Goal: Task Accomplishment & Management: Complete application form

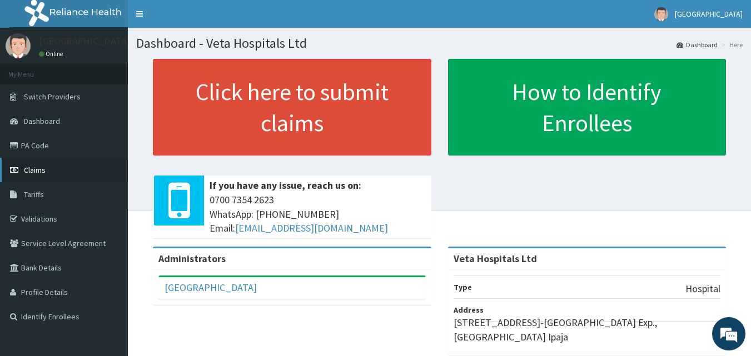
click at [44, 165] on span "Claims" at bounding box center [35, 170] width 22 height 10
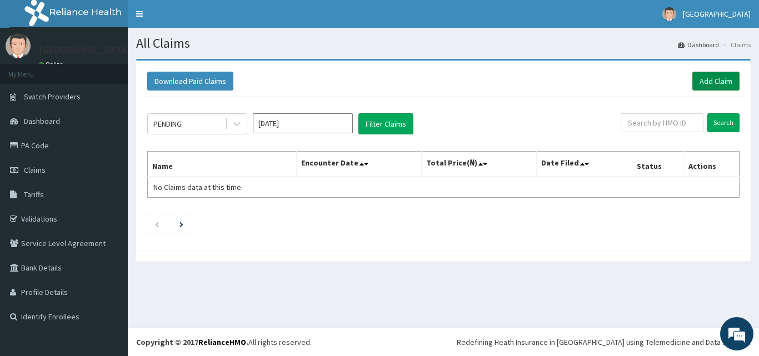
click at [721, 73] on link "Add Claim" at bounding box center [715, 81] width 47 height 19
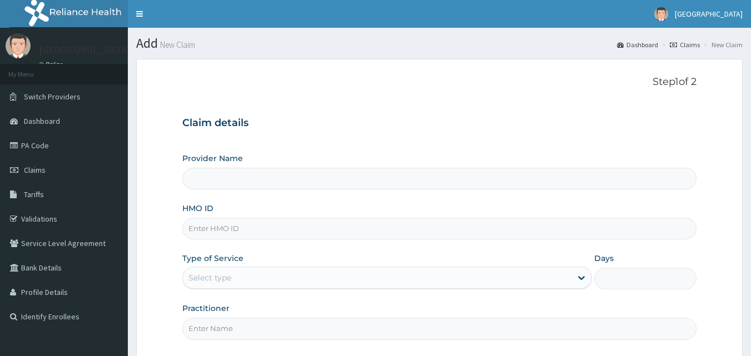
click at [245, 228] on input "HMO ID" at bounding box center [439, 229] width 515 height 22
type input "Veta Hospitals Ltd"
type input "EKS/10010/A"
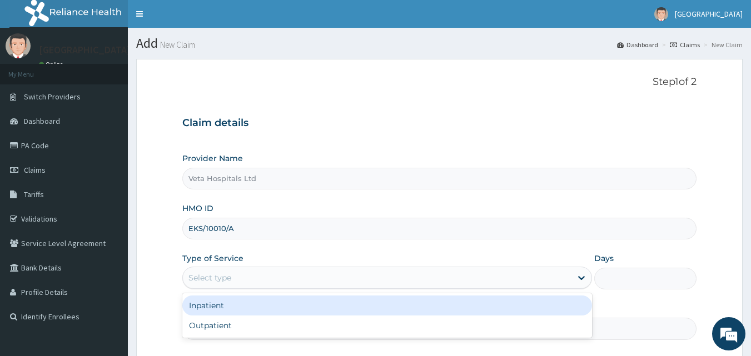
click at [251, 270] on div "Select type" at bounding box center [377, 278] width 388 height 18
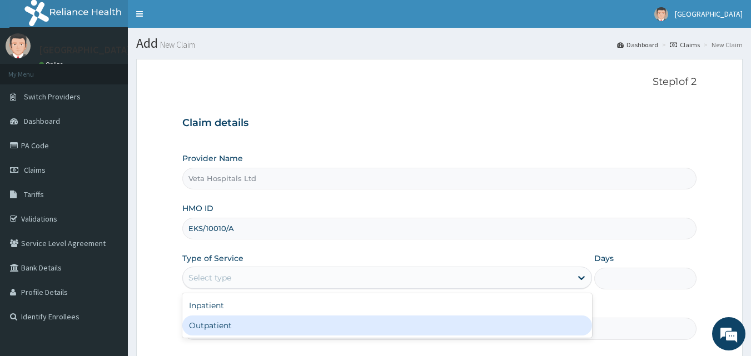
click at [221, 330] on div "Outpatient" at bounding box center [387, 326] width 410 height 20
type input "1"
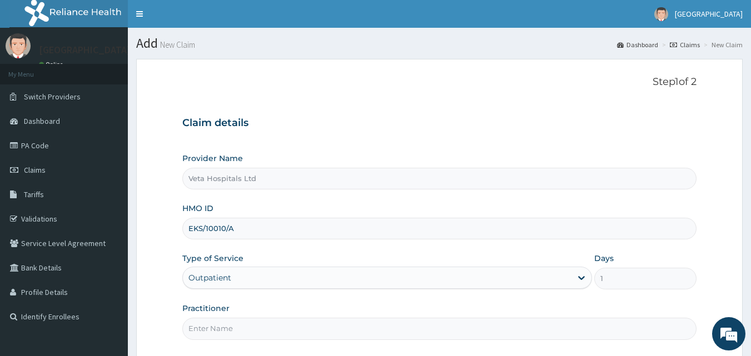
click at [220, 330] on input "Practitioner" at bounding box center [439, 329] width 515 height 22
type input "DR SAMUEL"
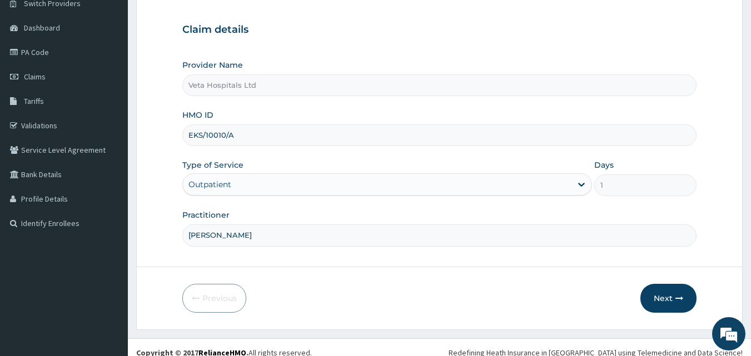
scroll to position [98, 0]
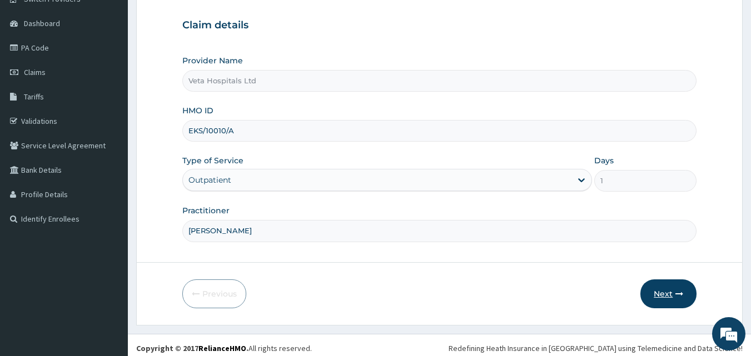
click at [671, 298] on button "Next" at bounding box center [668, 294] width 56 height 29
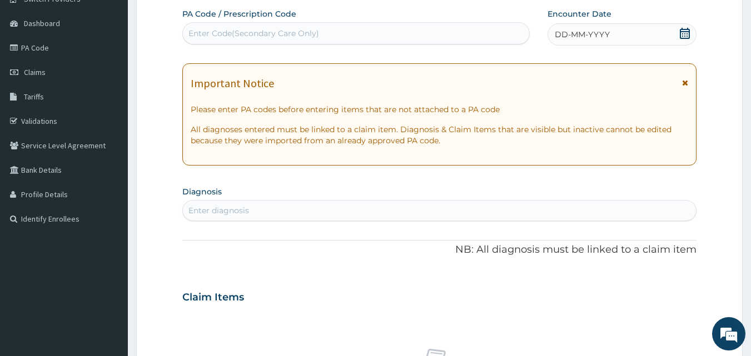
click at [576, 31] on span "DD-MM-YYYY" at bounding box center [582, 34] width 55 height 11
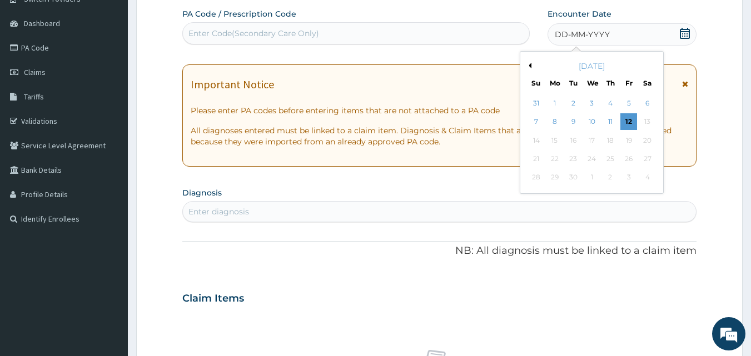
click at [528, 66] on button "Previous Month" at bounding box center [529, 66] width 6 height 6
click at [592, 161] on div "20" at bounding box center [591, 159] width 17 height 17
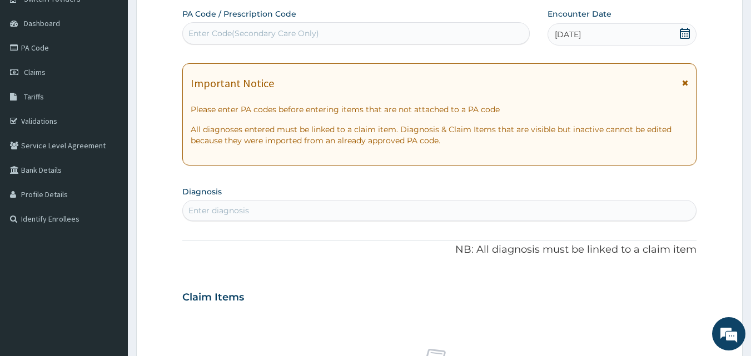
click at [552, 206] on div "Enter diagnosis" at bounding box center [439, 211] width 513 height 18
type input "UPPER RES"
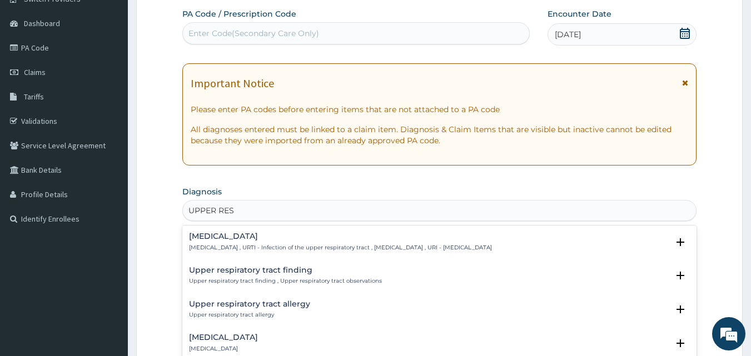
click at [265, 240] on h4 "[MEDICAL_DATA]" at bounding box center [340, 236] width 303 height 8
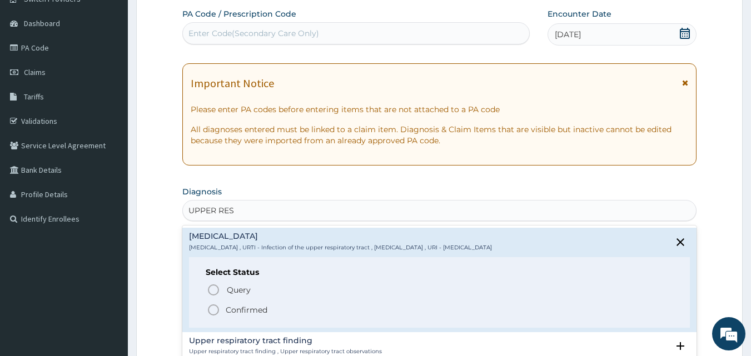
click at [213, 307] on icon "status option filled" at bounding box center [213, 309] width 13 height 13
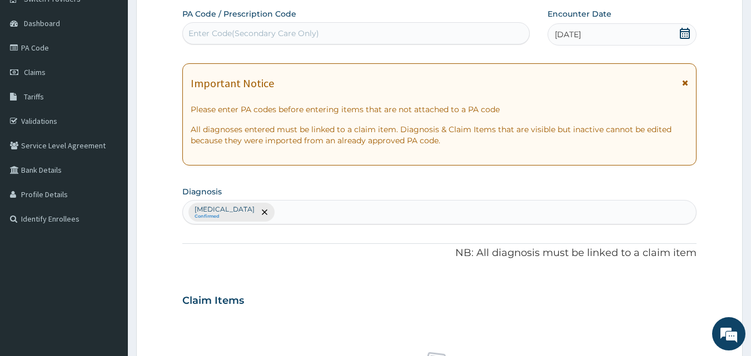
scroll to position [409, 0]
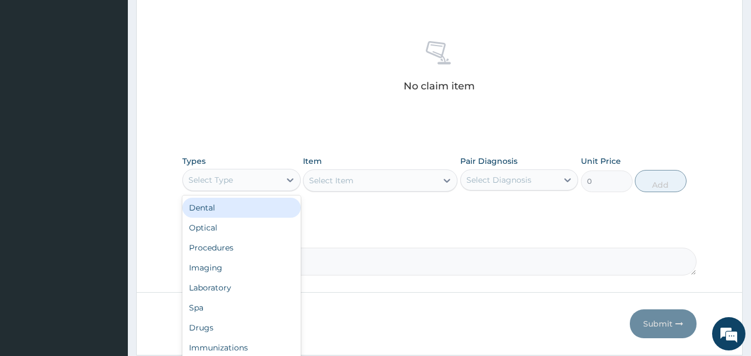
click at [259, 174] on div "Select Type" at bounding box center [231, 180] width 97 height 18
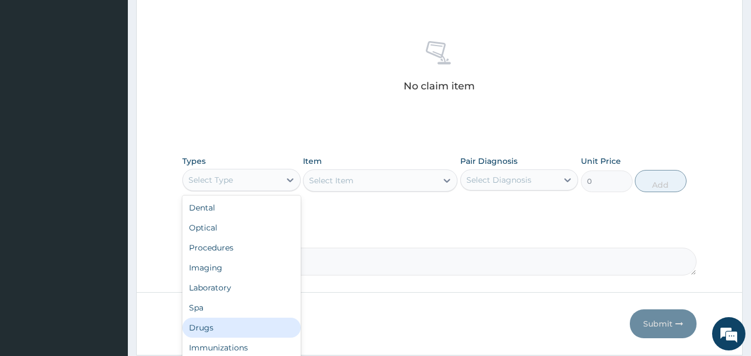
click at [213, 330] on div "Drugs" at bounding box center [241, 328] width 118 height 20
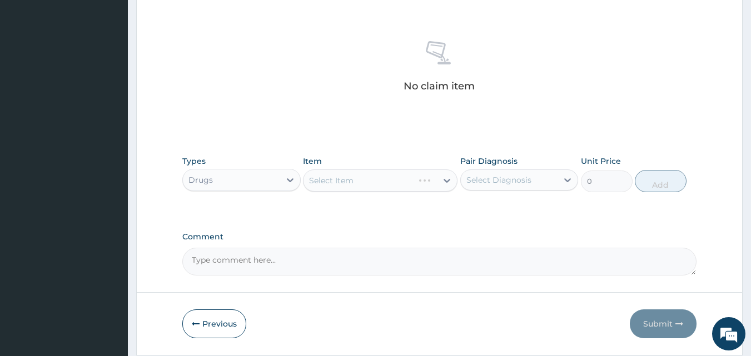
click at [377, 183] on div "Select Item" at bounding box center [380, 180] width 154 height 22
click at [381, 169] on div "Select Item" at bounding box center [380, 180] width 154 height 22
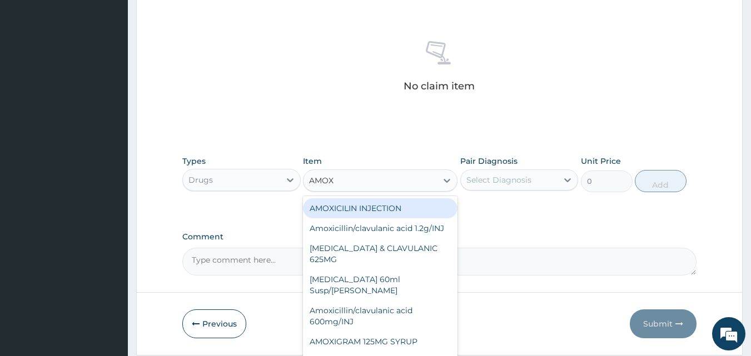
type input "AMOXI"
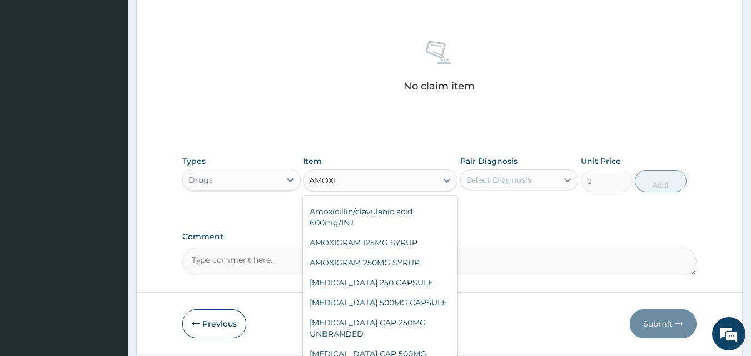
scroll to position [101, 0]
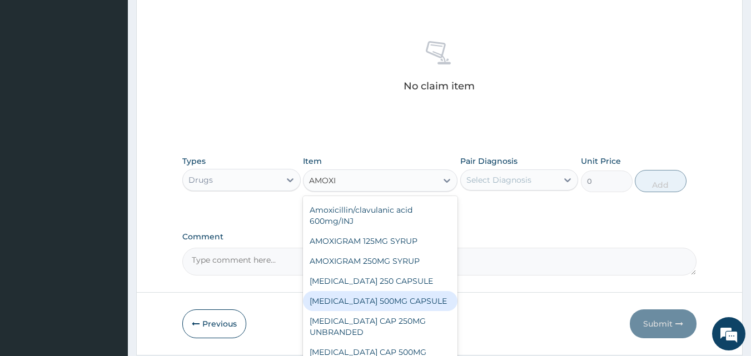
click at [389, 293] on div "[MEDICAL_DATA] 500MG CAPSULE" at bounding box center [380, 301] width 154 height 20
type input "190"
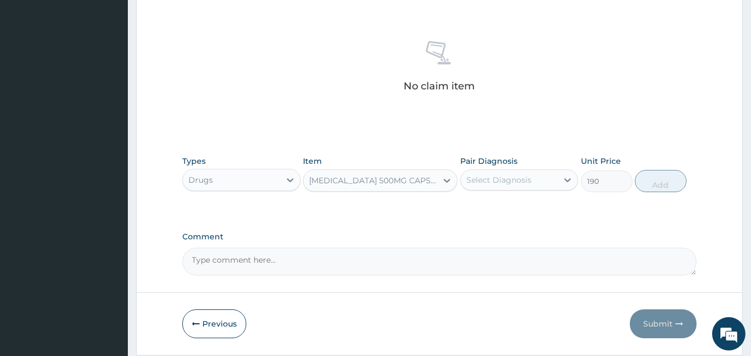
click at [503, 184] on div "Select Diagnosis" at bounding box center [498, 179] width 65 height 11
click at [472, 220] on div "Upper respiratory infection" at bounding box center [519, 208] width 118 height 23
checkbox input "true"
click at [650, 178] on button "Add" at bounding box center [661, 181] width 52 height 22
type input "0"
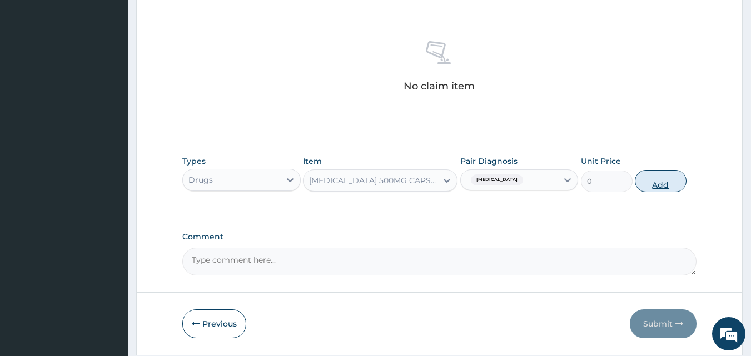
scroll to position [401, 0]
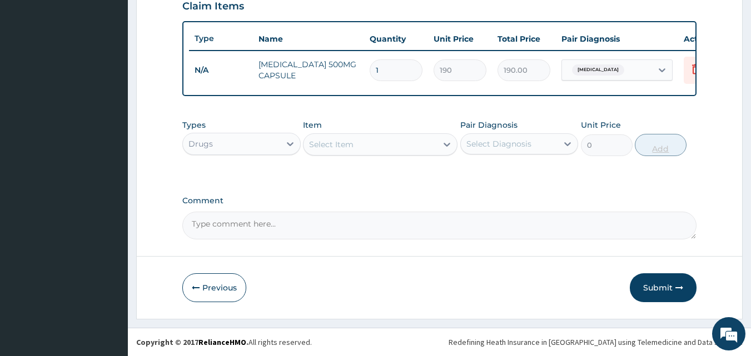
type input "12"
type input "2280.00"
type input "12"
click at [353, 146] on div "Select Item" at bounding box center [331, 144] width 44 height 11
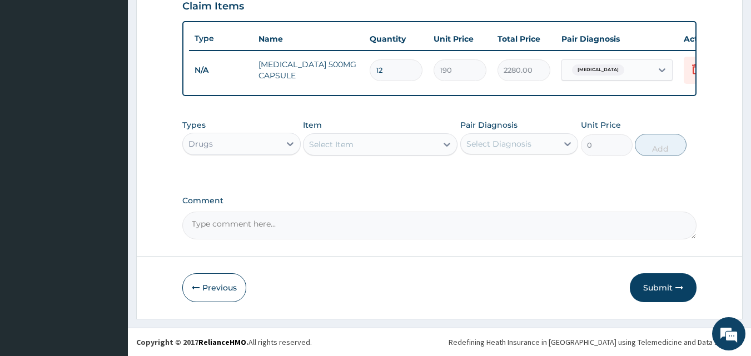
click at [353, 146] on div "Select Item" at bounding box center [331, 144] width 44 height 11
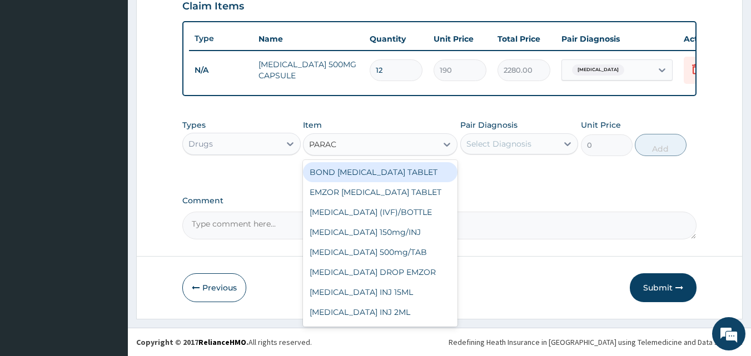
type input "PARACE"
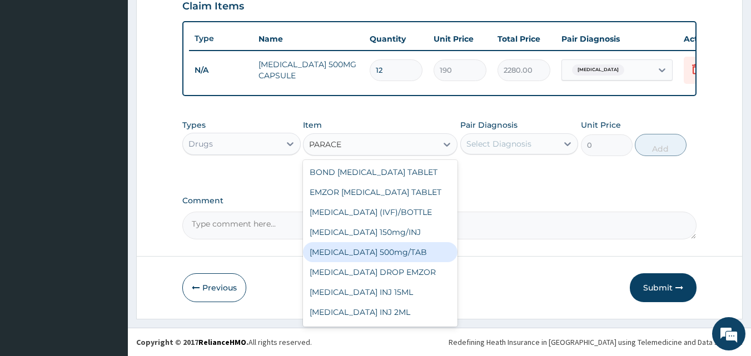
click at [393, 256] on div "PARACETAMOL 500mg/TAB" at bounding box center [380, 252] width 154 height 20
type input "18.5"
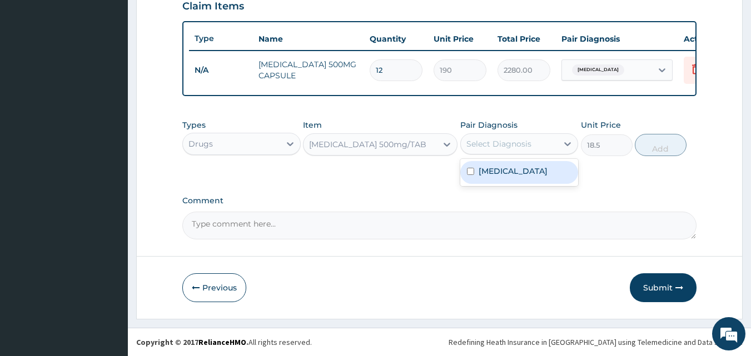
click at [512, 142] on div "Select Diagnosis" at bounding box center [498, 143] width 65 height 11
click at [482, 177] on label "Upper respiratory infection" at bounding box center [512, 171] width 69 height 11
checkbox input "true"
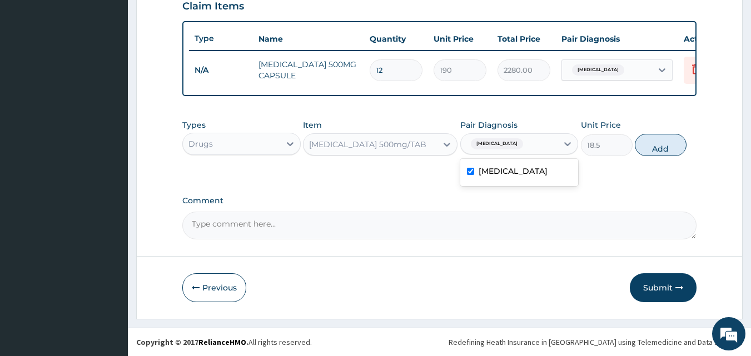
click at [662, 147] on button "Add" at bounding box center [661, 145] width 52 height 22
type input "0"
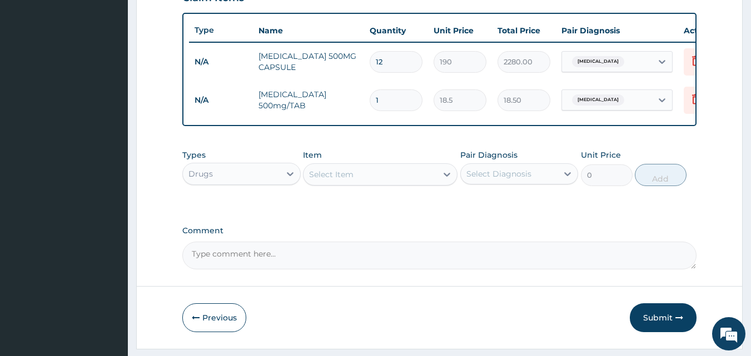
type input "12"
type input "222.00"
type input "12"
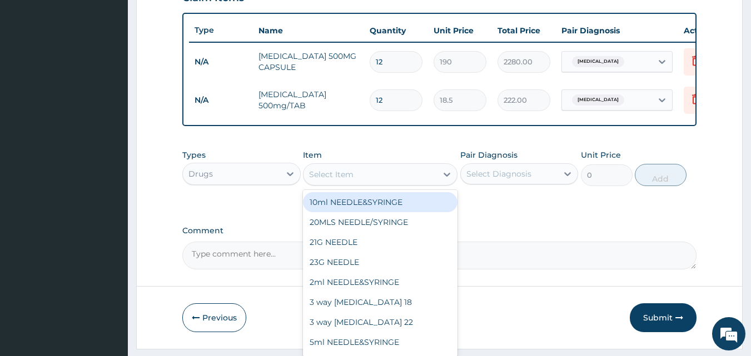
click at [375, 183] on div "Select Item" at bounding box center [369, 175] width 133 height 18
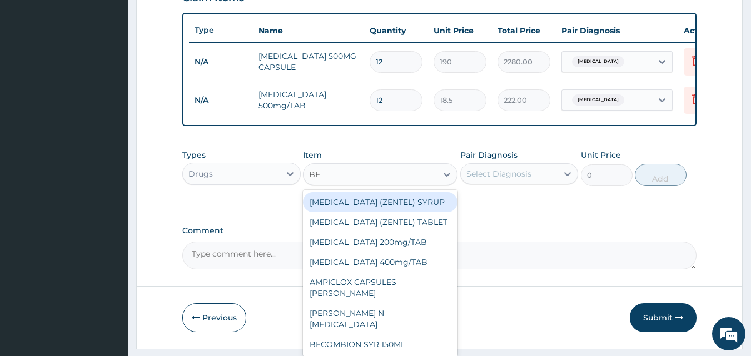
type input "BENY"
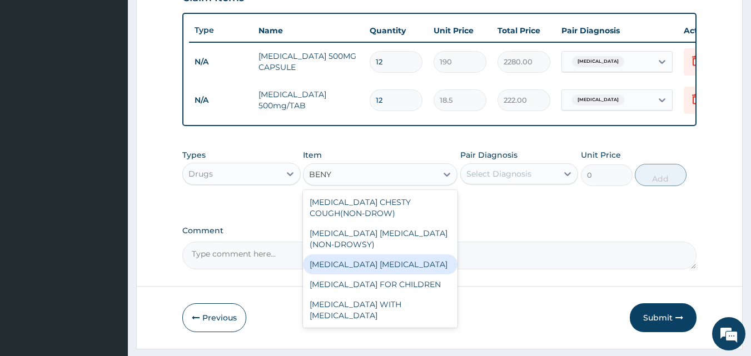
click at [382, 275] on div "[MEDICAL_DATA] [MEDICAL_DATA]" at bounding box center [380, 265] width 154 height 20
type input "900"
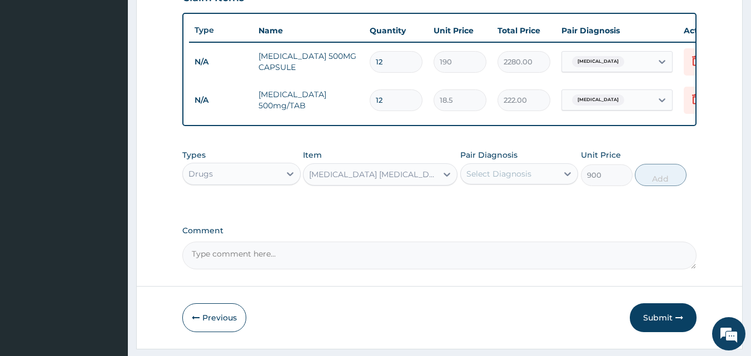
click at [527, 179] on div "Select Diagnosis" at bounding box center [498, 173] width 65 height 11
drag, startPoint x: 527, startPoint y: 182, endPoint x: 487, endPoint y: 223, distance: 57.8
click at [487, 184] on div "option Upper respiratory infection, selected. option Upper respiratory infectio…" at bounding box center [519, 173] width 118 height 21
click at [500, 207] on label "Upper respiratory infection" at bounding box center [512, 201] width 69 height 11
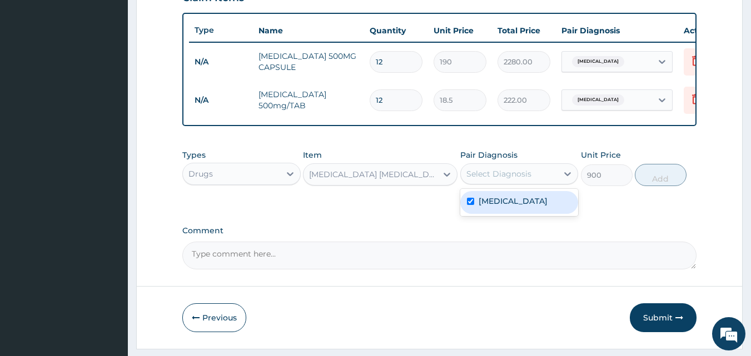
checkbox input "true"
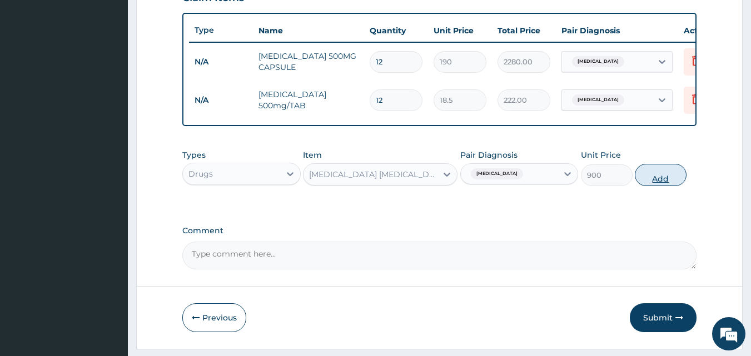
click at [641, 186] on button "Add" at bounding box center [661, 175] width 52 height 22
type input "0"
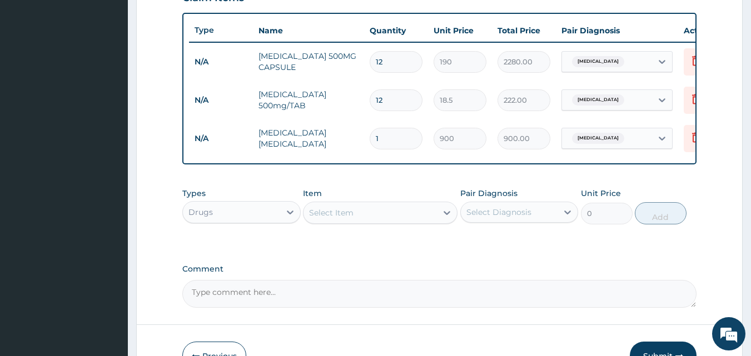
click at [367, 218] on div "Select Item" at bounding box center [369, 213] width 133 height 18
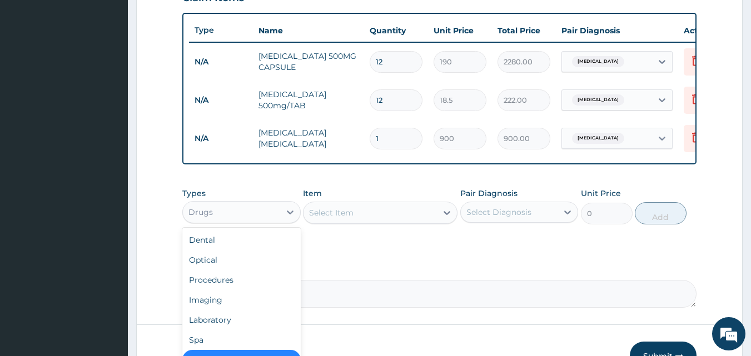
click at [255, 221] on div "Drugs" at bounding box center [231, 212] width 97 height 18
click at [225, 283] on div "Procedures" at bounding box center [241, 280] width 118 height 20
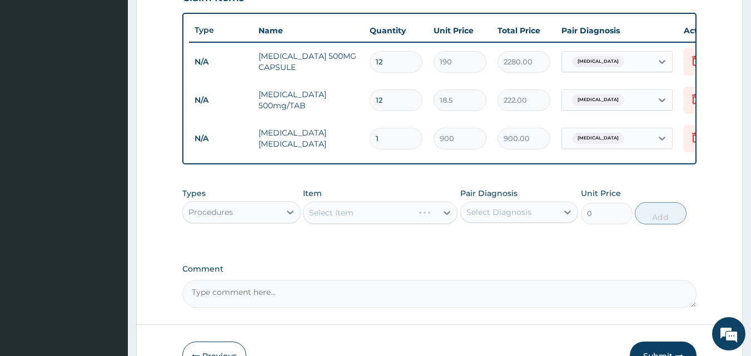
click at [372, 224] on div "Select Item" at bounding box center [380, 213] width 154 height 22
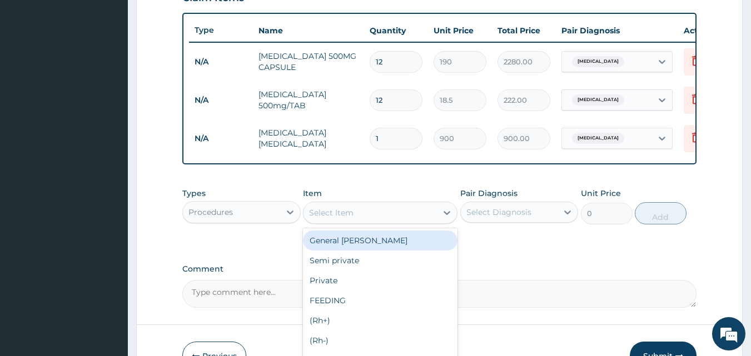
click at [367, 219] on div "Select Item" at bounding box center [369, 213] width 133 height 18
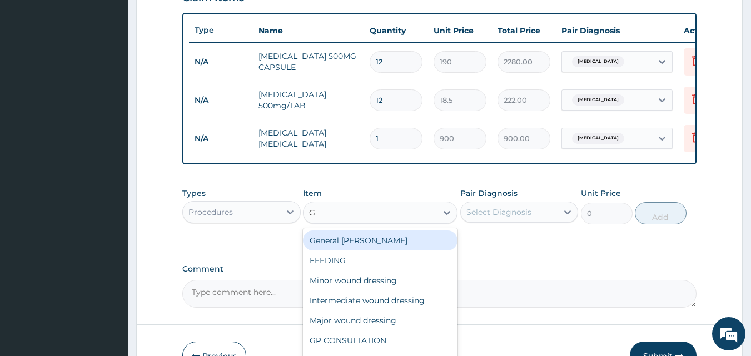
type input "GP"
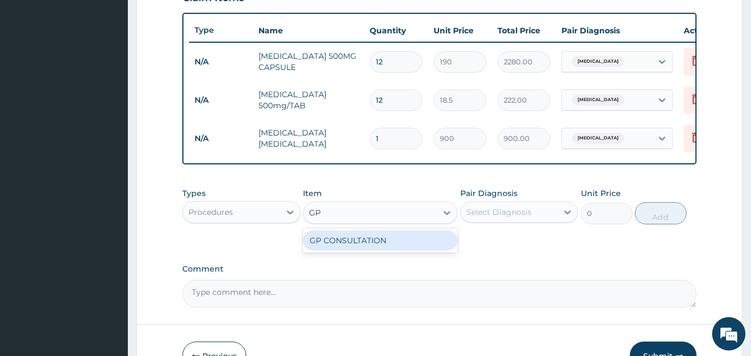
click at [360, 248] on div "GP CONSULTATION" at bounding box center [380, 241] width 154 height 20
type input "2000"
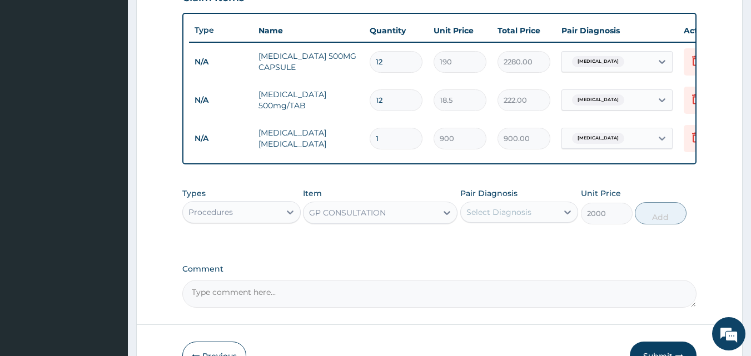
click at [470, 221] on div "Select Diagnosis" at bounding box center [509, 212] width 97 height 18
click at [497, 245] on label "Upper respiratory infection" at bounding box center [512, 239] width 69 height 11
checkbox input "true"
click at [662, 224] on button "Add" at bounding box center [661, 213] width 52 height 22
type input "0"
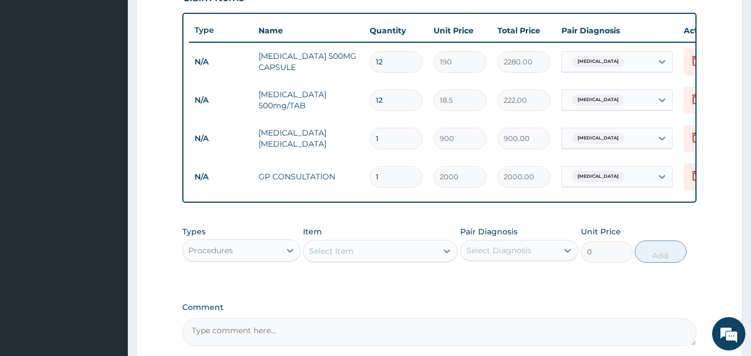
scroll to position [516, 0]
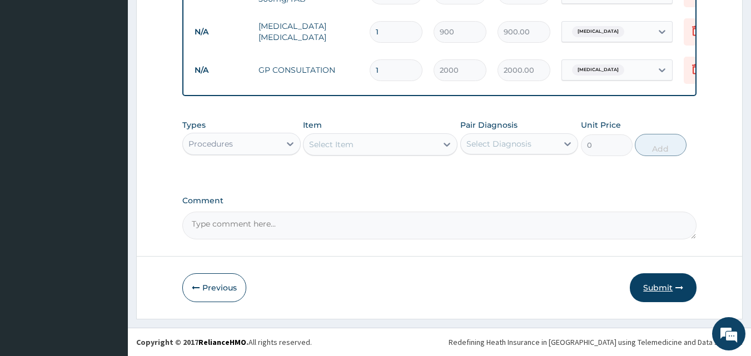
click at [675, 291] on icon "button" at bounding box center [679, 288] width 8 height 8
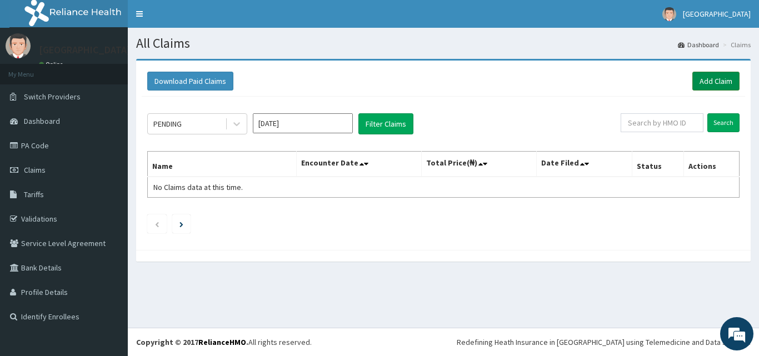
click at [719, 82] on link "Add Claim" at bounding box center [715, 81] width 47 height 19
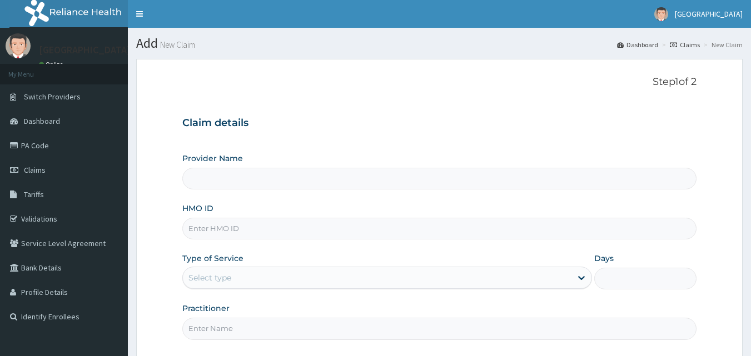
type input "Veta Hospitals Ltd"
click at [213, 236] on input "HMO ID" at bounding box center [439, 229] width 515 height 22
type input "PFN/10015/A"
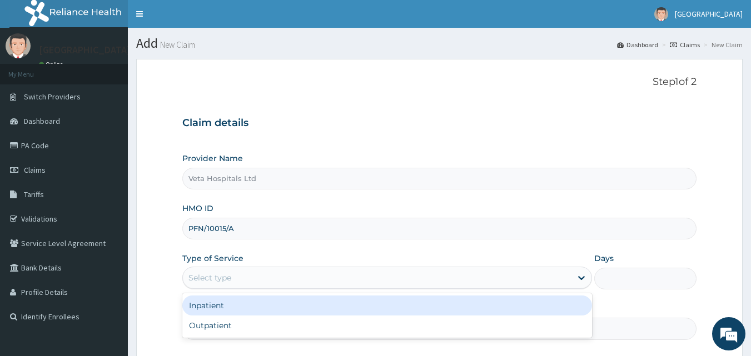
click at [223, 273] on div "Select type" at bounding box center [209, 277] width 43 height 11
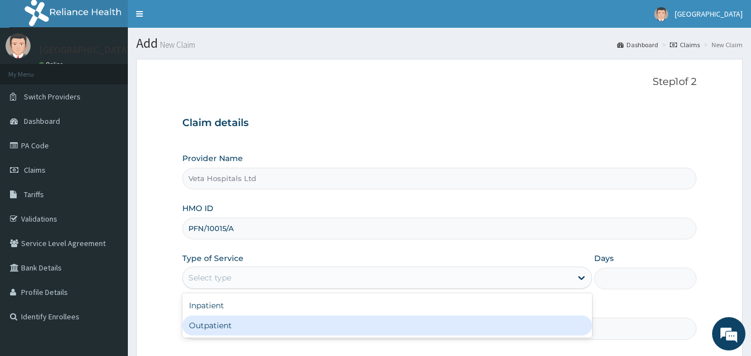
click at [225, 326] on div "Outpatient" at bounding box center [387, 326] width 410 height 20
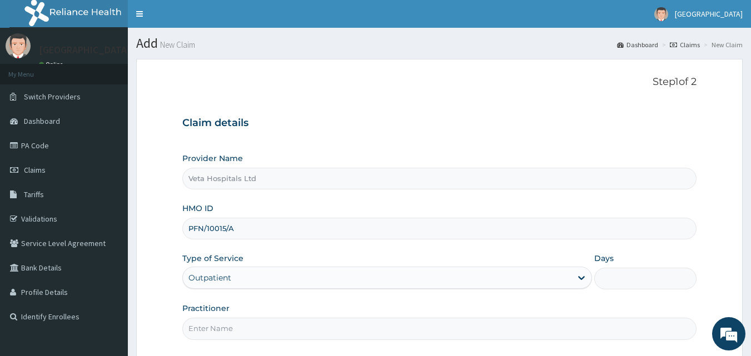
type input "1"
click at [225, 326] on input "Practitioner" at bounding box center [439, 329] width 515 height 22
type input "[PERSON_NAME]"
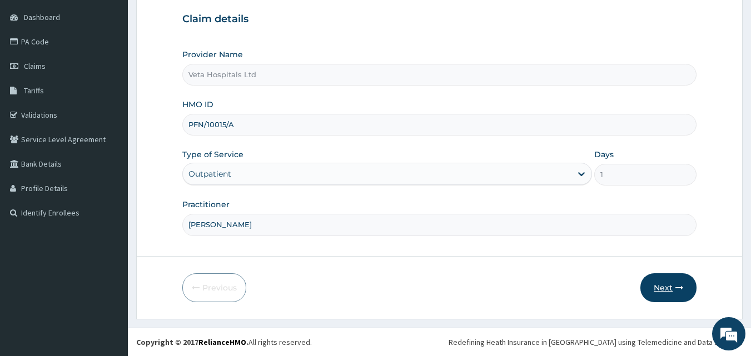
click at [660, 290] on button "Next" at bounding box center [668, 287] width 56 height 29
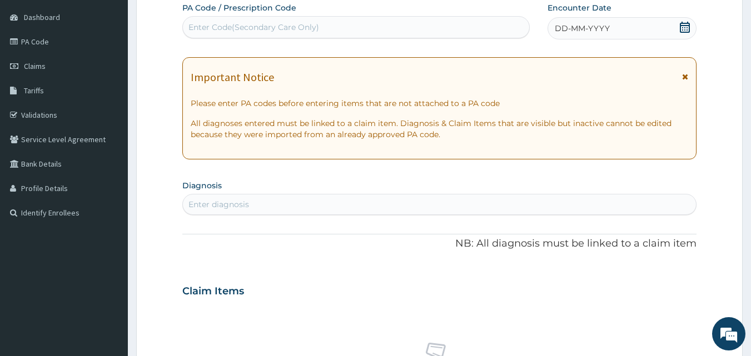
click at [562, 22] on div "DD-MM-YYYY" at bounding box center [621, 28] width 149 height 22
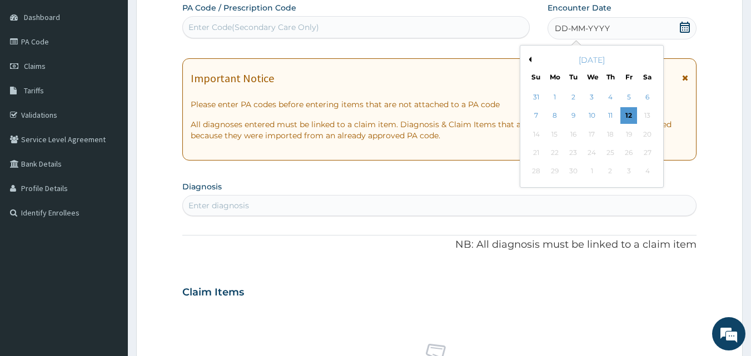
click at [530, 58] on button "Previous Month" at bounding box center [529, 60] width 6 height 6
click at [555, 114] on div "4" at bounding box center [554, 116] width 17 height 17
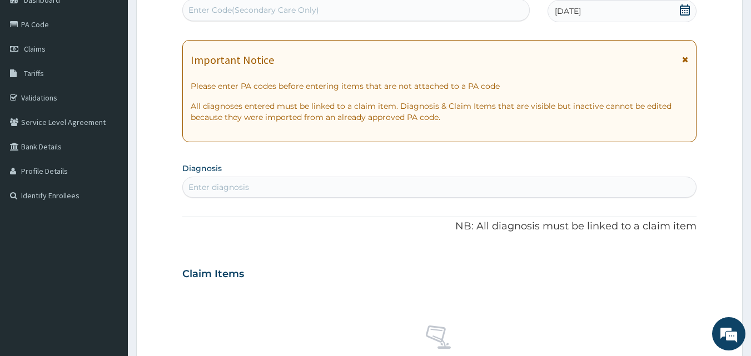
scroll to position [134, 0]
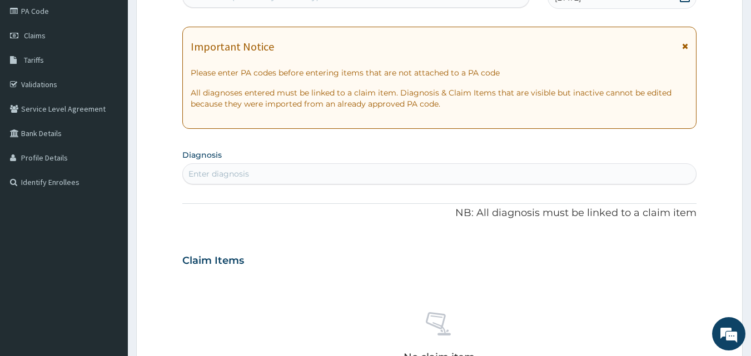
click at [413, 176] on div "Enter diagnosis" at bounding box center [439, 174] width 513 height 18
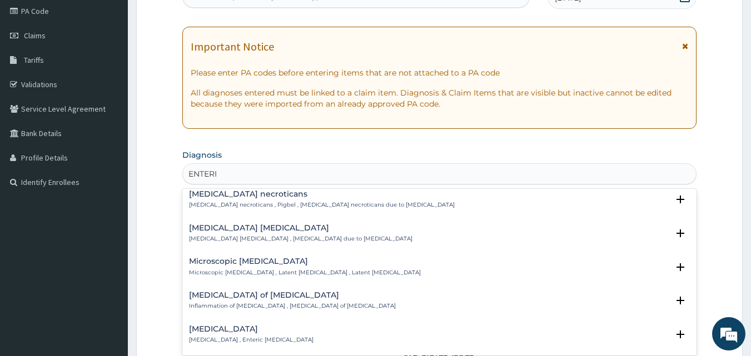
scroll to position [245, 0]
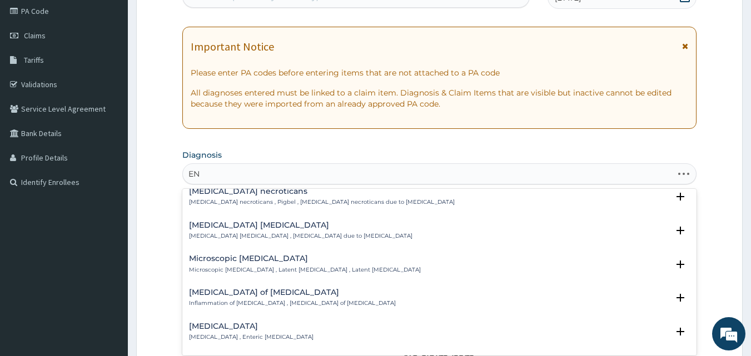
type input "E"
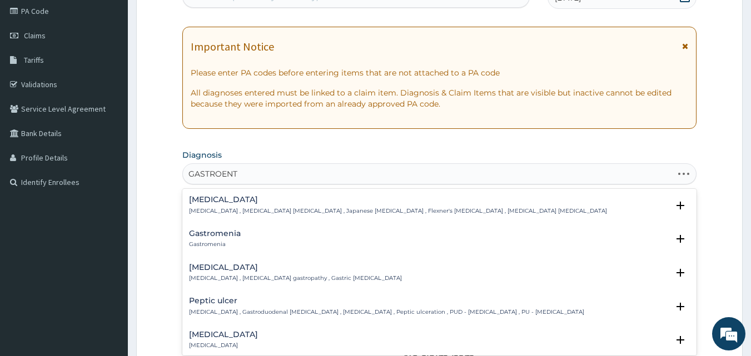
type input "GASTROENTE"
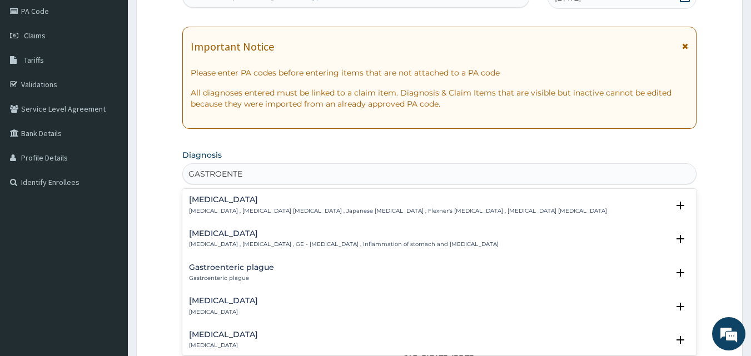
click at [199, 231] on h4 "Gastroenteritis" at bounding box center [344, 234] width 310 height 8
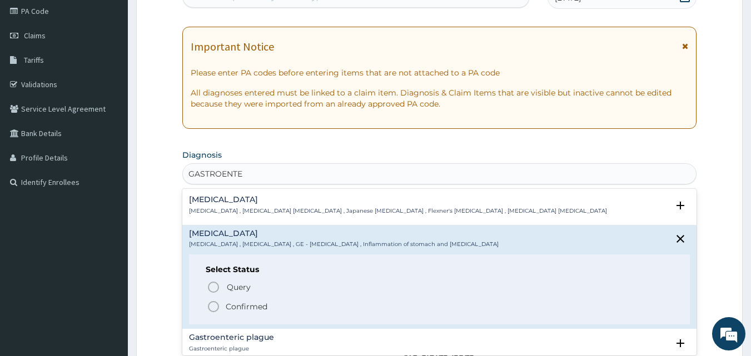
click at [213, 308] on icon "status option filled" at bounding box center [213, 306] width 13 height 13
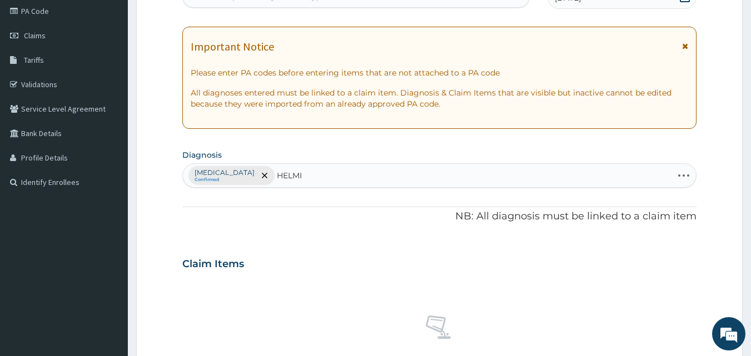
type input "HELMIN"
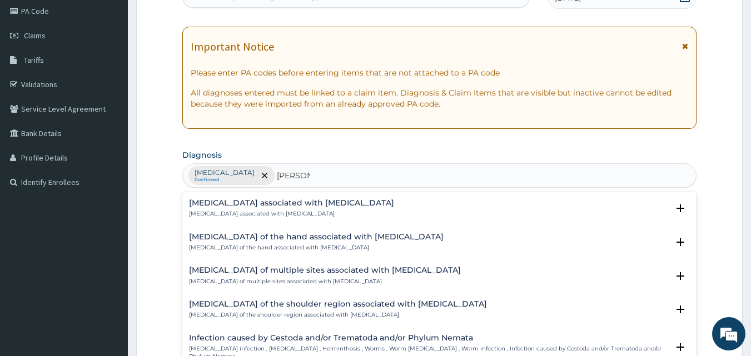
click at [293, 200] on h4 "Arthropathy associated with helminthiasis" at bounding box center [291, 203] width 205 height 8
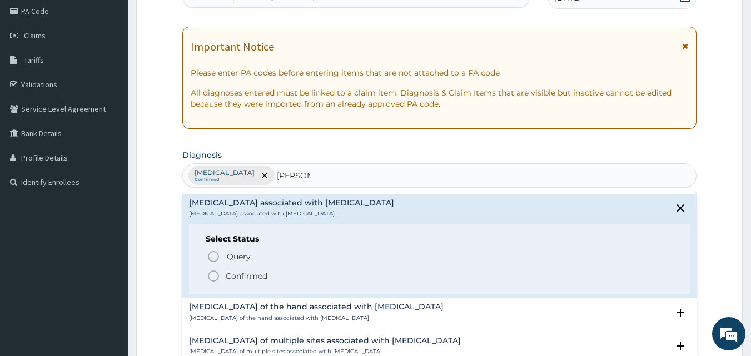
click at [213, 278] on icon "status option filled" at bounding box center [213, 276] width 13 height 13
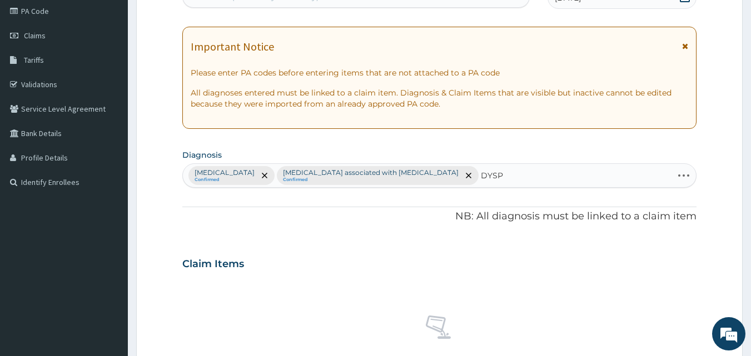
type input "DYSPE"
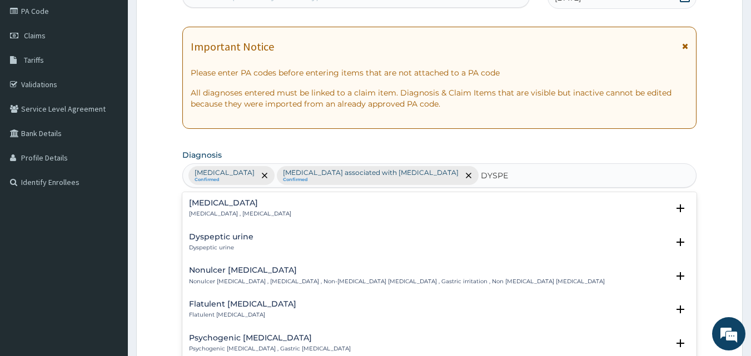
click at [206, 215] on p "Indigestion , Dyspepsia" at bounding box center [240, 214] width 102 height 8
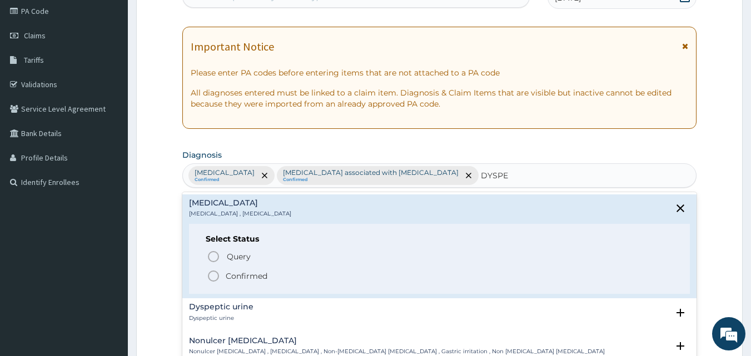
click at [212, 280] on icon "status option filled" at bounding box center [213, 276] width 13 height 13
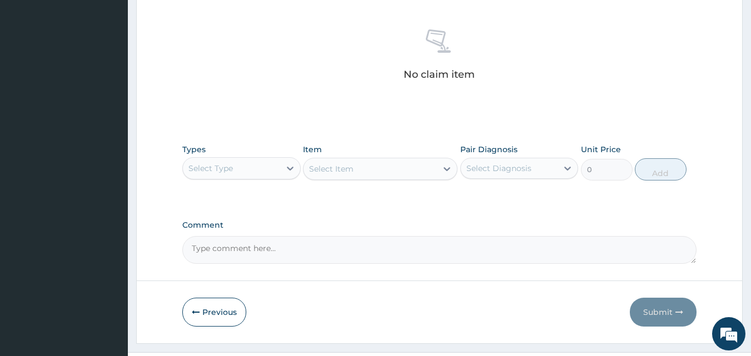
scroll to position [445, 0]
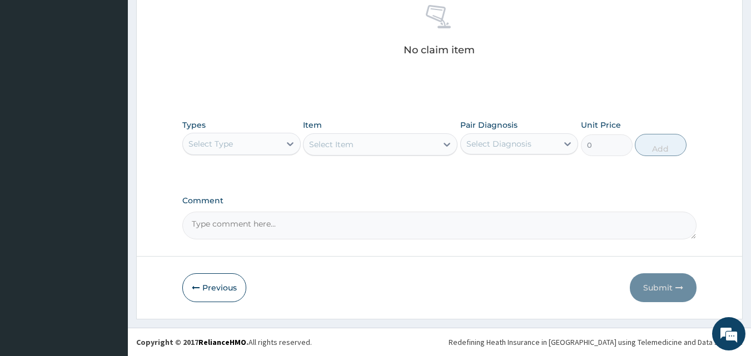
click at [244, 143] on div "Select Type" at bounding box center [231, 144] width 97 height 18
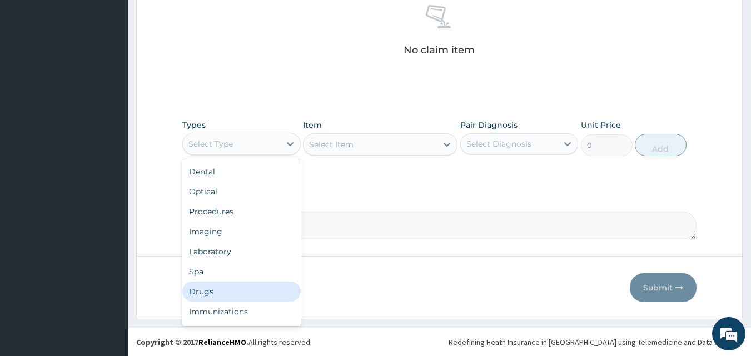
click at [212, 298] on div "Drugs" at bounding box center [241, 292] width 118 height 20
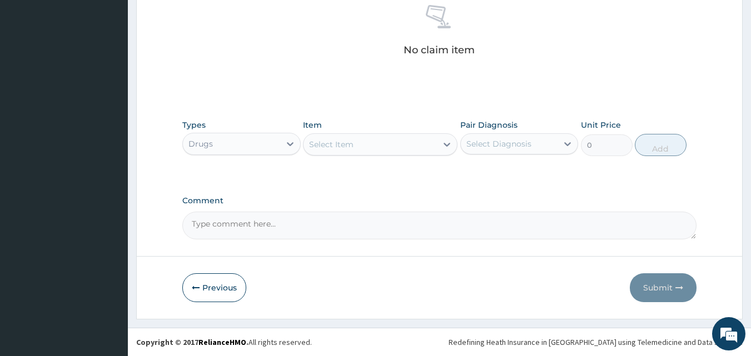
click at [372, 150] on div "Select Item" at bounding box center [369, 145] width 133 height 18
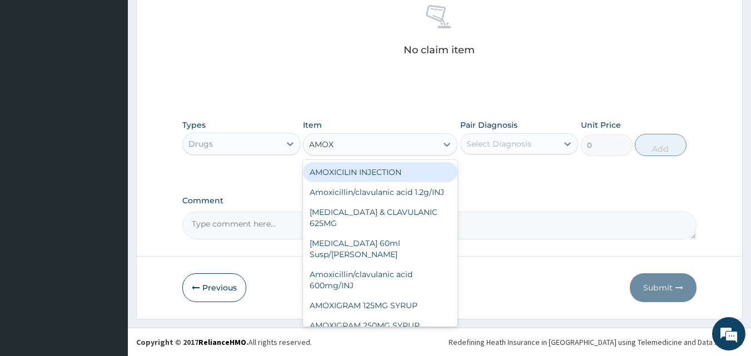
type input "AMOXI"
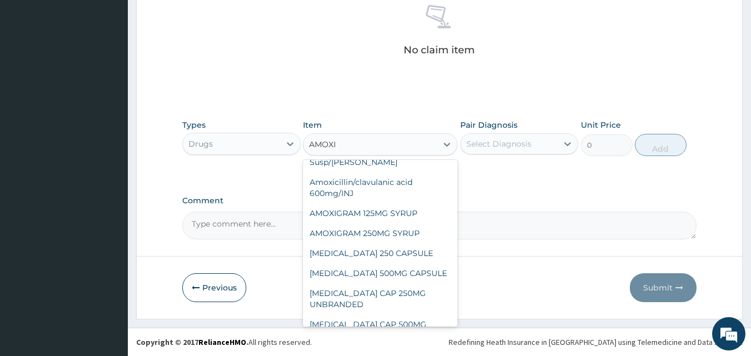
scroll to position [148, 0]
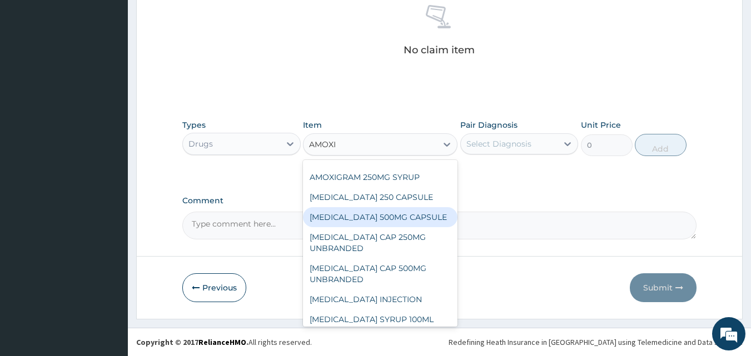
click at [422, 226] on div "[MEDICAL_DATA] 500MG CAPSULE" at bounding box center [380, 217] width 154 height 20
type input "190"
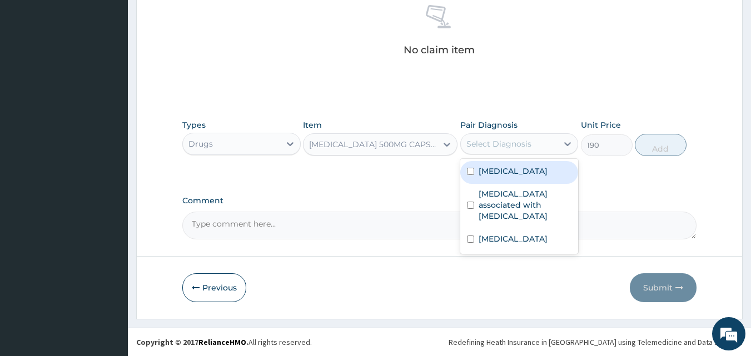
click at [497, 144] on div "Select Diagnosis" at bounding box center [498, 143] width 65 height 11
click at [497, 171] on label "Gastroenteritis" at bounding box center [512, 171] width 69 height 11
checkbox input "true"
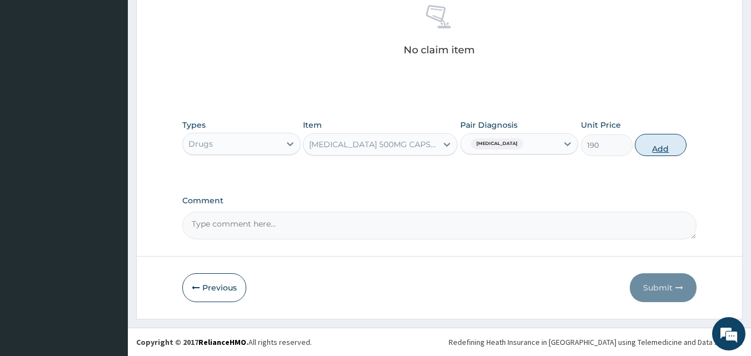
click at [652, 143] on button "Add" at bounding box center [661, 145] width 52 height 22
type input "0"
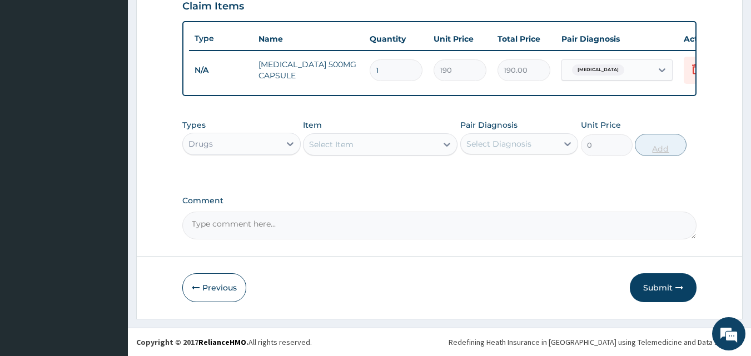
scroll to position [401, 0]
type input "0.00"
type input "9"
type input "1710.00"
type input "9"
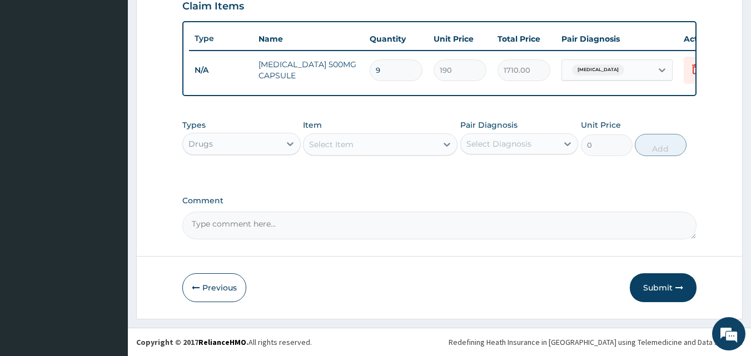
click at [372, 151] on div "Select Item" at bounding box center [369, 145] width 133 height 18
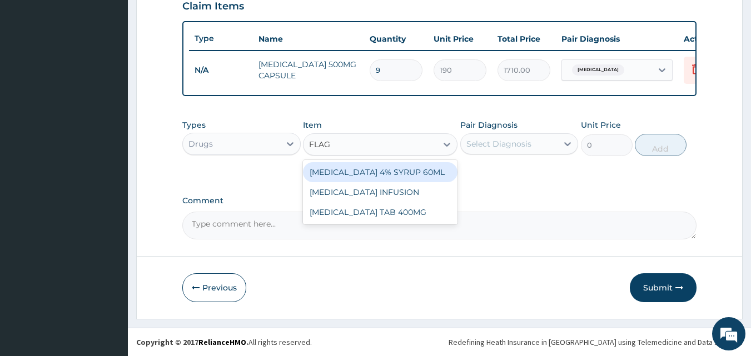
type input "FLAGY"
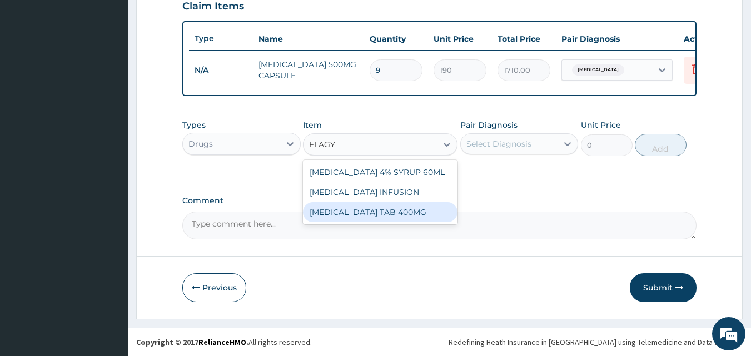
click at [370, 212] on div "FLAGYL TAB 400MG" at bounding box center [380, 212] width 154 height 20
type input "93.7"
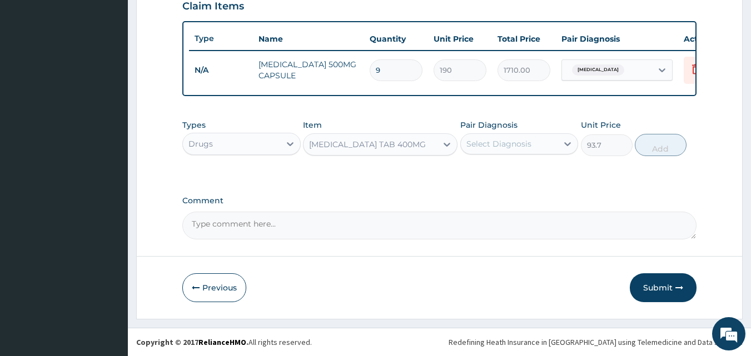
click at [492, 146] on div "Select Diagnosis" at bounding box center [498, 143] width 65 height 11
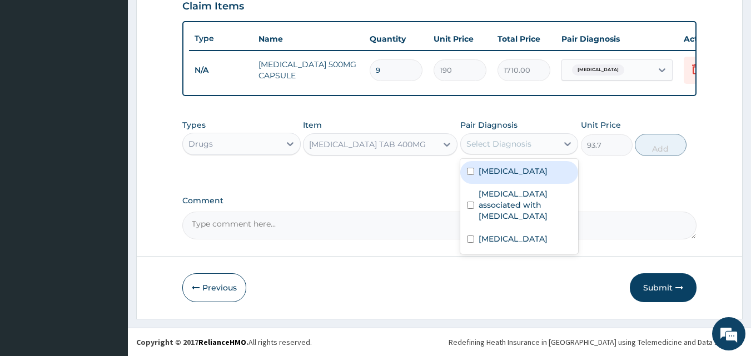
click at [484, 178] on div "Gastroenteritis" at bounding box center [519, 172] width 118 height 23
checkbox input "true"
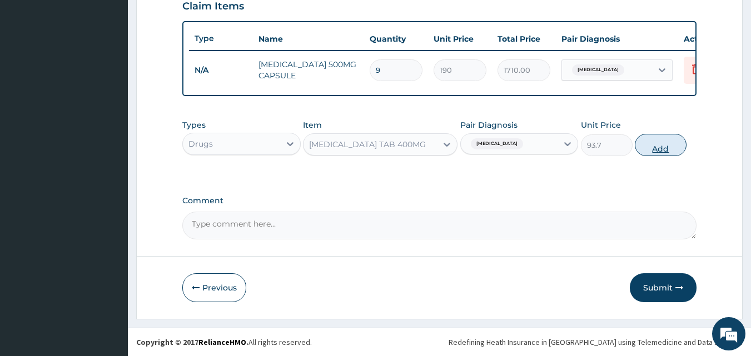
click at [664, 148] on button "Add" at bounding box center [661, 145] width 52 height 22
type input "0"
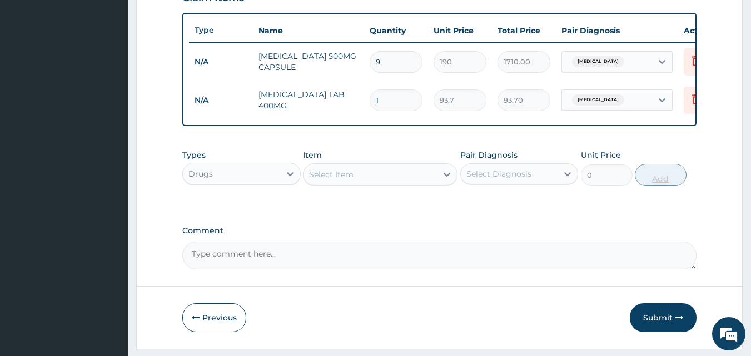
type input "0.00"
type input "9"
type input "843.30"
type input "9"
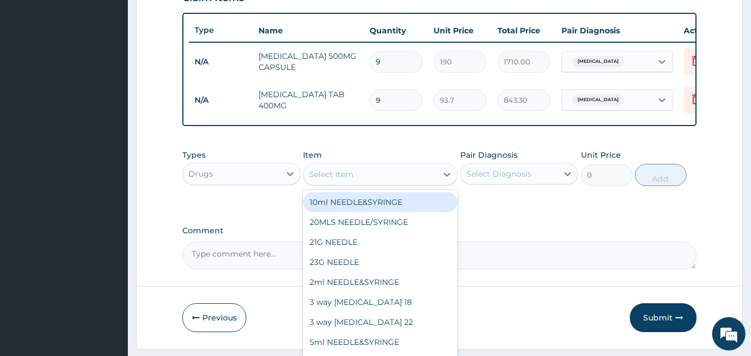
click at [337, 176] on div "Select Item" at bounding box center [369, 175] width 133 height 18
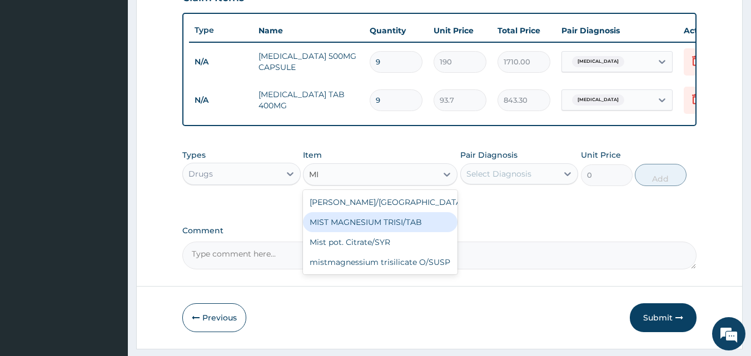
type input "M"
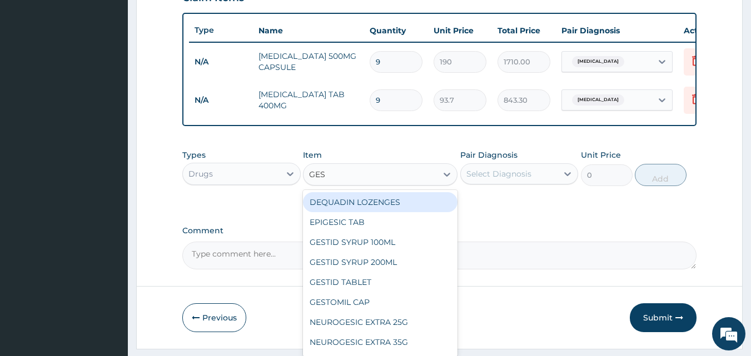
type input "GEST"
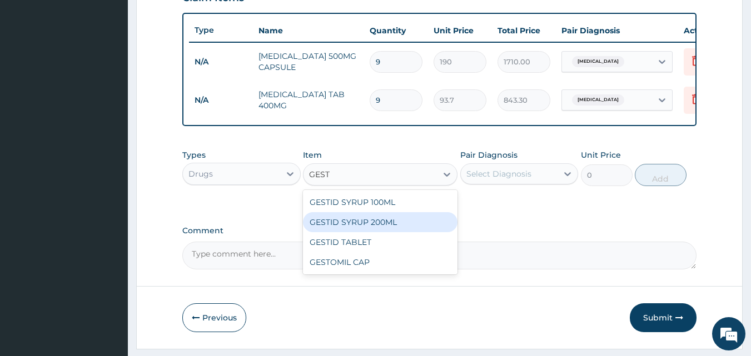
click at [351, 232] on div "GESTID SYRUP 200ML" at bounding box center [380, 222] width 154 height 20
type input "1312"
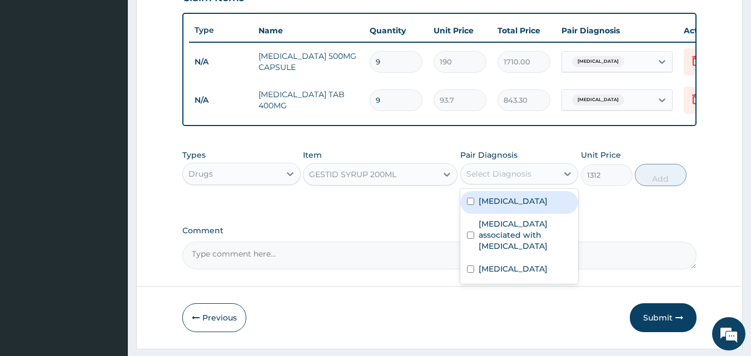
click at [496, 179] on div "Select Diagnosis" at bounding box center [498, 173] width 65 height 11
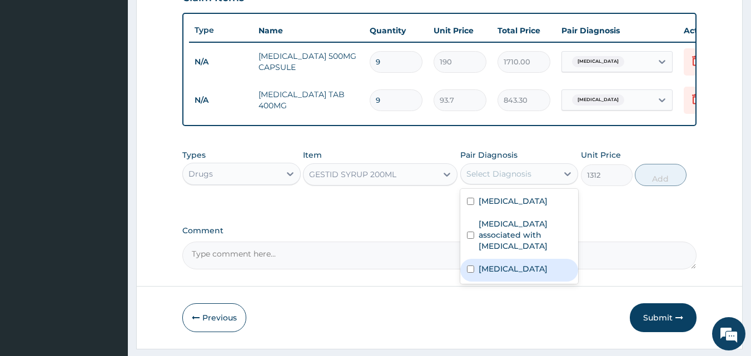
click at [471, 271] on div "Indigestion" at bounding box center [519, 270] width 118 height 23
checkbox input "true"
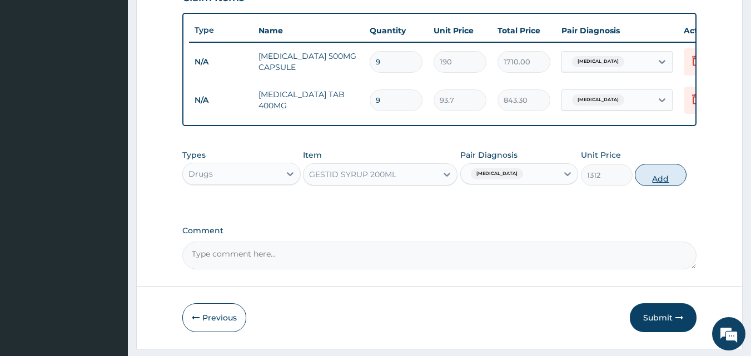
click at [660, 173] on button "Add" at bounding box center [661, 175] width 52 height 22
type input "0"
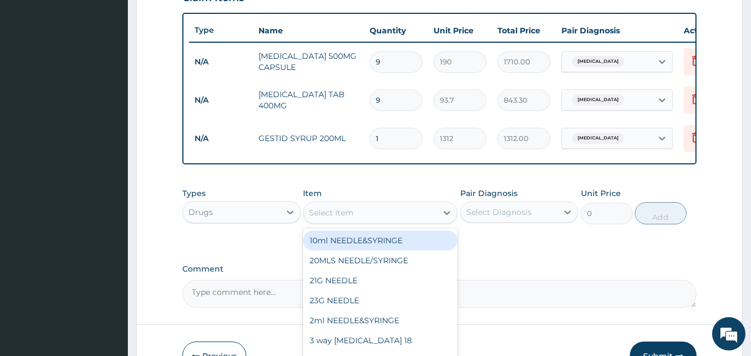
click at [371, 218] on div "Select Item" at bounding box center [369, 213] width 133 height 18
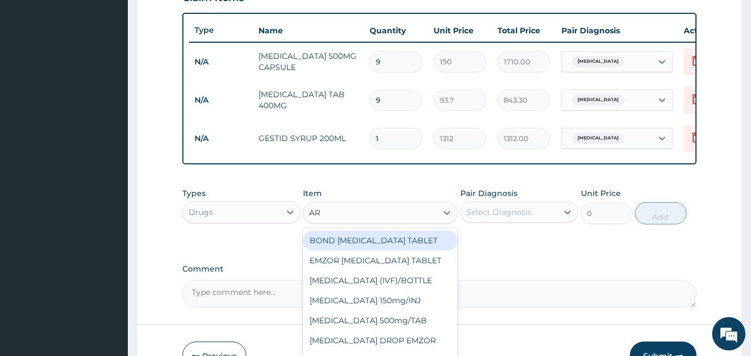
type input "A"
type input "PARACE"
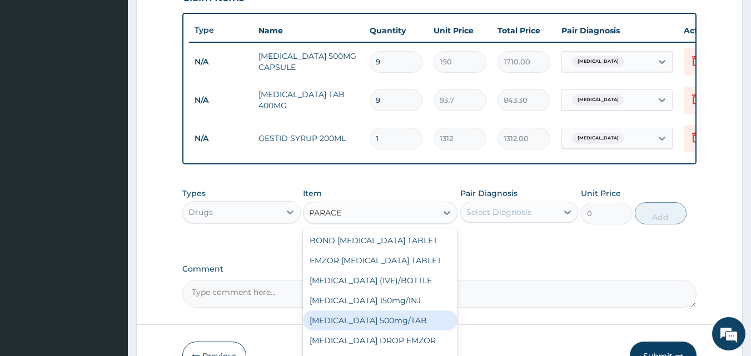
click at [358, 324] on div "[MEDICAL_DATA] 500mg/TAB" at bounding box center [380, 321] width 154 height 20
type input "18.5"
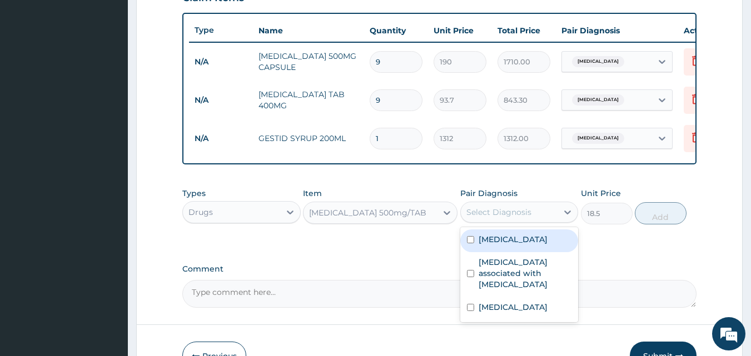
click at [499, 213] on div "Select Diagnosis" at bounding box center [509, 212] width 97 height 18
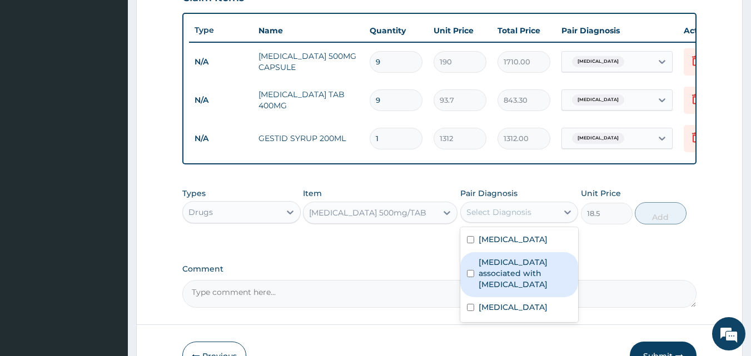
click at [492, 271] on label "Arthropathy associated with helminthiasis" at bounding box center [524, 273] width 93 height 33
checkbox input "true"
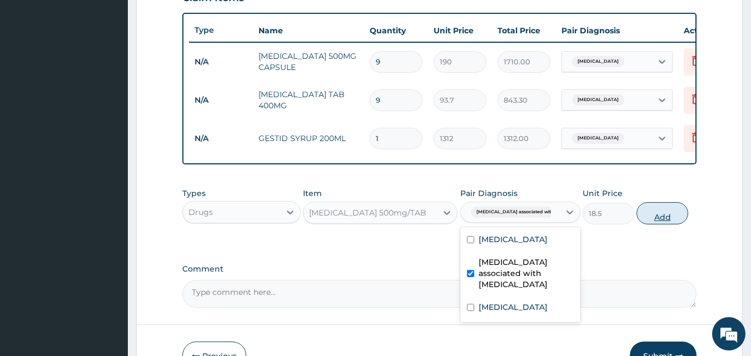
click at [671, 214] on button "Add" at bounding box center [662, 213] width 52 height 22
type input "0"
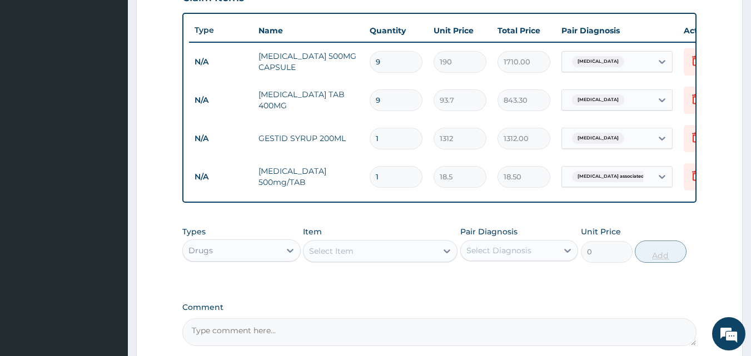
type input "12"
type input "222.00"
type input "12"
click at [396, 262] on div "Select Item" at bounding box center [380, 251] width 154 height 22
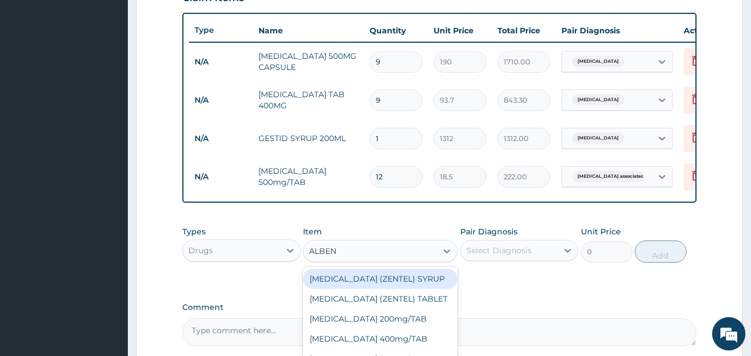
type input "ALBEND"
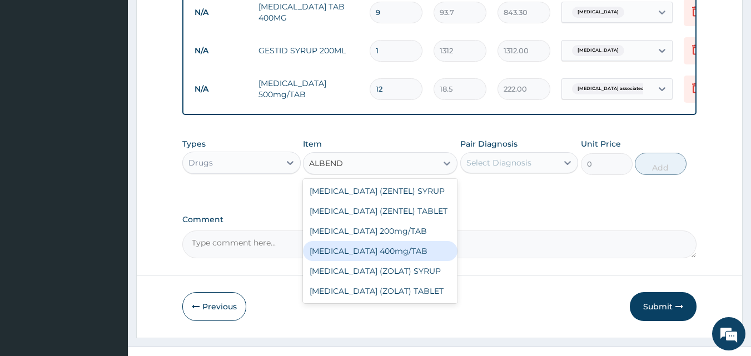
click at [386, 261] on div "[MEDICAL_DATA] 400mg/TAB" at bounding box center [380, 251] width 154 height 20
type input "330"
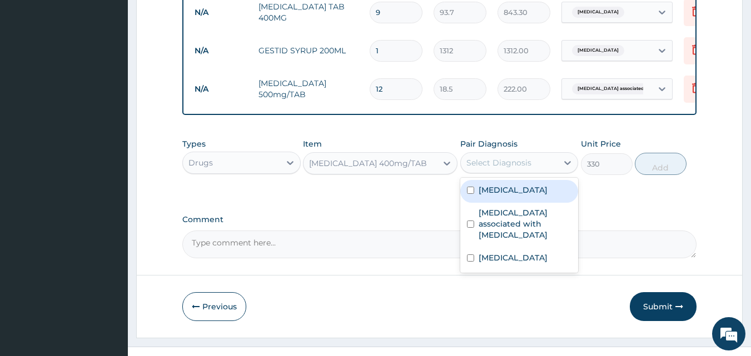
click at [516, 168] on div "Select Diagnosis" at bounding box center [498, 162] width 65 height 11
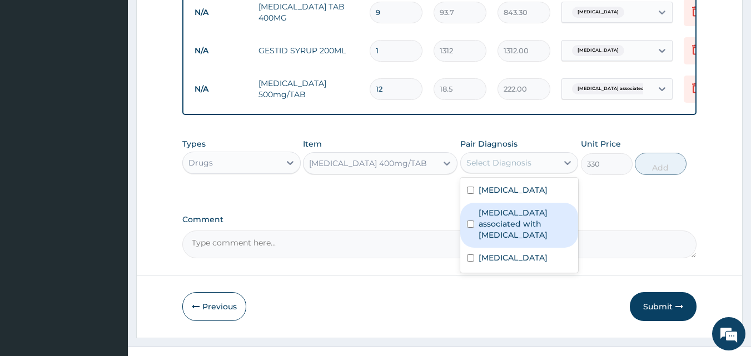
click at [490, 233] on label "Arthropathy associated with helminthiasis" at bounding box center [524, 223] width 93 height 33
checkbox input "true"
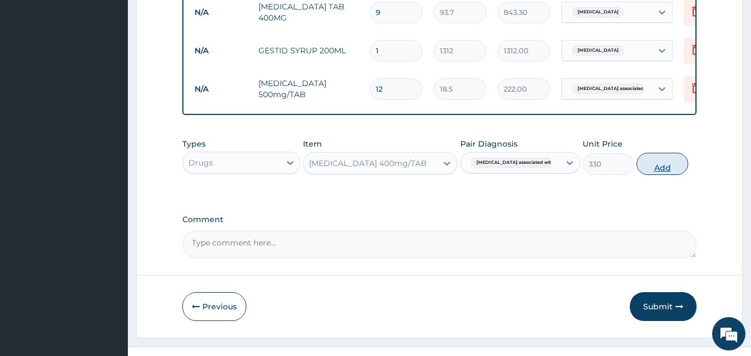
click at [675, 167] on button "Add" at bounding box center [662, 164] width 52 height 22
type input "0"
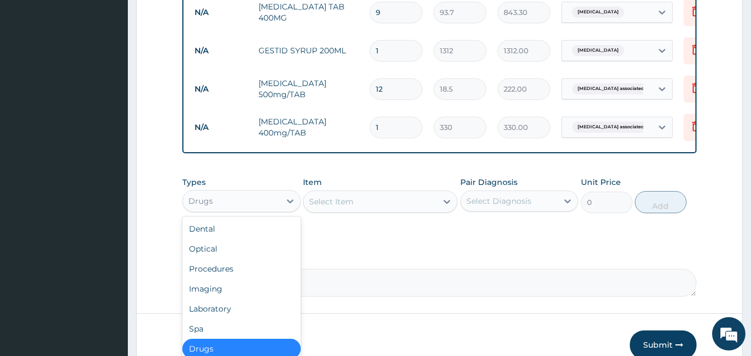
click at [248, 212] on div "Drugs" at bounding box center [241, 201] width 118 height 22
click at [236, 279] on div "Procedures" at bounding box center [241, 269] width 118 height 20
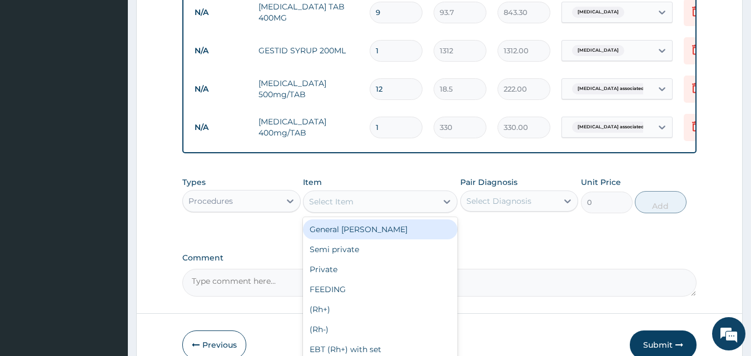
click at [345, 207] on div "Select Item" at bounding box center [331, 201] width 44 height 11
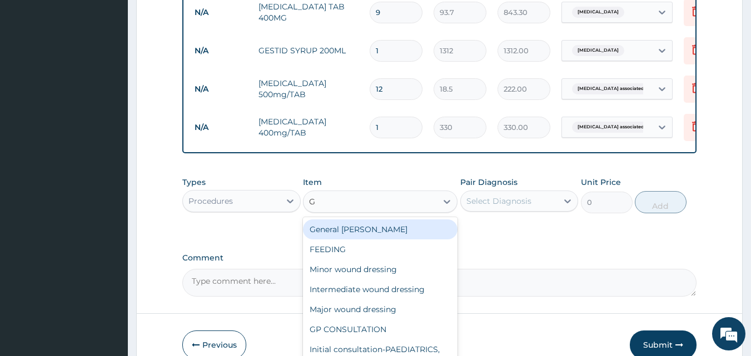
type input "GP"
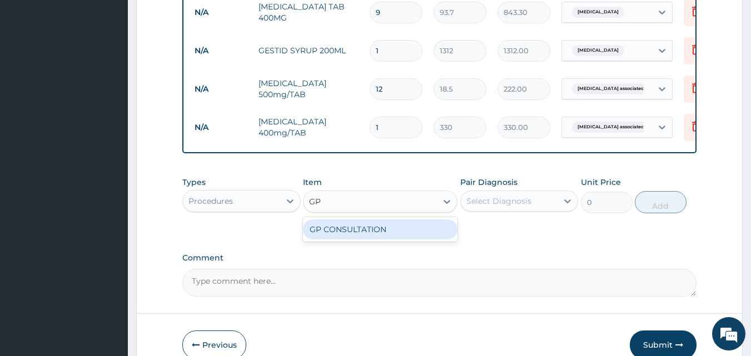
click at [345, 240] on div "GP CONSULTATION" at bounding box center [380, 229] width 154 height 20
type input "2000"
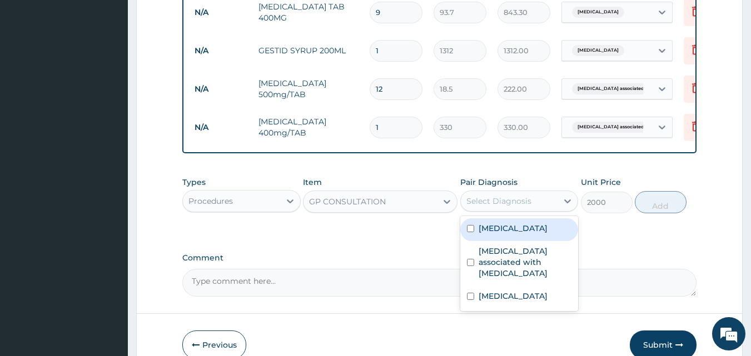
click at [519, 207] on div "Select Diagnosis" at bounding box center [498, 201] width 65 height 11
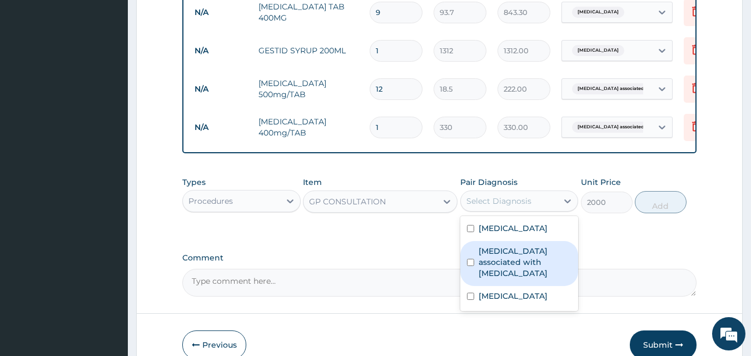
click at [486, 268] on label "Arthropathy associated with helminthiasis" at bounding box center [524, 262] width 93 height 33
checkbox input "true"
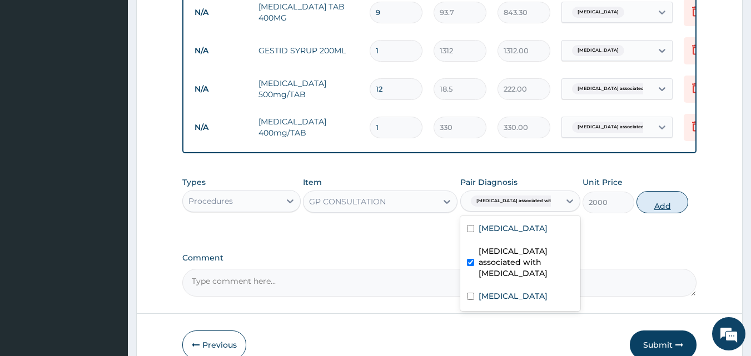
click at [652, 207] on button "Add" at bounding box center [662, 202] width 52 height 22
type input "0"
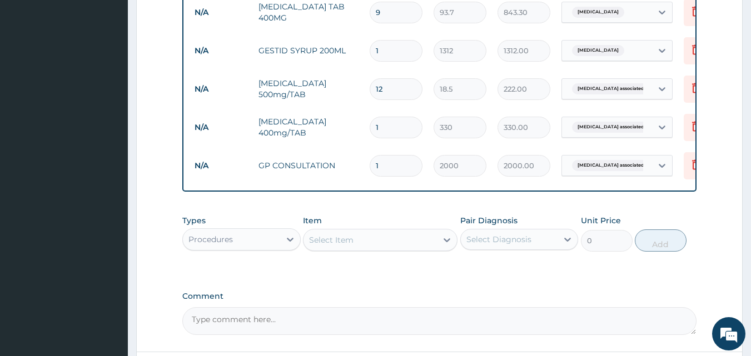
scroll to position [592, 0]
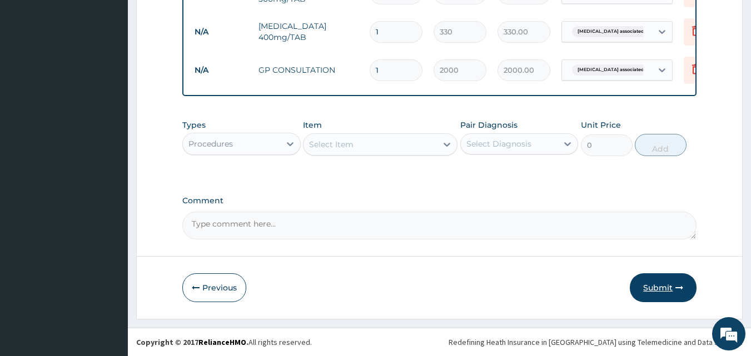
click at [660, 278] on button "Submit" at bounding box center [663, 287] width 67 height 29
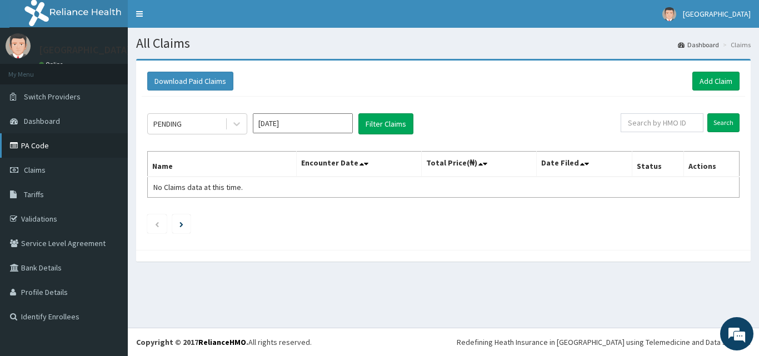
click at [65, 138] on link "PA Code" at bounding box center [64, 145] width 128 height 24
click at [732, 80] on link "Add Claim" at bounding box center [715, 81] width 47 height 19
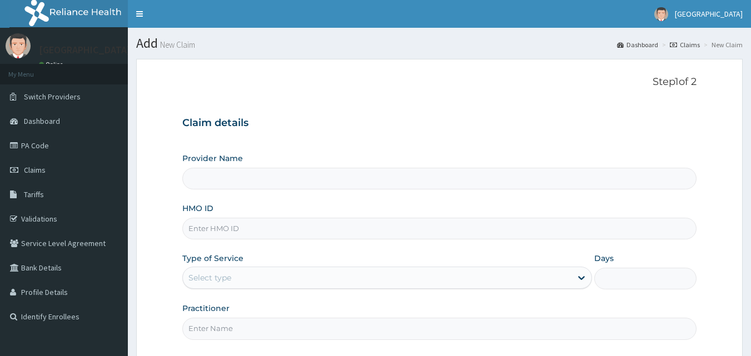
click at [383, 233] on input "HMO ID" at bounding box center [439, 229] width 515 height 22
type input "PFN/1"
type input "Veta Hospitals Ltd"
type input "PFN/10015/A"
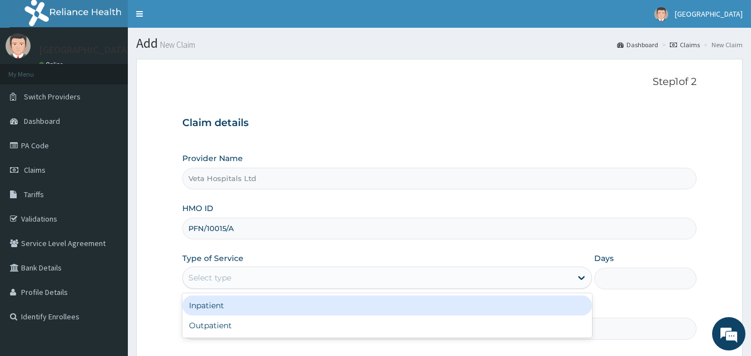
click at [245, 267] on div "Select type" at bounding box center [387, 278] width 410 height 22
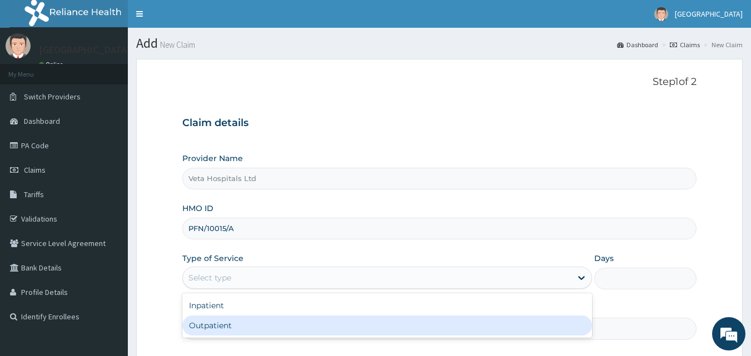
click at [232, 327] on div "Outpatient" at bounding box center [387, 326] width 410 height 20
type input "1"
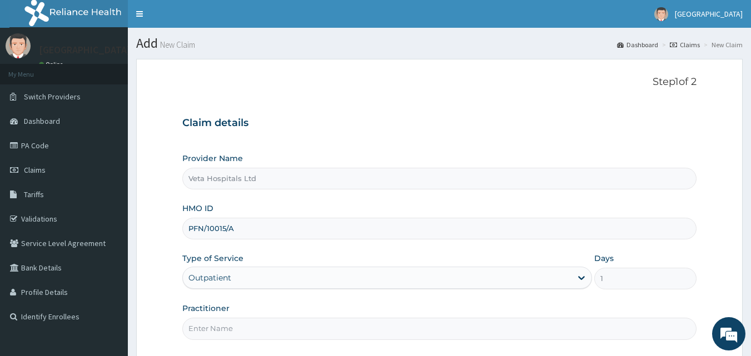
click at [232, 327] on input "Practitioner" at bounding box center [439, 329] width 515 height 22
type input "[PERSON_NAME]"
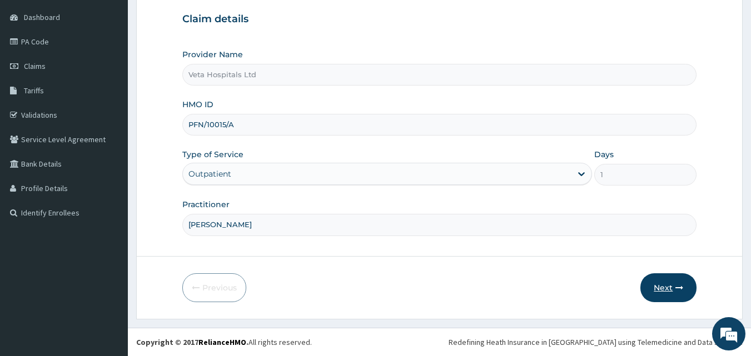
click at [651, 287] on button "Next" at bounding box center [668, 287] width 56 height 29
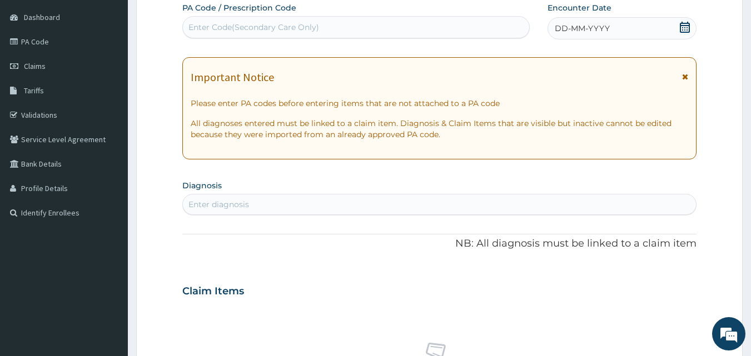
click at [573, 24] on span "DD-MM-YYYY" at bounding box center [582, 28] width 55 height 11
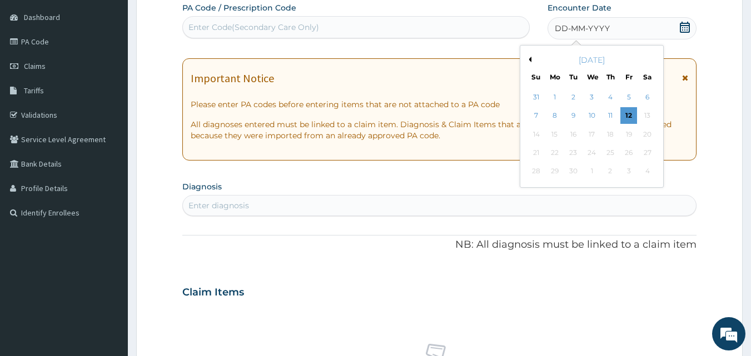
click at [528, 58] on button "Previous Month" at bounding box center [529, 60] width 6 height 6
click at [572, 118] on div "5" at bounding box center [573, 116] width 17 height 17
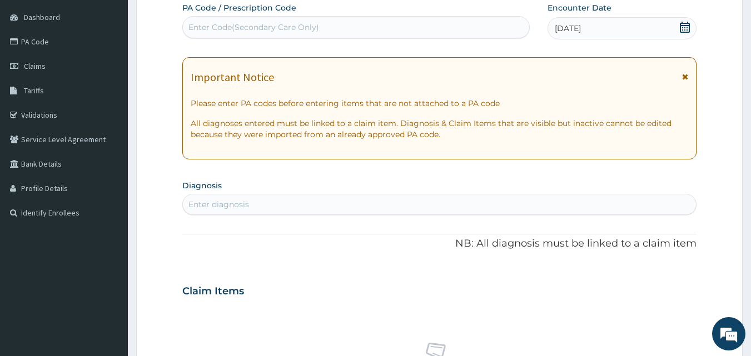
click at [387, 205] on div "Enter diagnosis" at bounding box center [439, 205] width 513 height 18
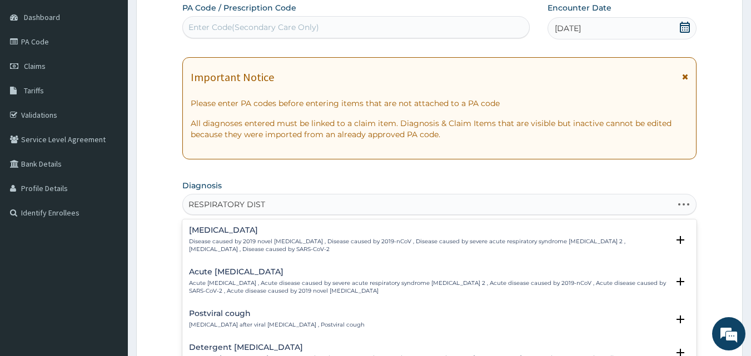
type input "RESPIRATORY DISTR"
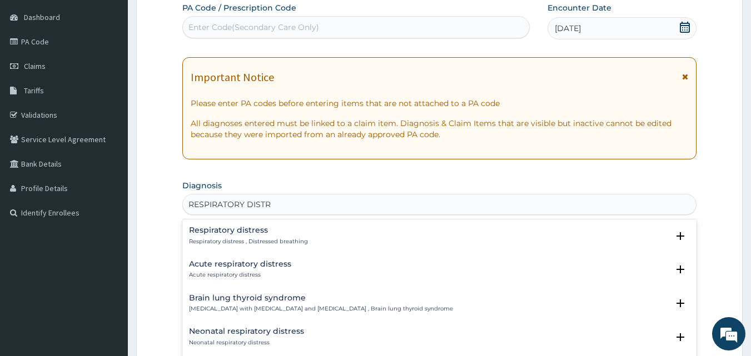
click at [238, 266] on h4 "Acute respiratory distress" at bounding box center [240, 264] width 102 height 8
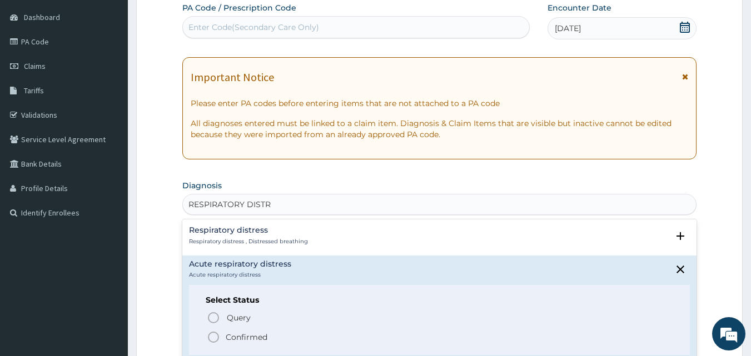
click at [212, 332] on icon "status option filled" at bounding box center [213, 337] width 13 height 13
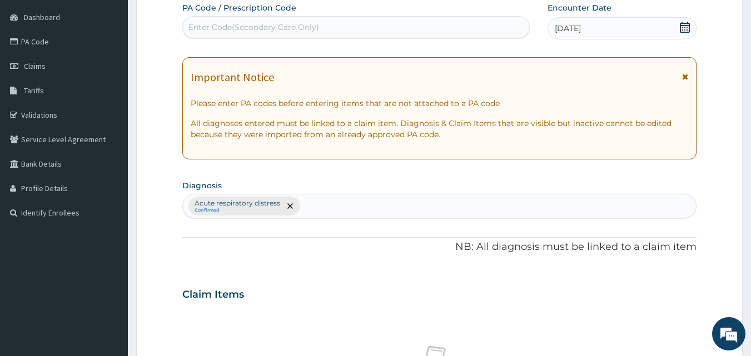
scroll to position [415, 0]
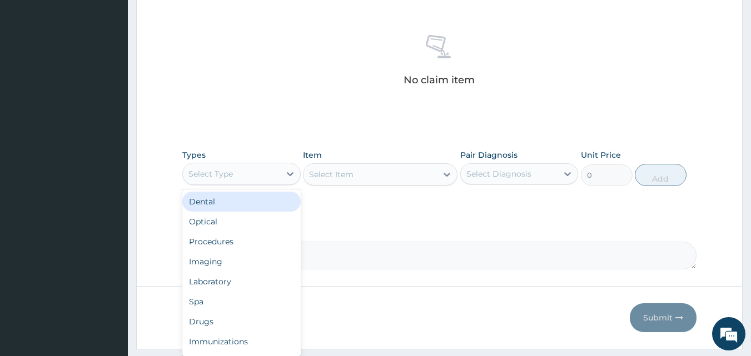
click at [229, 175] on div "Select Type" at bounding box center [210, 173] width 44 height 11
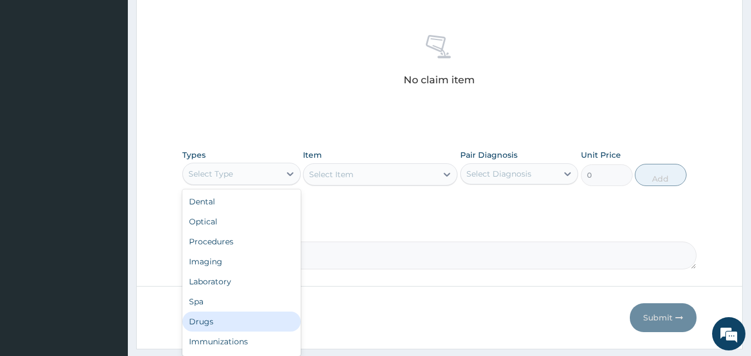
click at [208, 323] on div "Drugs" at bounding box center [241, 322] width 118 height 20
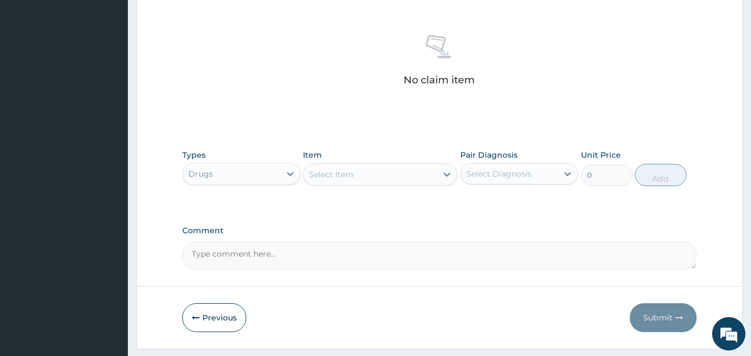
click at [373, 176] on div "Select Item" at bounding box center [369, 175] width 133 height 18
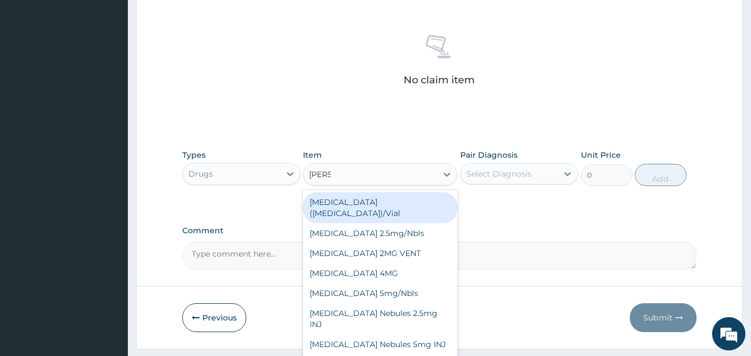
type input "SALBU"
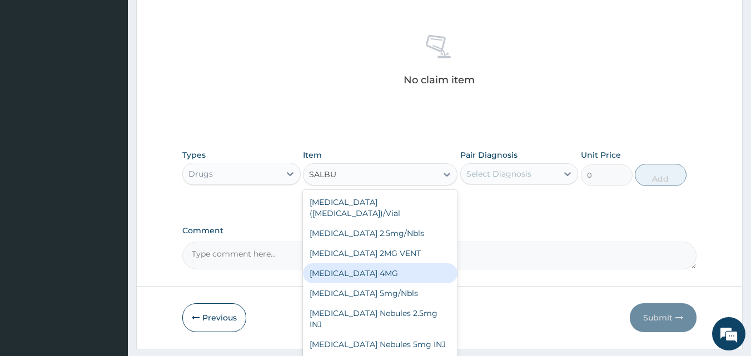
click at [373, 263] on div "[MEDICAL_DATA] 4MG" at bounding box center [380, 273] width 154 height 20
type input "10"
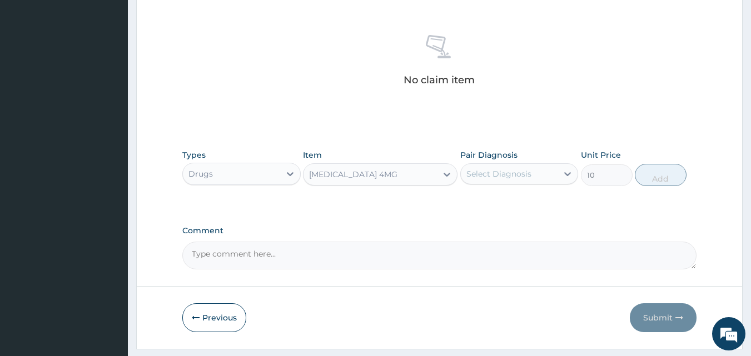
click at [512, 169] on div "Select Diagnosis" at bounding box center [498, 173] width 65 height 11
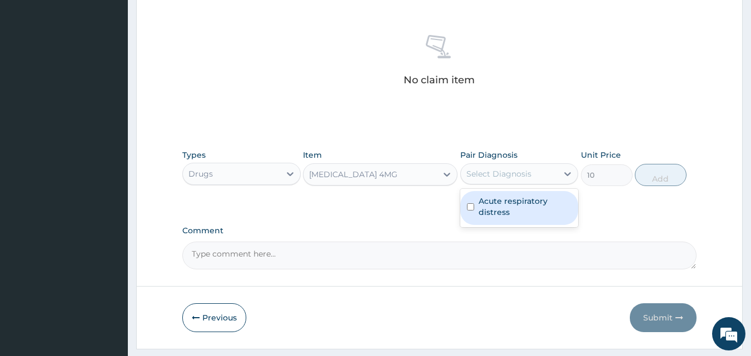
click at [492, 196] on label "Acute respiratory distress" at bounding box center [524, 207] width 93 height 22
checkbox input "true"
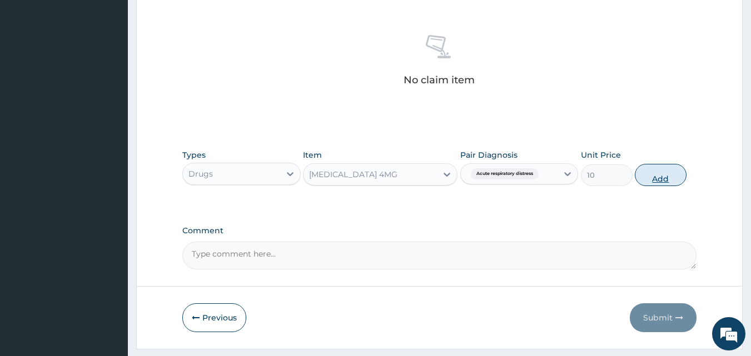
click at [666, 169] on button "Add" at bounding box center [661, 175] width 52 height 22
type input "0"
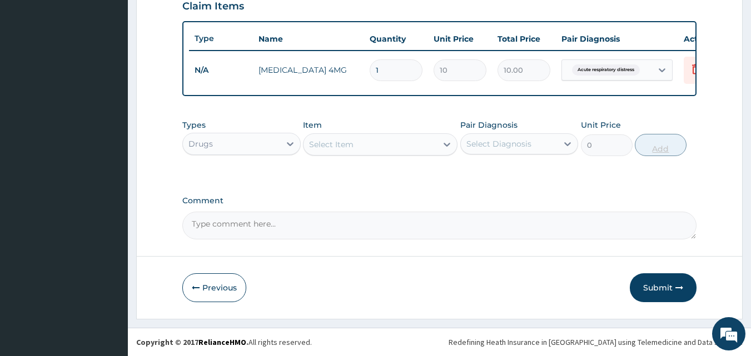
type input "10"
type input "100.00"
type input "10"
click at [379, 148] on div "Select Item" at bounding box center [369, 145] width 133 height 18
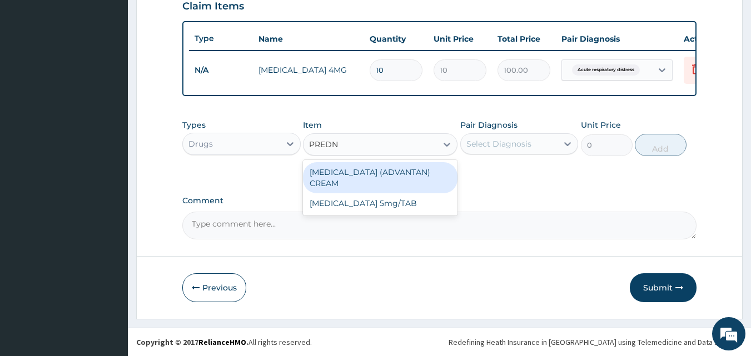
type input "PREDNI"
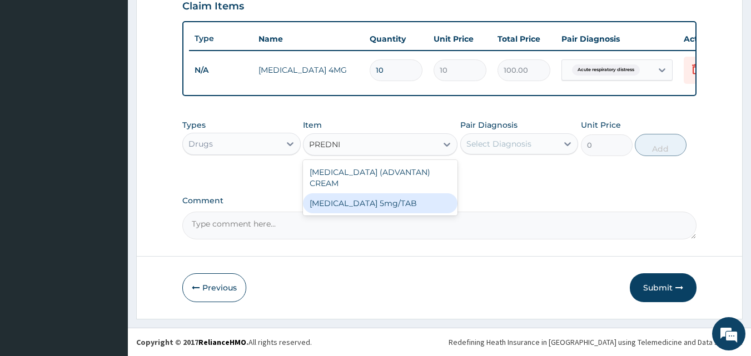
click at [383, 207] on div "[MEDICAL_DATA] 5mg/TAB" at bounding box center [380, 203] width 154 height 20
type input "12.5"
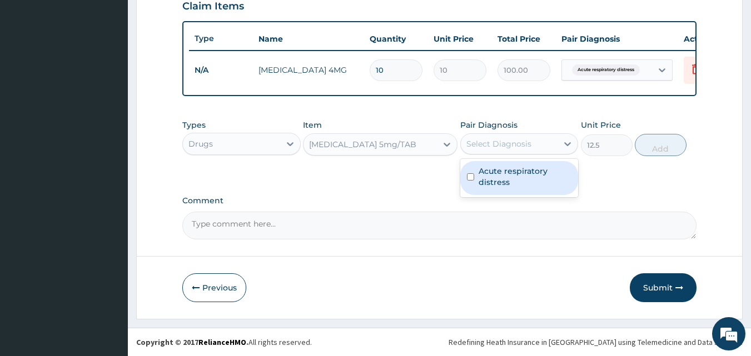
click at [482, 137] on div "Select Diagnosis" at bounding box center [509, 144] width 97 height 18
click at [487, 191] on div "Acute respiratory distress" at bounding box center [519, 178] width 118 height 34
checkbox input "true"
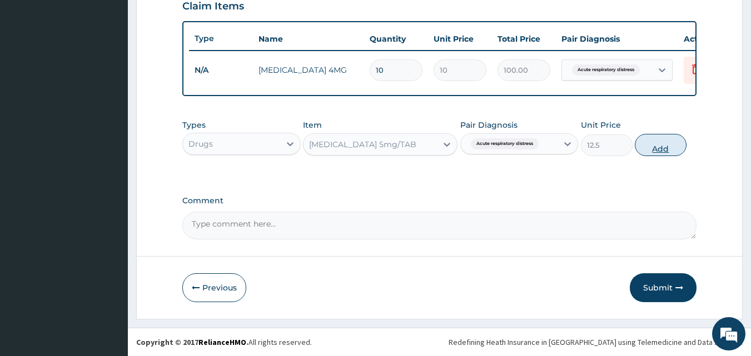
click at [682, 142] on button "Add" at bounding box center [661, 145] width 52 height 22
type input "0"
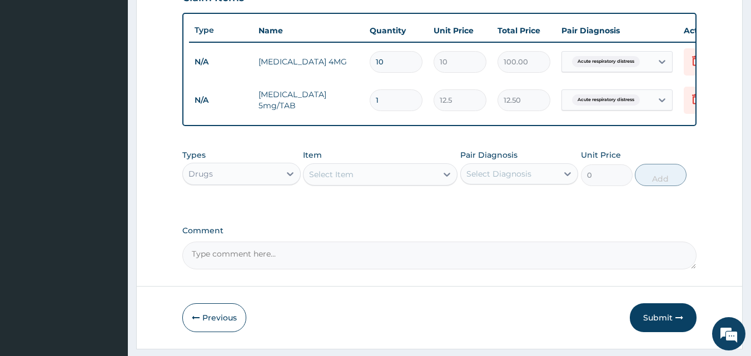
type input "10"
type input "125.00"
type input "10"
click at [387, 183] on div "Select Item" at bounding box center [369, 175] width 133 height 18
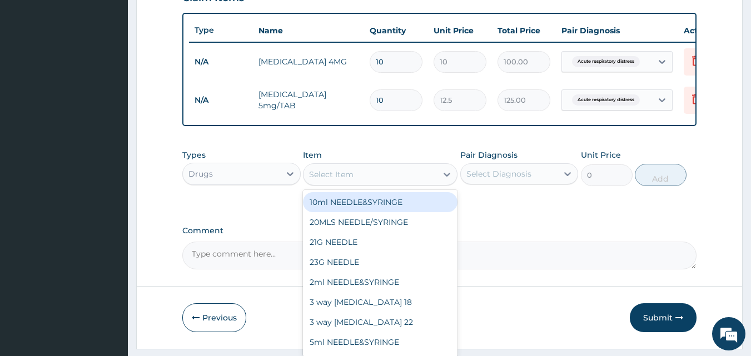
type input ";"
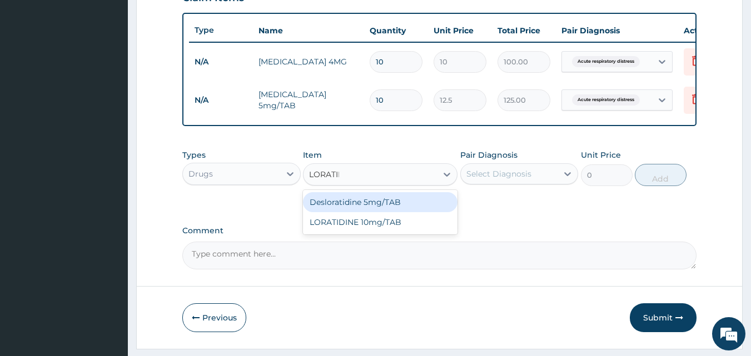
type input "LORATIDI"
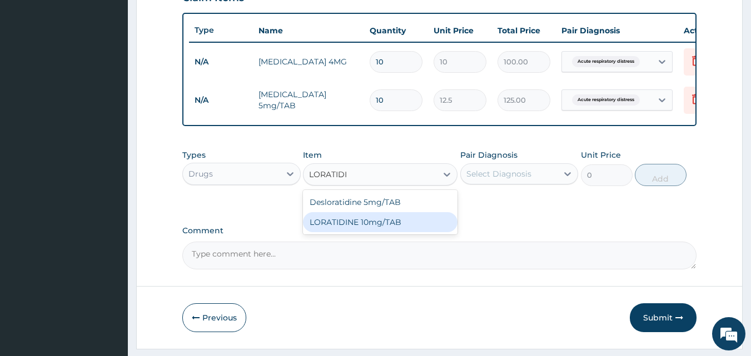
click at [385, 227] on div "LORATIDINE 10mg/TAB" at bounding box center [380, 222] width 154 height 20
type input "41.2"
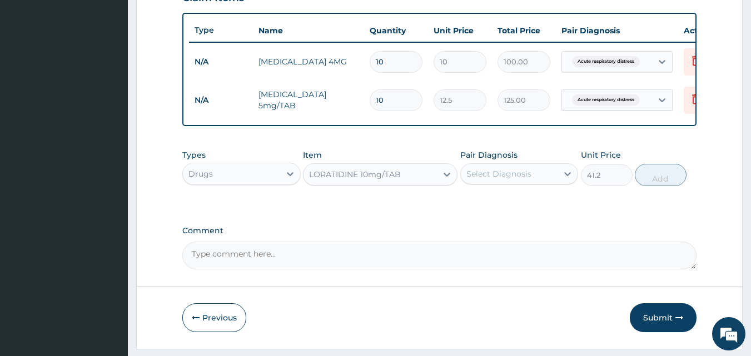
click at [513, 178] on div "Select Diagnosis" at bounding box center [498, 173] width 65 height 11
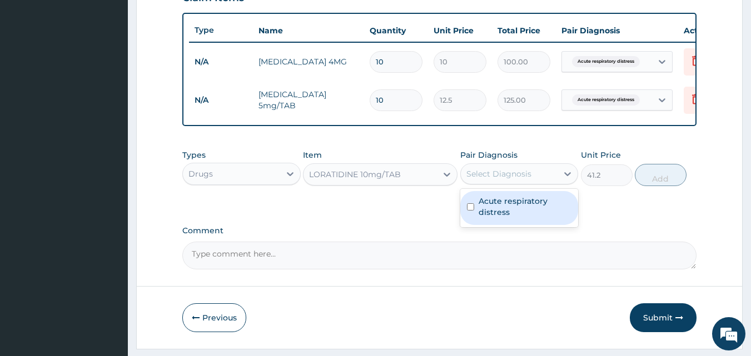
click at [495, 206] on label "Acute respiratory distress" at bounding box center [524, 207] width 93 height 22
checkbox input "true"
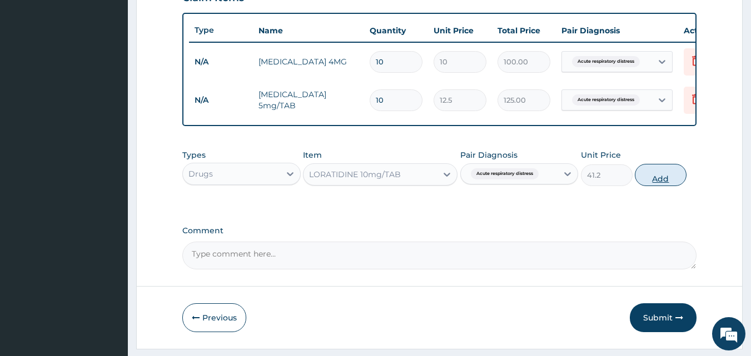
click at [652, 174] on button "Add" at bounding box center [661, 175] width 52 height 22
type input "0"
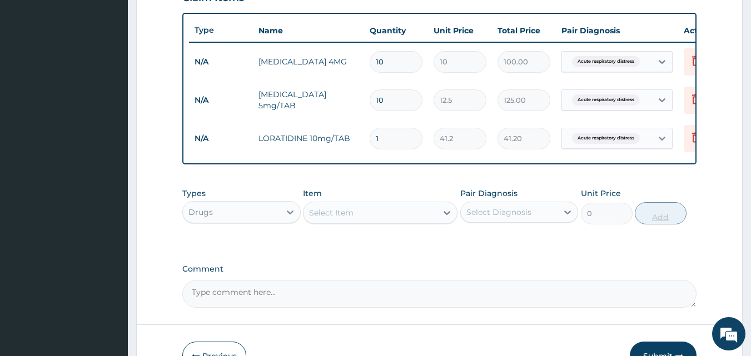
type input "0.00"
type input "5"
type input "206.00"
type input "5"
click at [212, 217] on div "Drugs" at bounding box center [231, 212] width 97 height 18
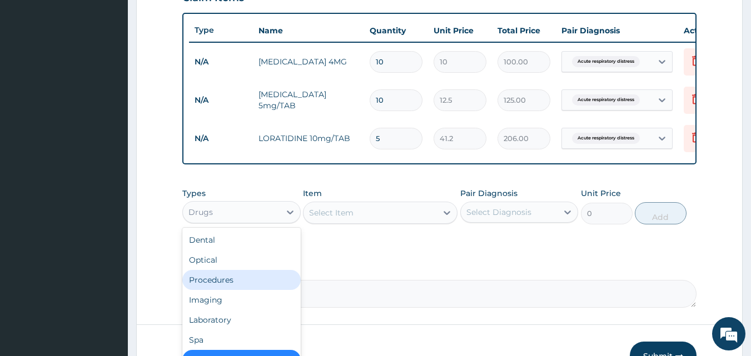
click at [222, 290] on div "Procedures" at bounding box center [241, 280] width 118 height 20
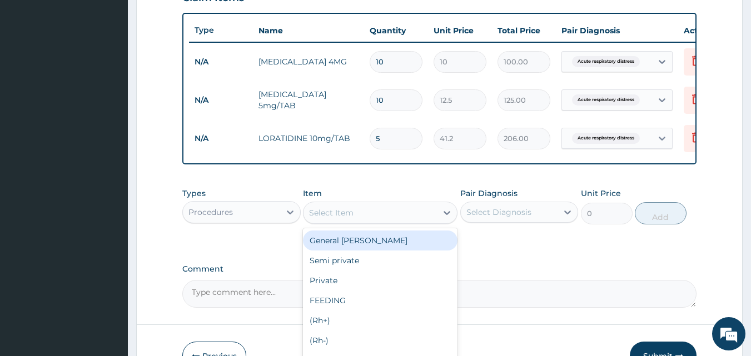
click at [381, 222] on div "Select Item" at bounding box center [369, 213] width 133 height 18
type input "H"
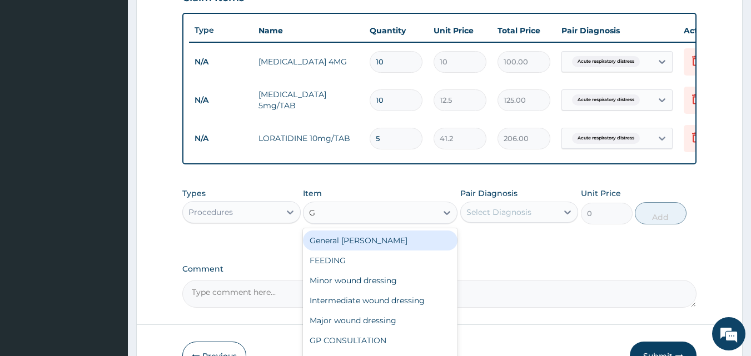
type input "GP"
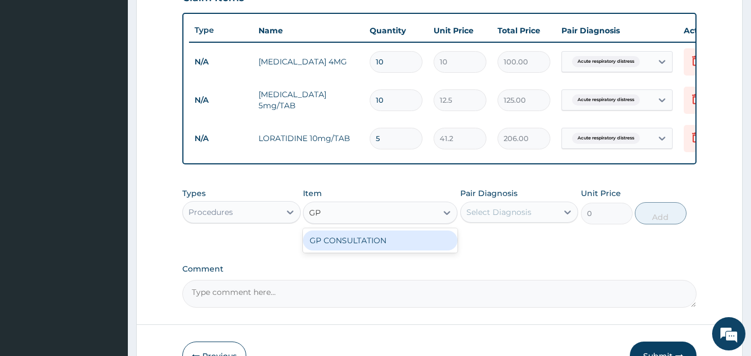
click at [378, 251] on div "GP CONSULTATION" at bounding box center [380, 241] width 154 height 20
type input "2000"
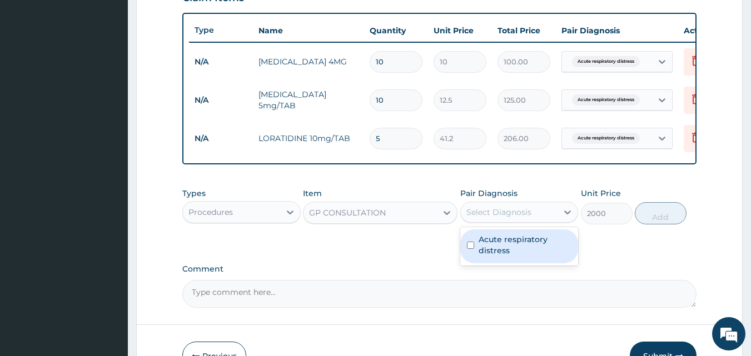
click at [488, 221] on div "Select Diagnosis" at bounding box center [509, 212] width 97 height 18
click at [476, 244] on div "Acute respiratory distress" at bounding box center [519, 247] width 118 height 34
checkbox input "true"
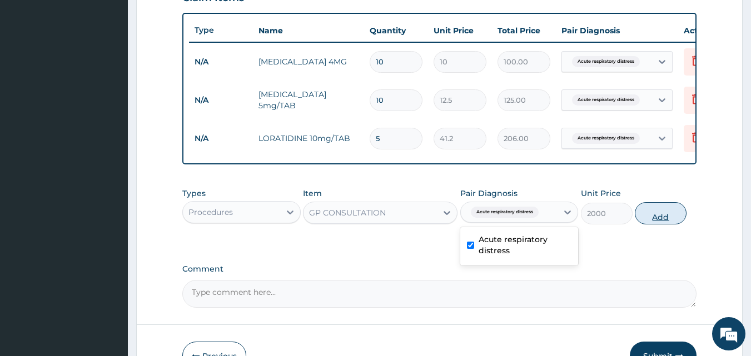
click at [657, 222] on button "Add" at bounding box center [661, 213] width 52 height 22
type input "0"
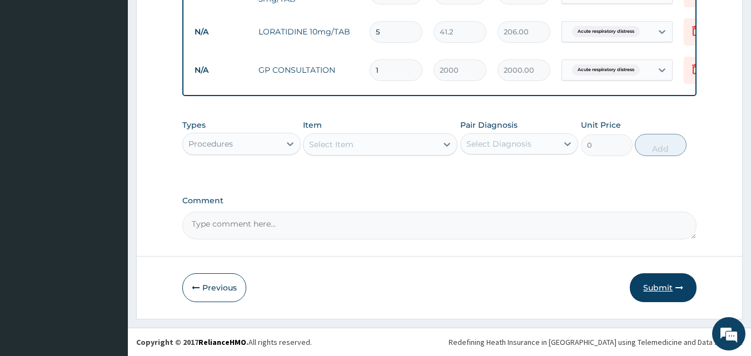
click at [665, 291] on button "Submit" at bounding box center [663, 287] width 67 height 29
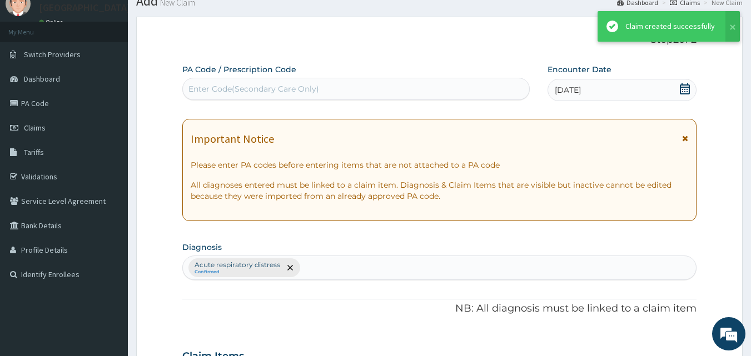
scroll to position [516, 0]
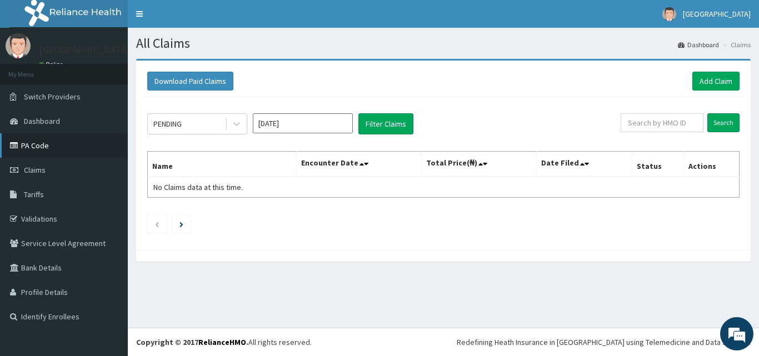
click at [64, 141] on link "PA Code" at bounding box center [64, 145] width 128 height 24
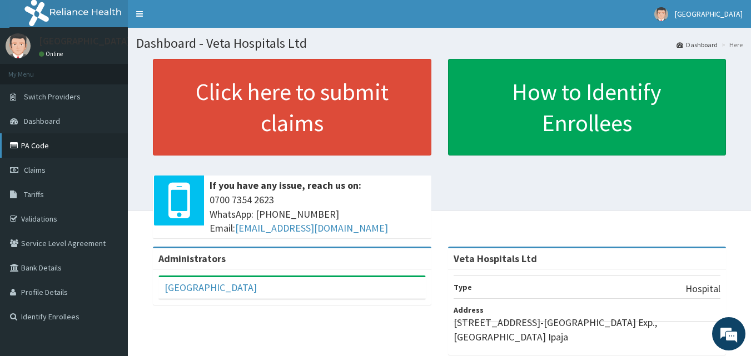
click at [43, 143] on link "PA Code" at bounding box center [64, 145] width 128 height 24
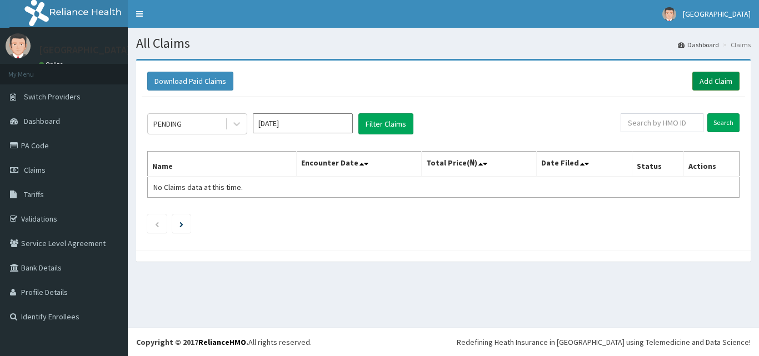
click at [705, 84] on link "Add Claim" at bounding box center [715, 81] width 47 height 19
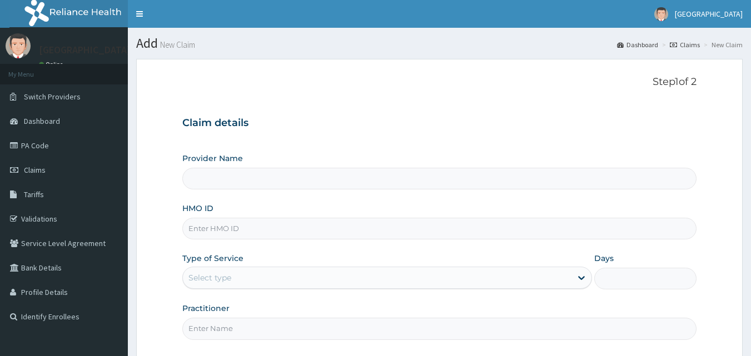
type input "Veta Hospitals Ltd"
click at [265, 230] on input "HMO ID" at bounding box center [439, 229] width 515 height 22
type input "GSV/12472/A"
click at [238, 267] on div "Select type" at bounding box center [387, 278] width 410 height 22
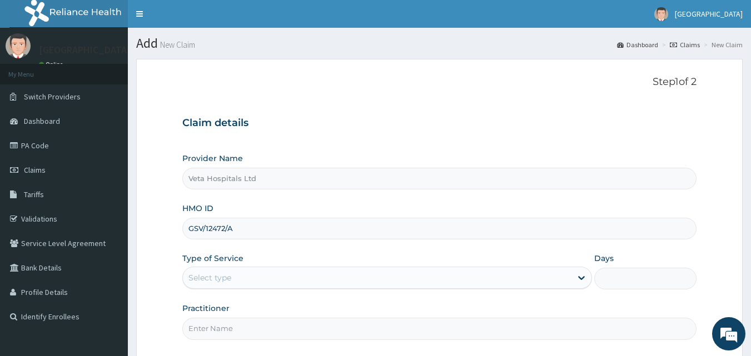
drag, startPoint x: 238, startPoint y: 267, endPoint x: 232, endPoint y: 276, distance: 10.8
click at [237, 267] on div "Select type" at bounding box center [387, 278] width 410 height 22
click at [236, 267] on div "Select type" at bounding box center [387, 278] width 410 height 22
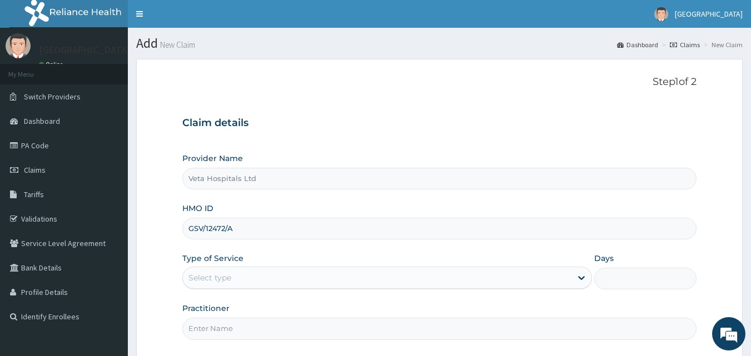
click at [217, 282] on div "Select type" at bounding box center [209, 277] width 43 height 11
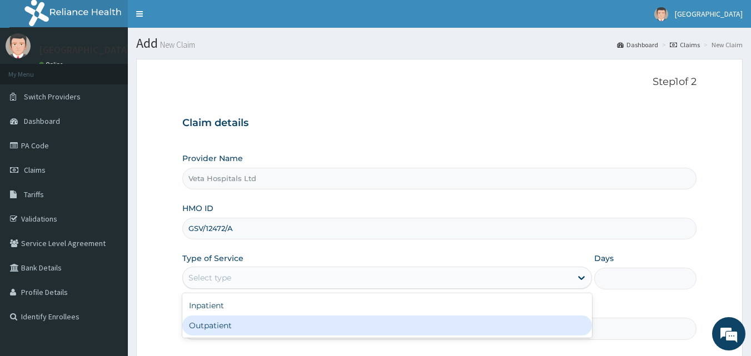
click at [211, 330] on div "Outpatient" at bounding box center [387, 326] width 410 height 20
type input "1"
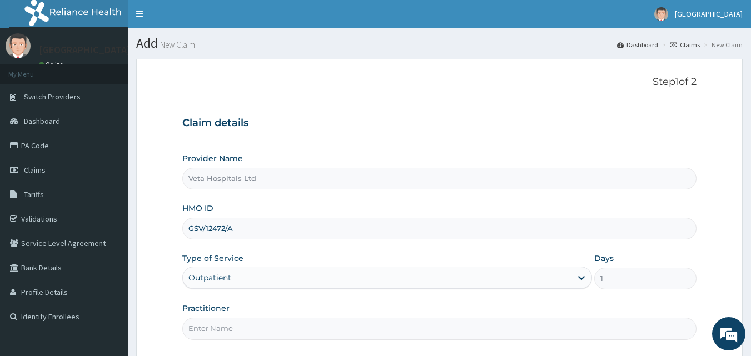
click at [211, 330] on input "Practitioner" at bounding box center [439, 329] width 515 height 22
type input "DR SAMUEL"
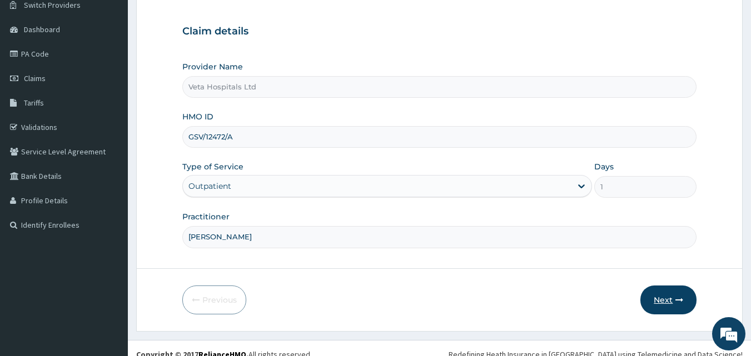
click at [656, 295] on button "Next" at bounding box center [668, 300] width 56 height 29
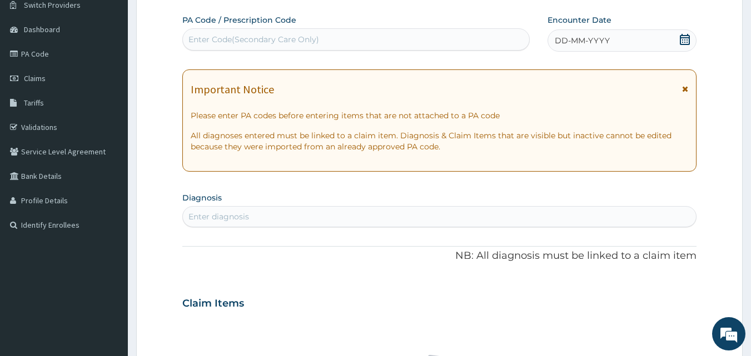
click at [350, 218] on div "Enter diagnosis" at bounding box center [439, 217] width 513 height 18
type input "PLASMOD"
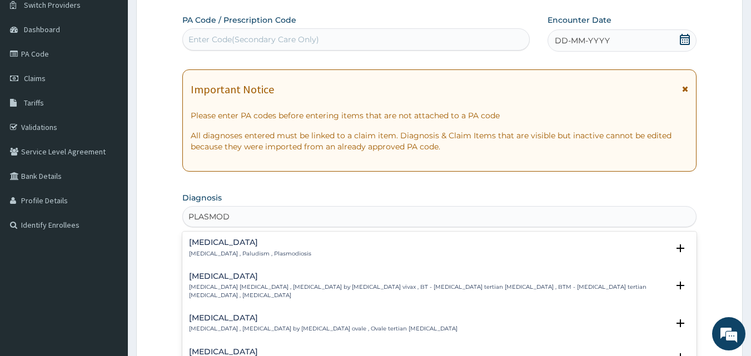
click at [211, 254] on p "Malaria , Paludism , Plasmodiosis" at bounding box center [250, 254] width 122 height 8
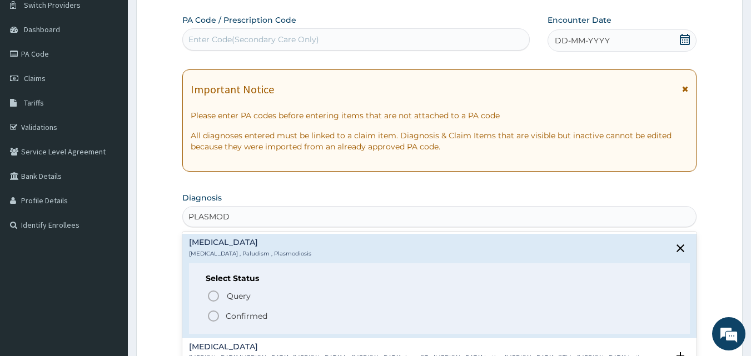
click at [211, 315] on icon "status option filled" at bounding box center [213, 316] width 13 height 13
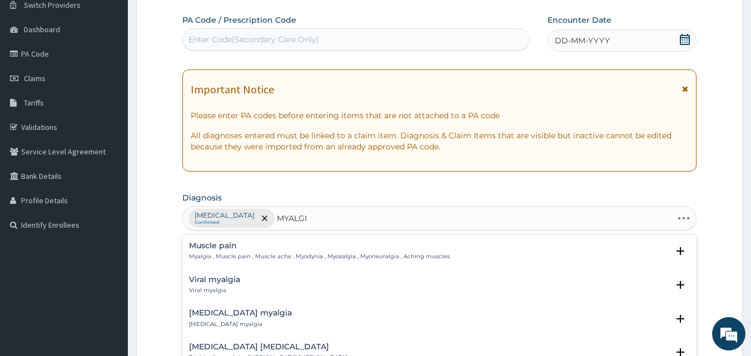
type input "MYALGIA"
click at [207, 258] on p "Myalgia , Muscle pain , Muscle ache , Myodynia , Myosalgia , Myoneuralgia , Ach…" at bounding box center [319, 257] width 261 height 8
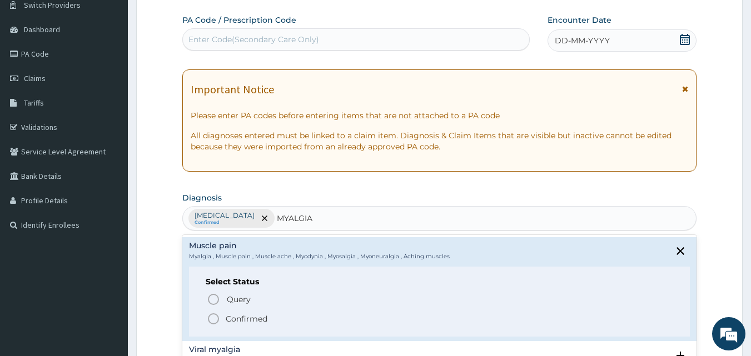
click at [211, 317] on icon "status option filled" at bounding box center [213, 318] width 13 height 13
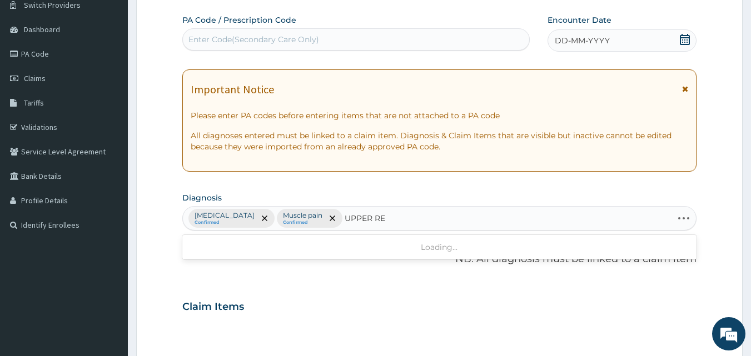
type input "UPPER RES"
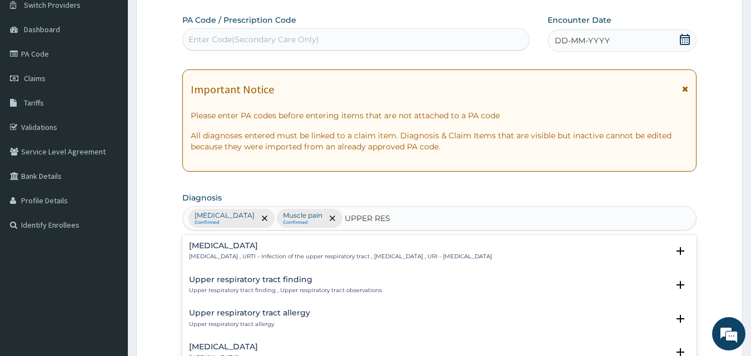
click at [280, 242] on h4 "Upper respiratory infection" at bounding box center [340, 246] width 303 height 8
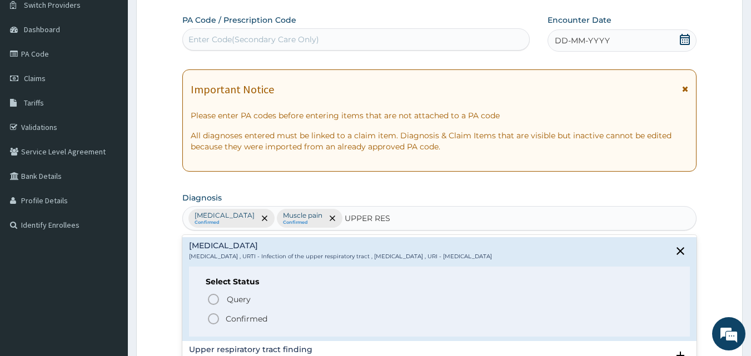
click at [214, 315] on icon "status option filled" at bounding box center [213, 318] width 13 height 13
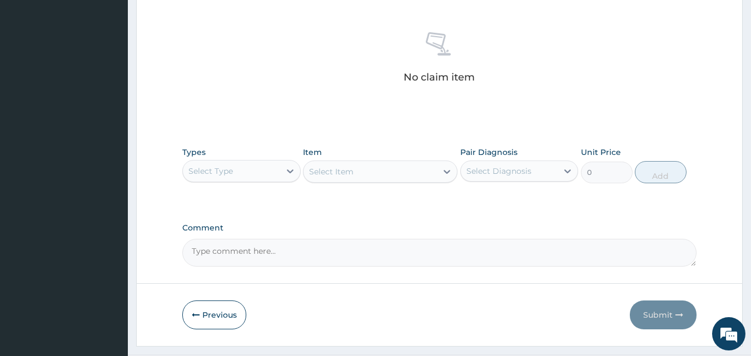
scroll to position [445, 0]
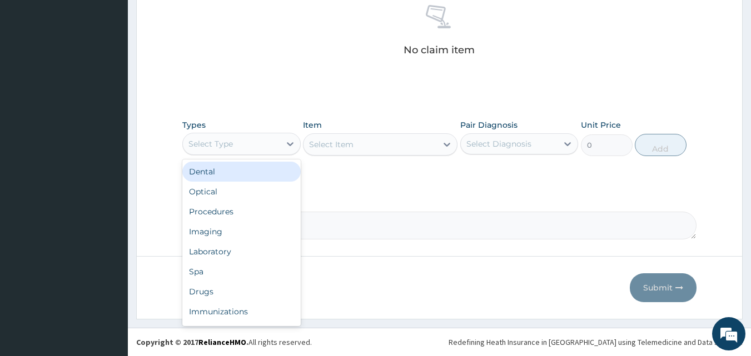
click at [255, 147] on div "Select Type" at bounding box center [231, 144] width 97 height 18
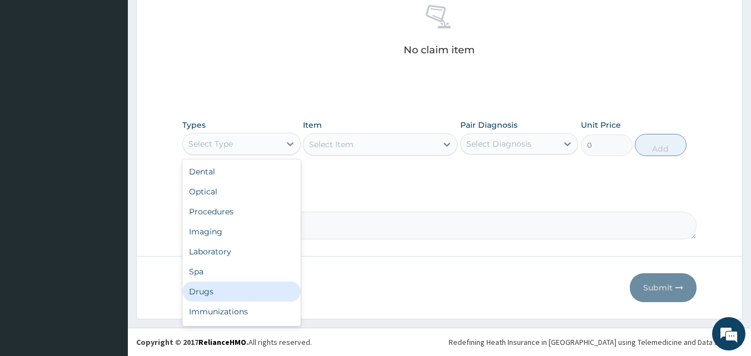
click at [221, 285] on div "Drugs" at bounding box center [241, 292] width 118 height 20
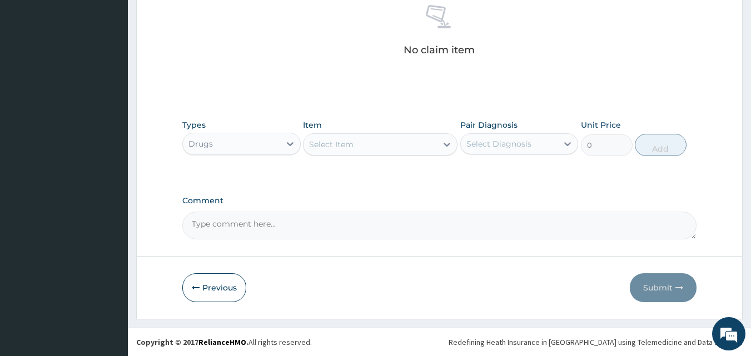
drag, startPoint x: 345, startPoint y: 142, endPoint x: 353, endPoint y: 142, distance: 8.3
click at [353, 142] on div "Select Item" at bounding box center [369, 145] width 133 height 18
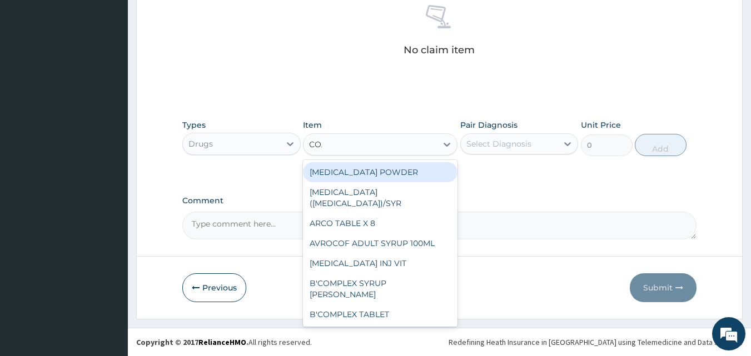
type input "COAR"
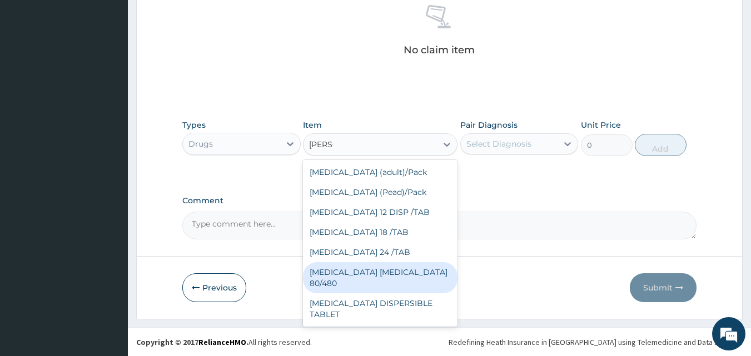
click at [395, 276] on div "[MEDICAL_DATA] [MEDICAL_DATA] 80/480" at bounding box center [380, 277] width 154 height 31
type input "3093.7"
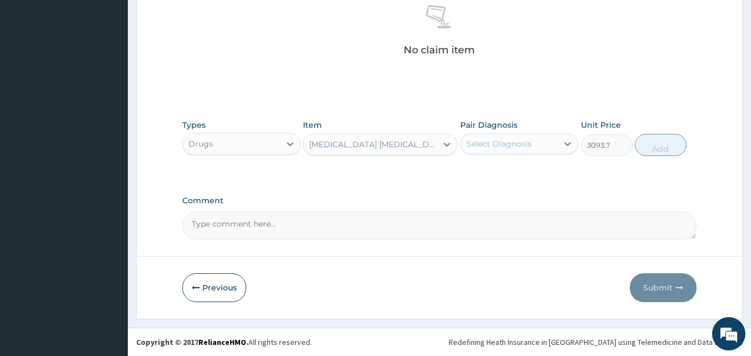
click at [510, 142] on div "Select Diagnosis" at bounding box center [498, 143] width 65 height 11
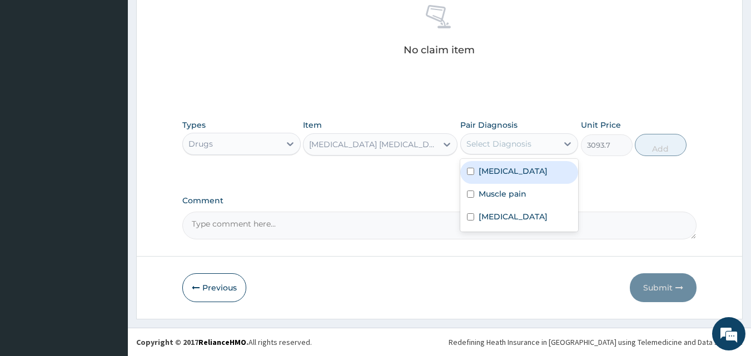
click at [483, 167] on label "[MEDICAL_DATA]" at bounding box center [512, 171] width 69 height 11
checkbox input "true"
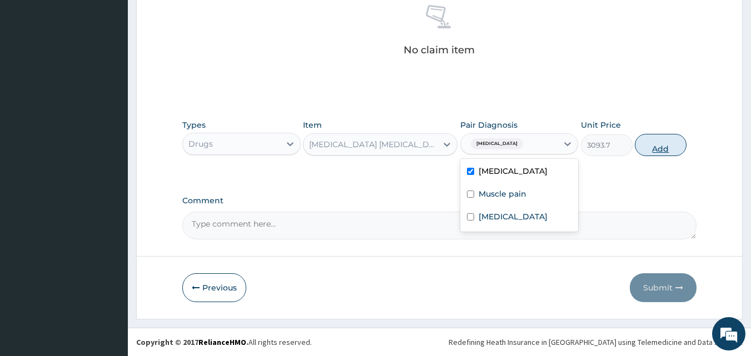
click at [650, 148] on button "Add" at bounding box center [661, 145] width 52 height 22
type input "0"
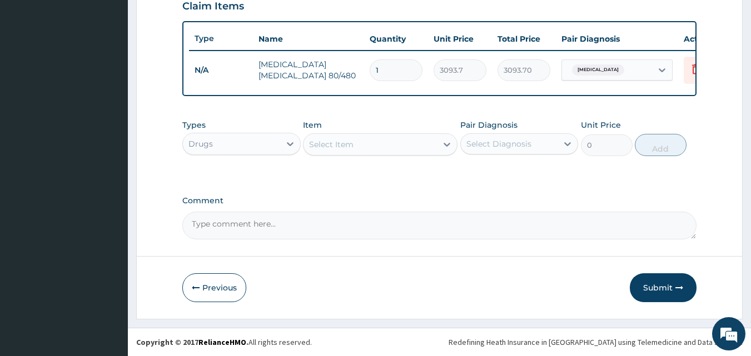
scroll to position [401, 0]
click at [388, 147] on div "Select Item" at bounding box center [369, 145] width 133 height 18
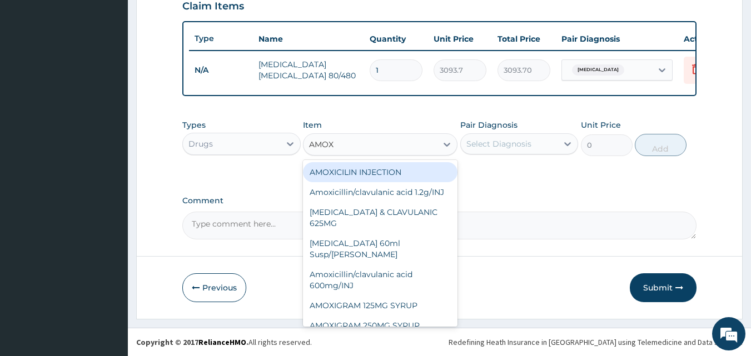
type input "AMOXI"
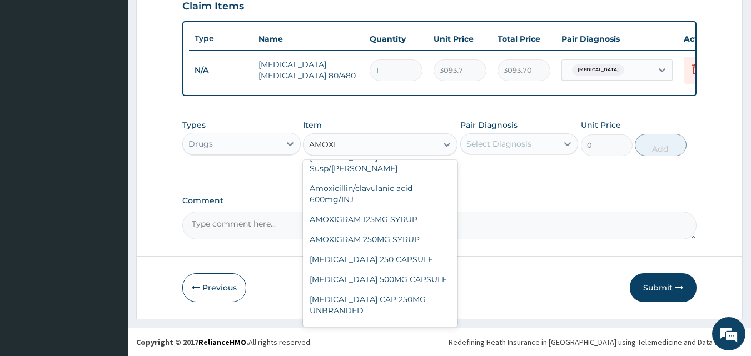
scroll to position [89, 0]
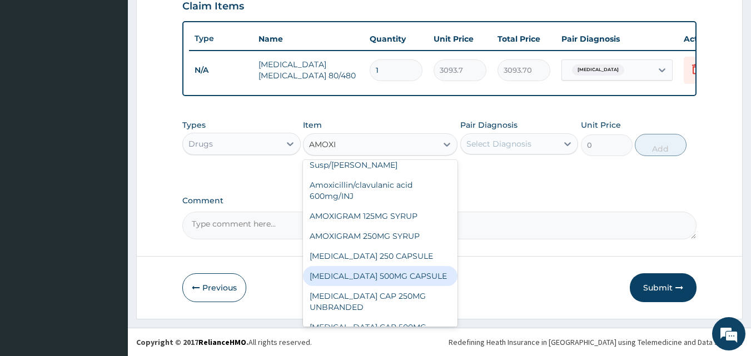
click at [381, 270] on div "[MEDICAL_DATA] 500MG CAPSULE" at bounding box center [380, 276] width 154 height 20
type input "190"
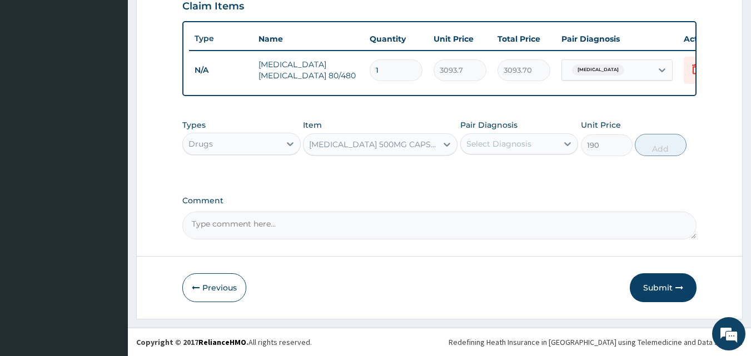
click at [511, 138] on div "Select Diagnosis" at bounding box center [498, 143] width 65 height 11
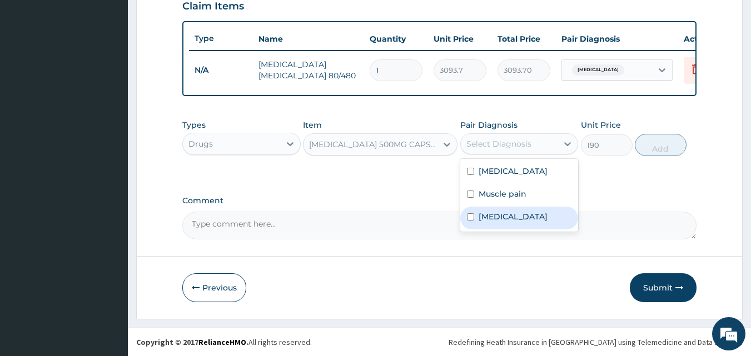
click at [486, 222] on label "Upper respiratory infection" at bounding box center [512, 216] width 69 height 11
checkbox input "true"
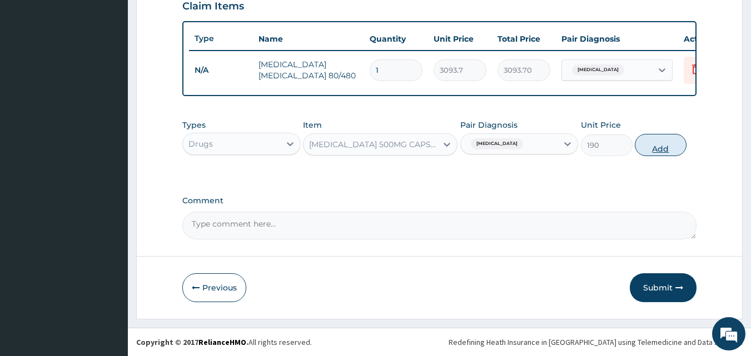
click at [667, 149] on button "Add" at bounding box center [661, 145] width 52 height 22
type input "0"
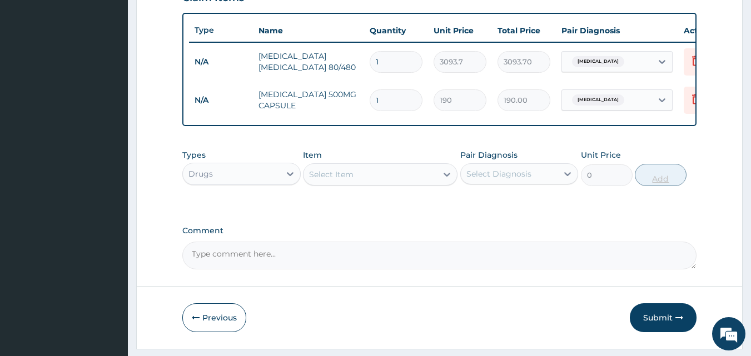
type input "12"
type input "2280.00"
type input "12"
click at [373, 177] on div "Select Item" at bounding box center [369, 175] width 133 height 18
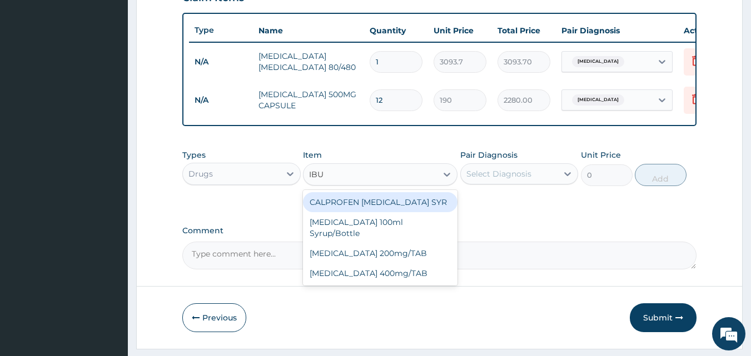
type input "IBUP"
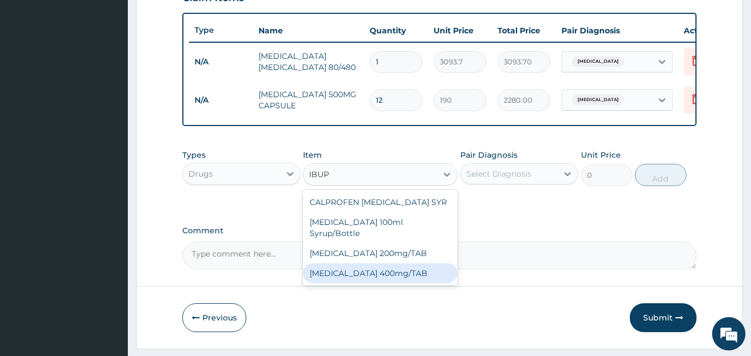
click at [371, 263] on div "[MEDICAL_DATA] 400mg/TAB" at bounding box center [380, 273] width 154 height 20
type input "75"
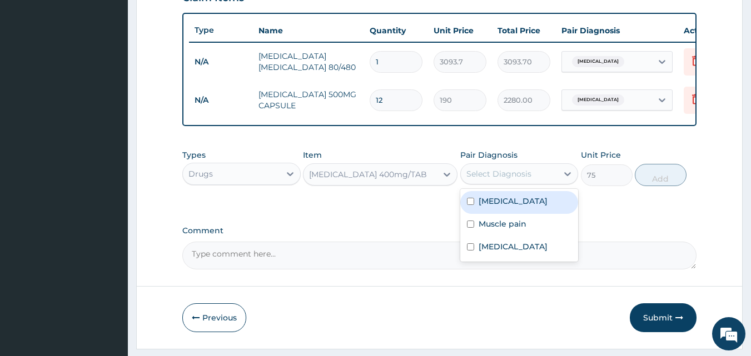
click at [504, 179] on div "Select Diagnosis" at bounding box center [498, 173] width 65 height 11
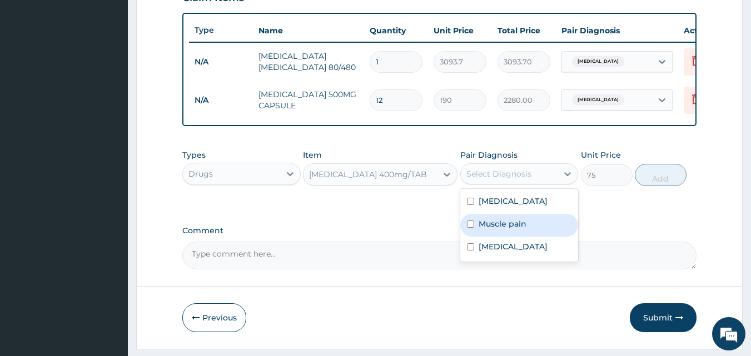
click at [479, 230] on label "Muscle pain" at bounding box center [502, 223] width 48 height 11
checkbox input "true"
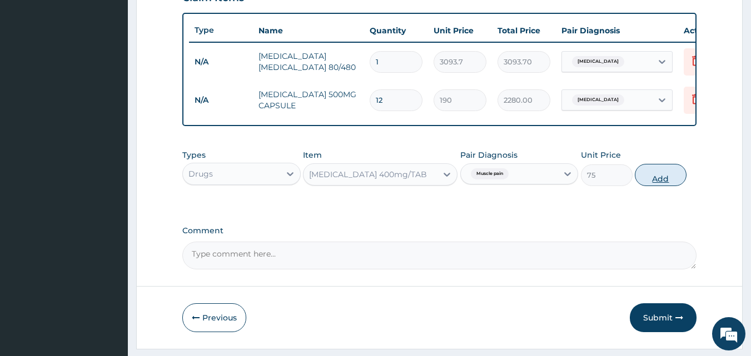
click at [665, 182] on button "Add" at bounding box center [661, 175] width 52 height 22
type input "0"
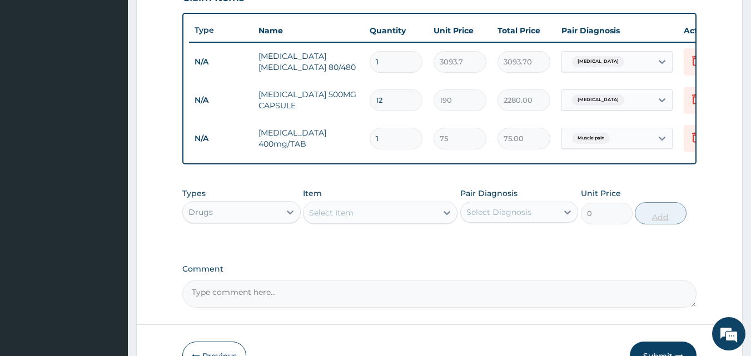
type input "12"
type input "900.00"
type input "12"
click at [378, 219] on div "Select Item" at bounding box center [369, 213] width 133 height 18
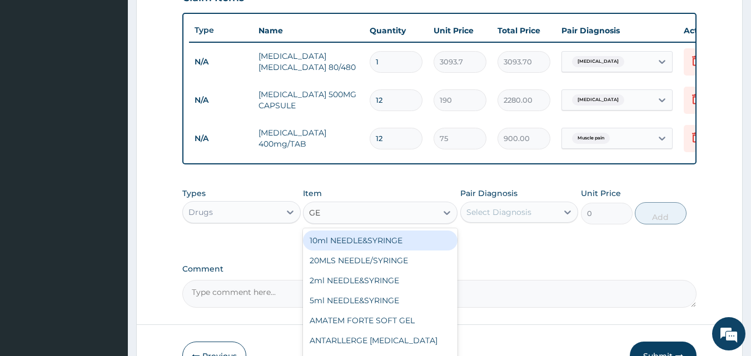
type input "GEL"
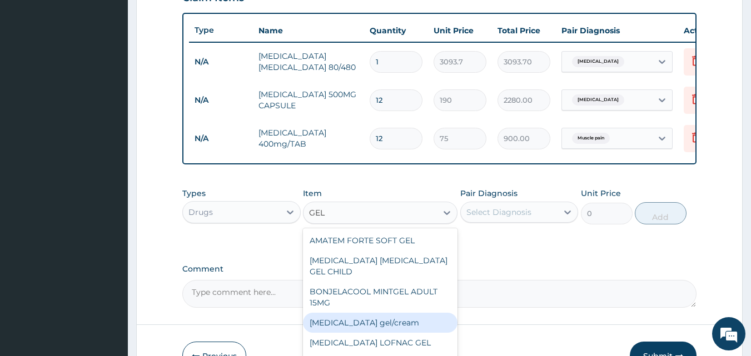
click at [354, 320] on div "[MEDICAL_DATA] gel/cream" at bounding box center [380, 323] width 154 height 20
type input "843.7"
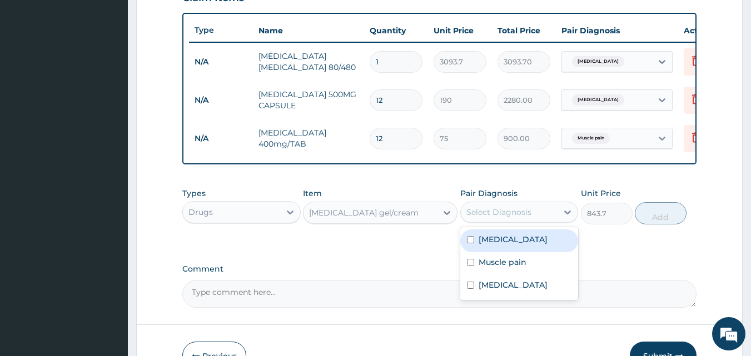
click at [523, 218] on div "Select Diagnosis" at bounding box center [498, 212] width 65 height 11
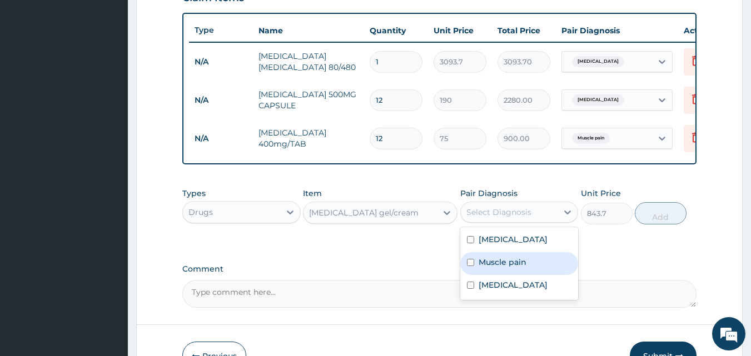
click at [490, 268] on label "Muscle pain" at bounding box center [502, 262] width 48 height 11
checkbox input "true"
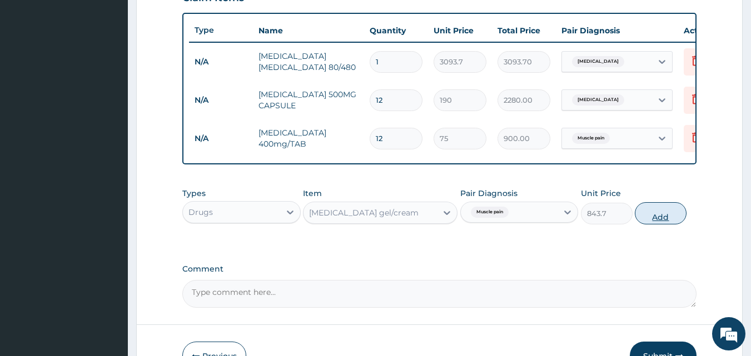
click at [662, 223] on button "Add" at bounding box center [661, 213] width 52 height 22
type input "0"
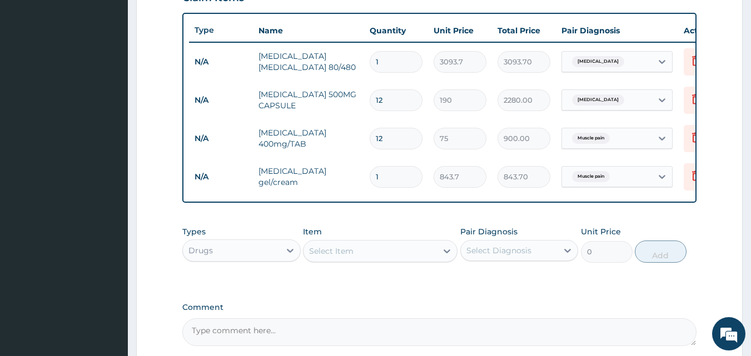
click at [362, 260] on div "Select Item" at bounding box center [369, 251] width 133 height 18
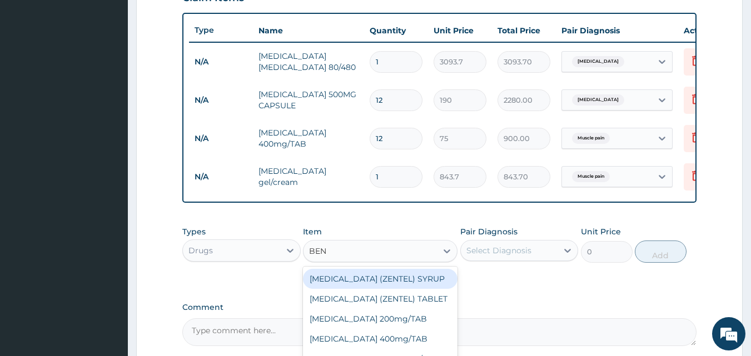
type input "BENY"
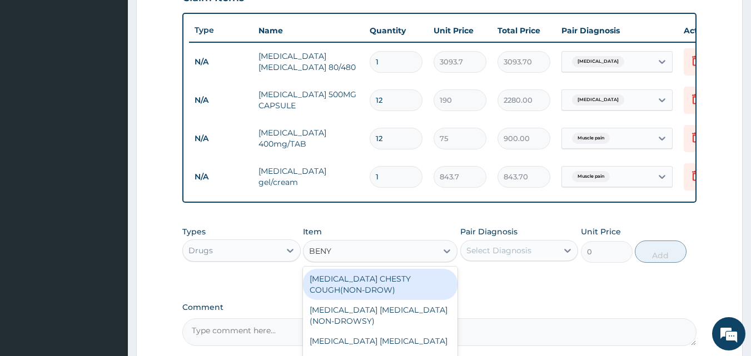
scroll to position [473, 0]
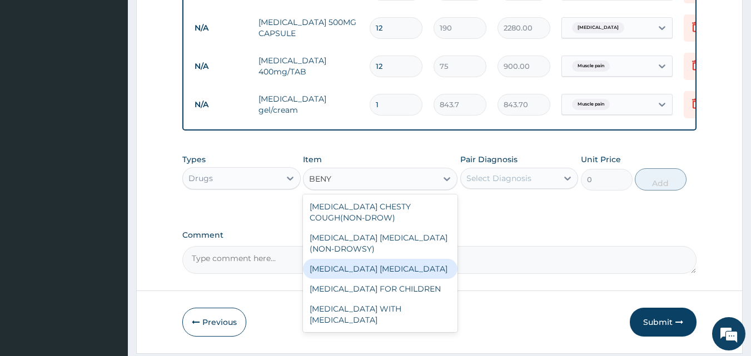
click at [403, 279] on div "[MEDICAL_DATA] [MEDICAL_DATA]" at bounding box center [380, 269] width 154 height 20
type input "900"
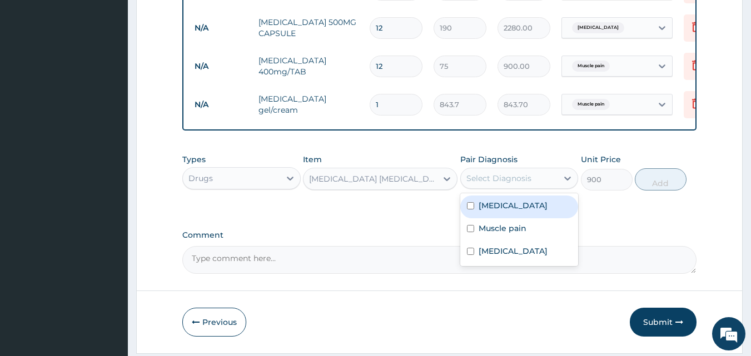
click at [546, 185] on div "Select Diagnosis" at bounding box center [509, 178] width 97 height 18
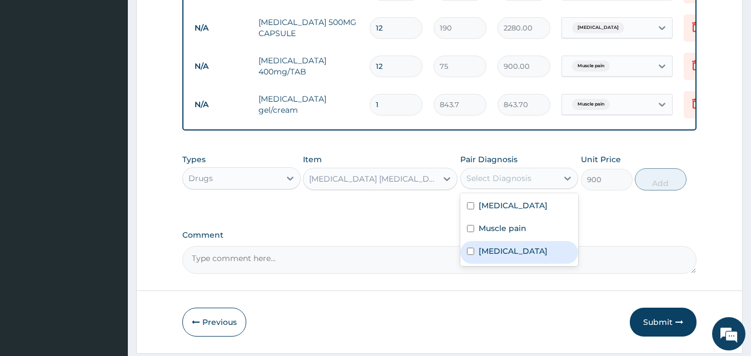
click at [479, 257] on label "Upper respiratory infection" at bounding box center [512, 251] width 69 height 11
checkbox input "true"
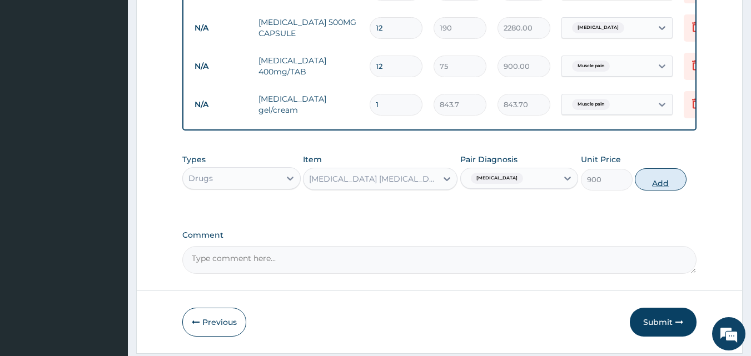
click at [654, 191] on button "Add" at bounding box center [661, 179] width 52 height 22
type input "0"
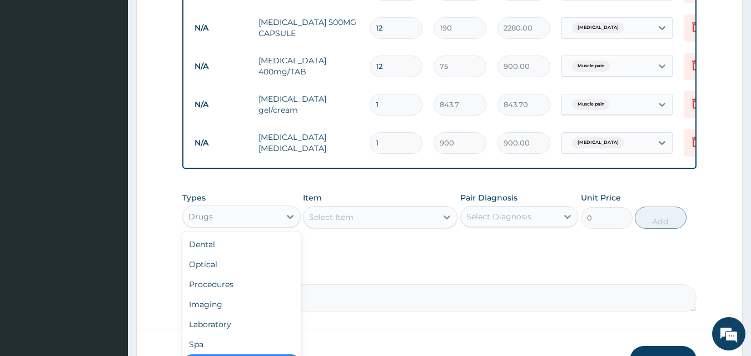
click at [241, 223] on div "Drugs" at bounding box center [231, 217] width 97 height 18
click at [219, 295] on div "Procedures" at bounding box center [241, 285] width 118 height 20
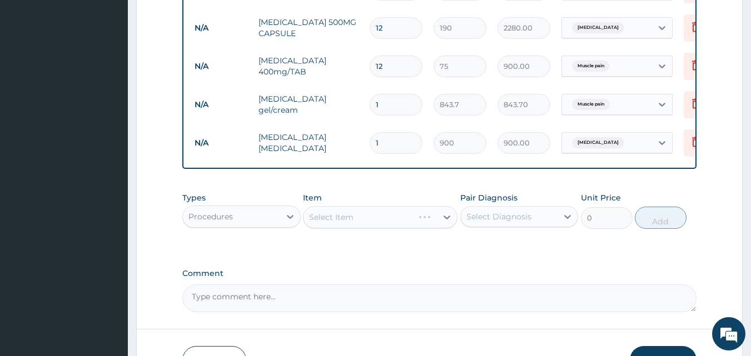
scroll to position [527, 0]
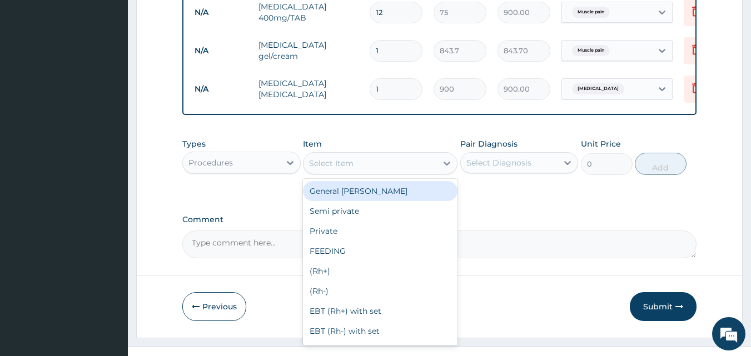
click at [382, 171] on div "Select Item" at bounding box center [369, 163] width 133 height 18
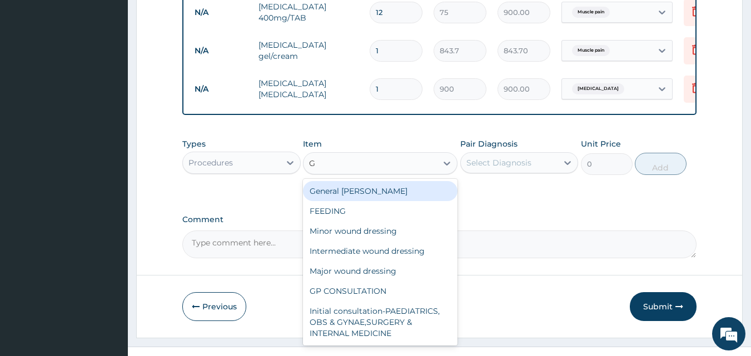
type input "GP"
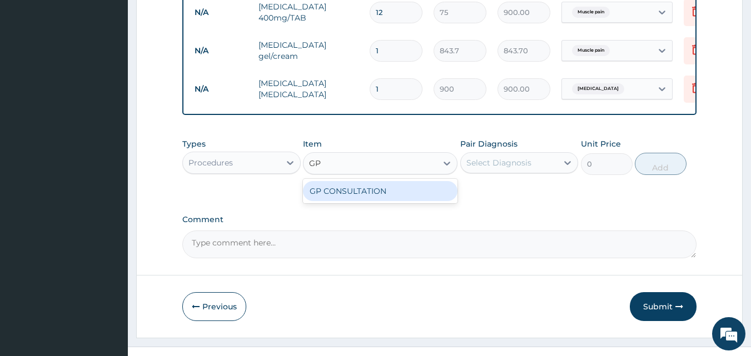
click at [404, 193] on div "GP CONSULTATION" at bounding box center [380, 191] width 154 height 20
type input "2000"
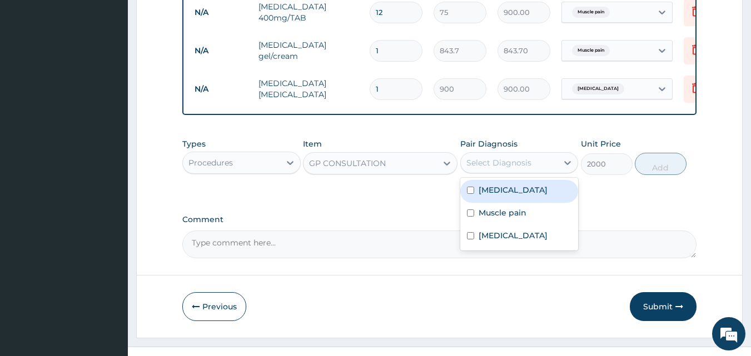
click at [521, 163] on div "Select Diagnosis" at bounding box center [509, 163] width 97 height 18
click at [494, 203] on div "[MEDICAL_DATA]" at bounding box center [519, 191] width 118 height 23
checkbox input "true"
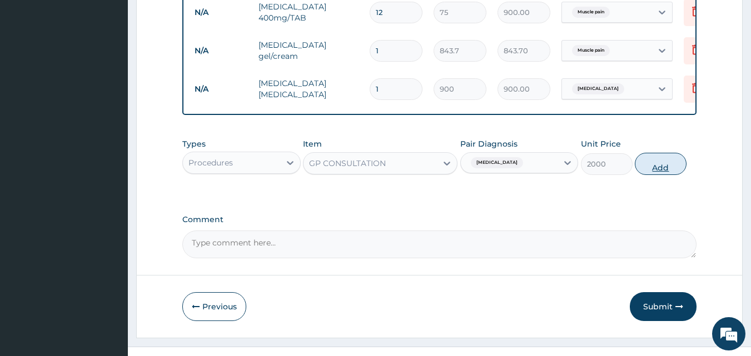
click at [656, 175] on button "Add" at bounding box center [661, 164] width 52 height 22
type input "0"
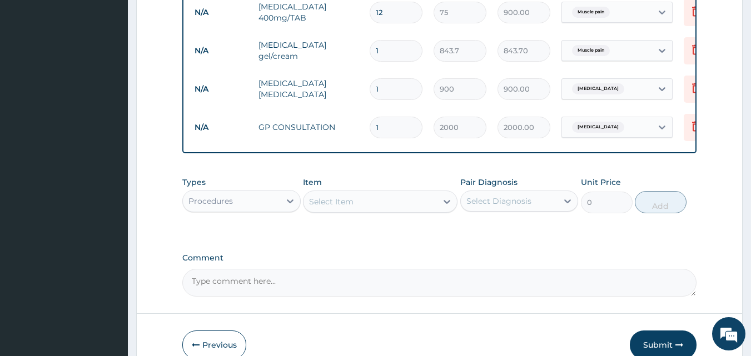
scroll to position [592, 0]
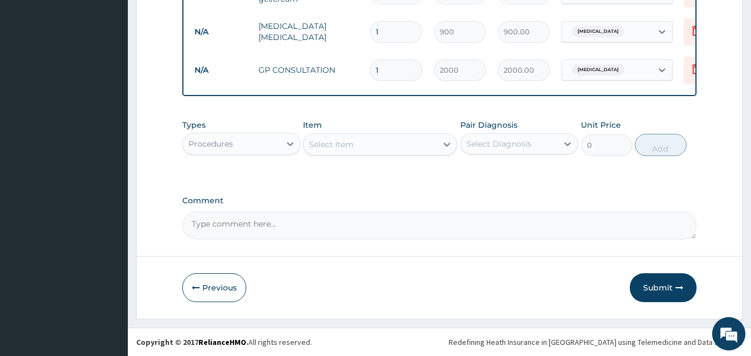
click at [657, 295] on button "Submit" at bounding box center [663, 287] width 67 height 29
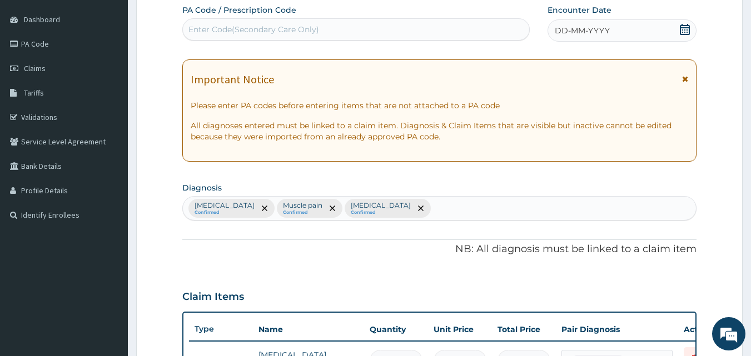
scroll to position [100, 0]
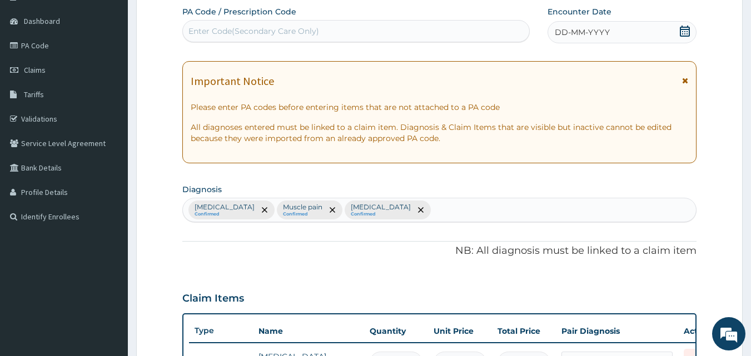
click at [566, 27] on span "DD-MM-YYYY" at bounding box center [582, 32] width 55 height 11
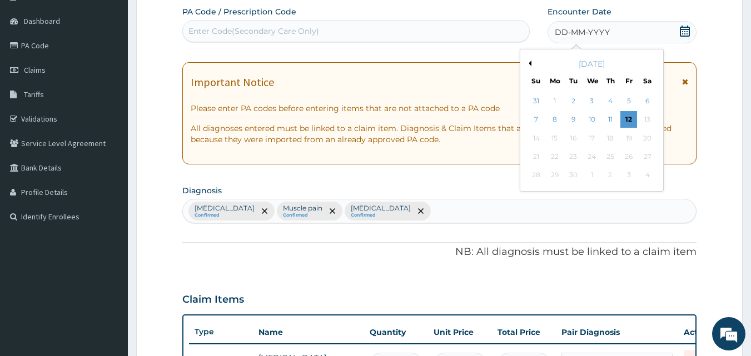
click at [531, 62] on button "Previous Month" at bounding box center [529, 64] width 6 height 6
click at [648, 138] on div "16" at bounding box center [647, 138] width 17 height 17
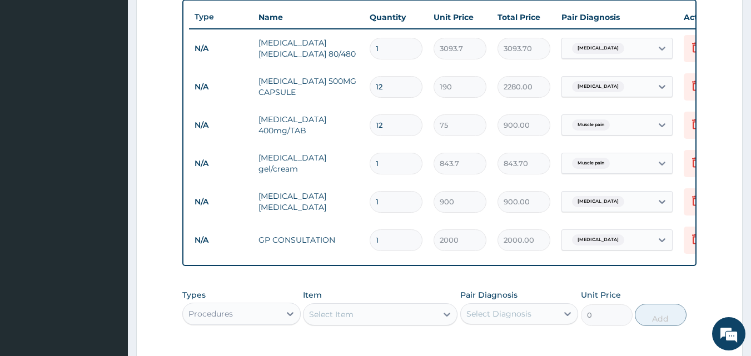
scroll to position [592, 0]
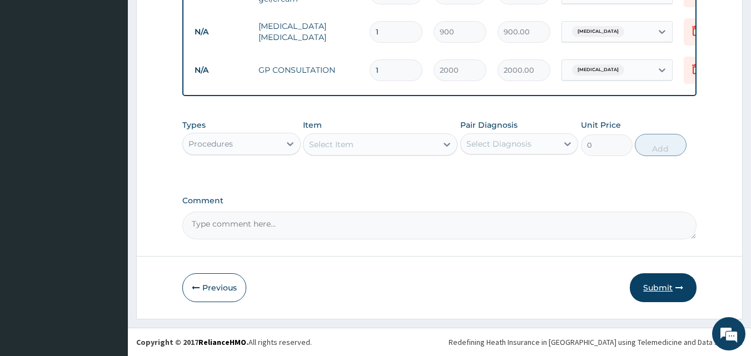
click at [672, 275] on button "Submit" at bounding box center [663, 287] width 67 height 29
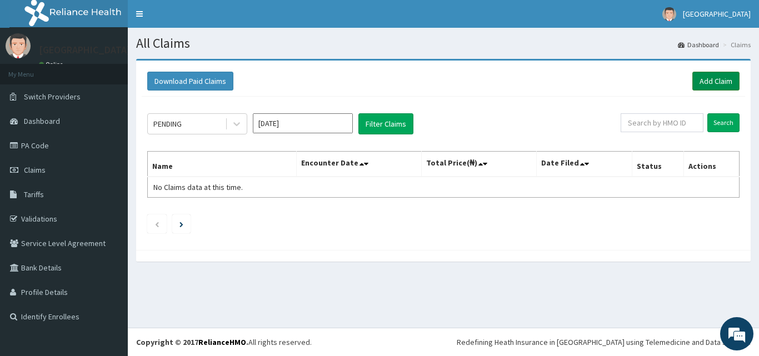
click at [710, 86] on link "Add Claim" at bounding box center [715, 81] width 47 height 19
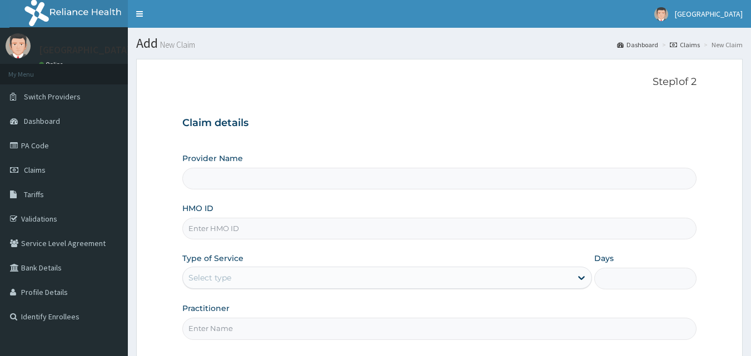
type input "Veta Hospitals Ltd"
click at [240, 226] on input "HMO ID" at bounding box center [439, 229] width 515 height 22
type input "UPS/10111/A"
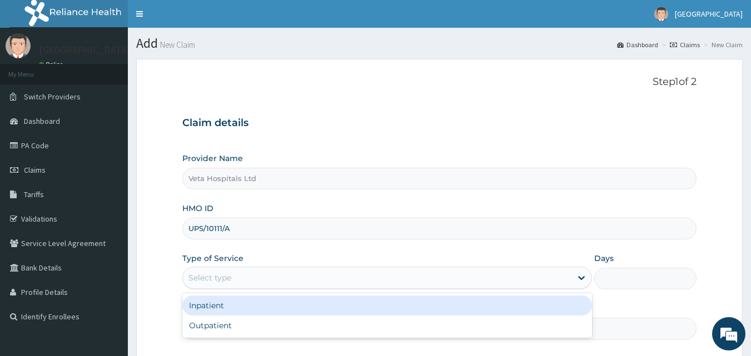
click at [263, 275] on div "Select type" at bounding box center [377, 278] width 388 height 18
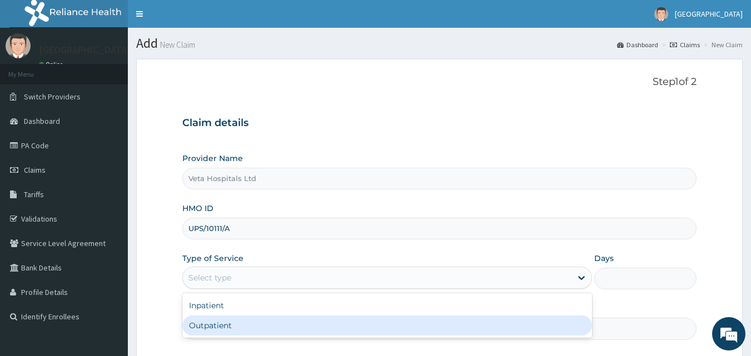
click at [237, 330] on div "Outpatient" at bounding box center [387, 326] width 410 height 20
type input "1"
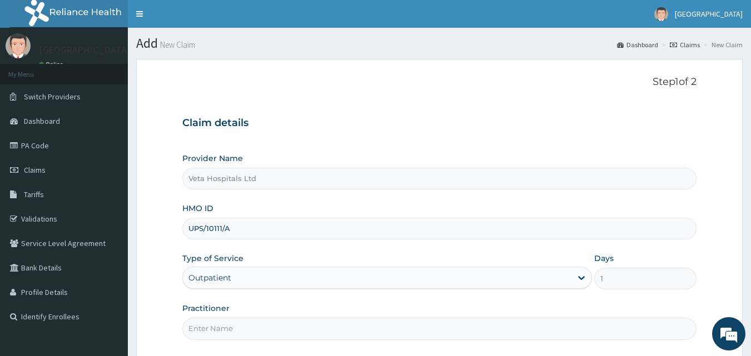
click at [237, 330] on input "Practitioner" at bounding box center [439, 329] width 515 height 22
type input "DR SAMUEL"
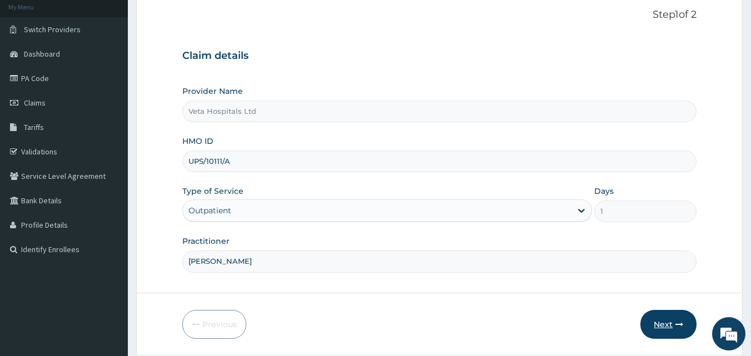
click at [672, 321] on button "Next" at bounding box center [668, 324] width 56 height 29
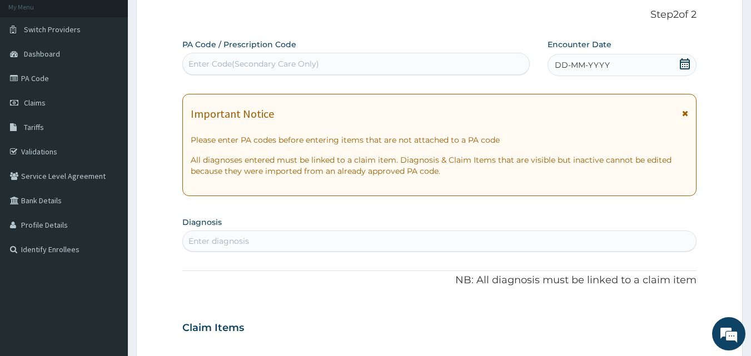
click at [572, 61] on span "DD-MM-YYYY" at bounding box center [582, 64] width 55 height 11
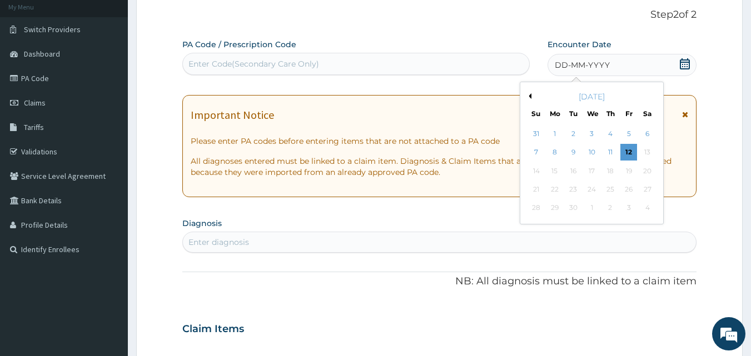
click at [528, 93] on div "September 2025" at bounding box center [592, 96] width 134 height 11
click at [531, 96] on button "Previous Month" at bounding box center [529, 96] width 6 height 6
click at [596, 171] on div "13" at bounding box center [591, 171] width 17 height 17
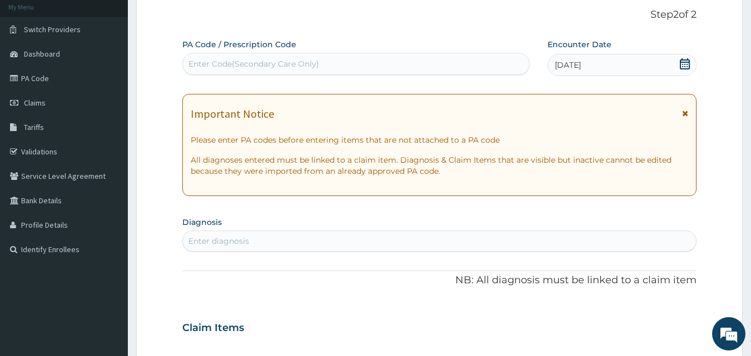
click at [412, 243] on div "Enter diagnosis" at bounding box center [439, 241] width 513 height 18
type input "DYSPEP"
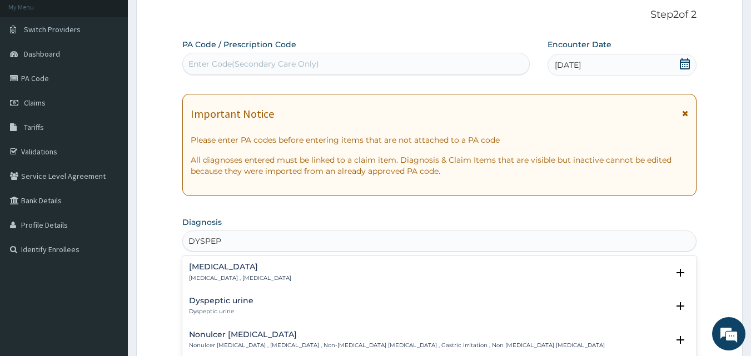
click at [237, 266] on h4 "Indigestion" at bounding box center [240, 267] width 102 height 8
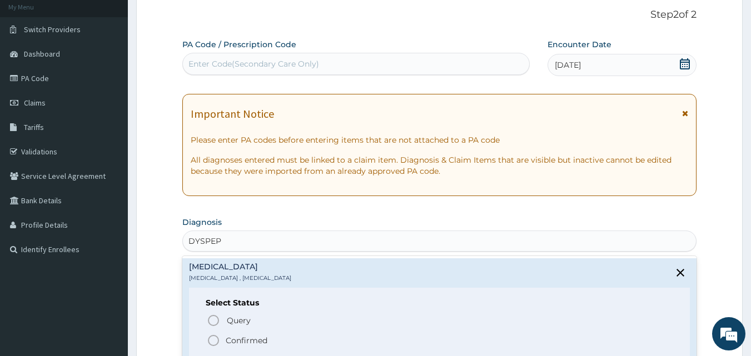
click at [211, 341] on icon "status option filled" at bounding box center [213, 340] width 13 height 13
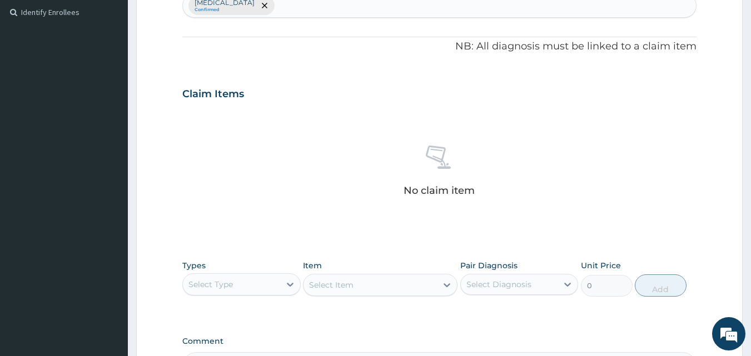
scroll to position [326, 0]
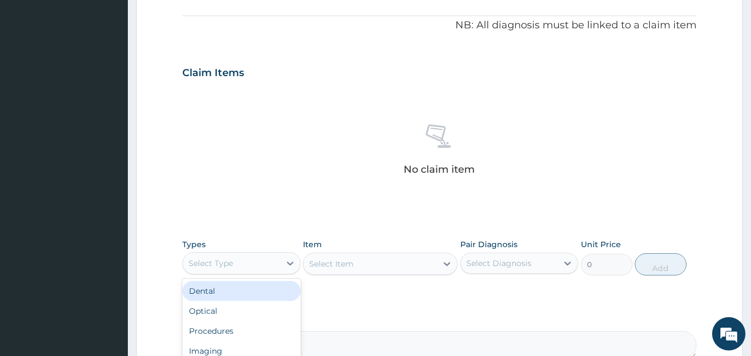
click at [258, 271] on div "Select Type" at bounding box center [231, 264] width 97 height 18
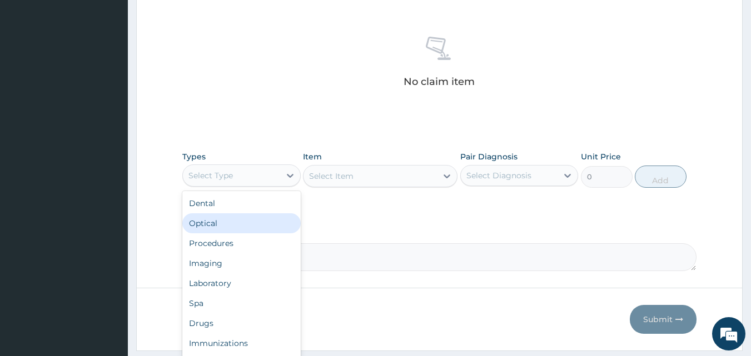
scroll to position [445, 0]
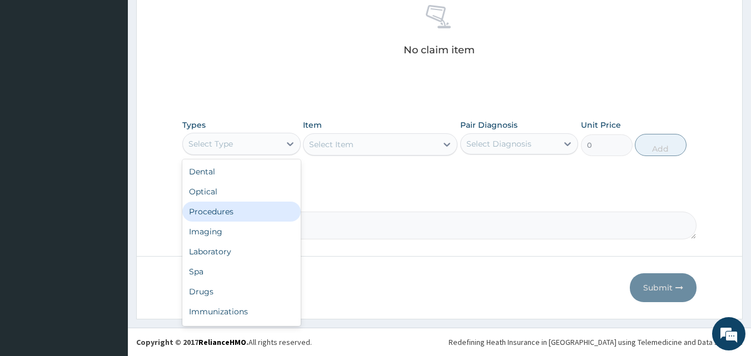
click at [219, 218] on div "Procedures" at bounding box center [241, 212] width 118 height 20
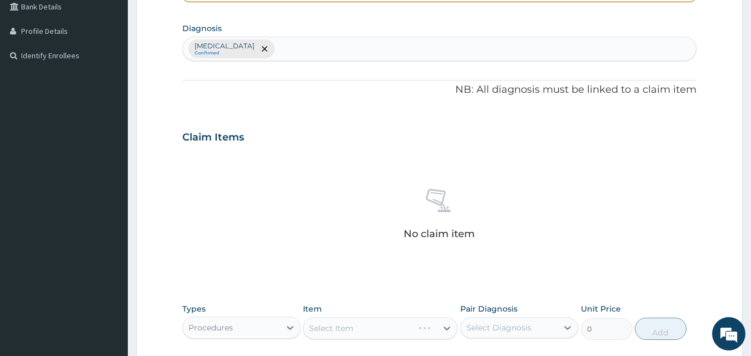
scroll to position [260, 0]
click at [314, 41] on div "Indigestion Confirmed" at bounding box center [439, 50] width 513 height 23
type input "PLASMOD"
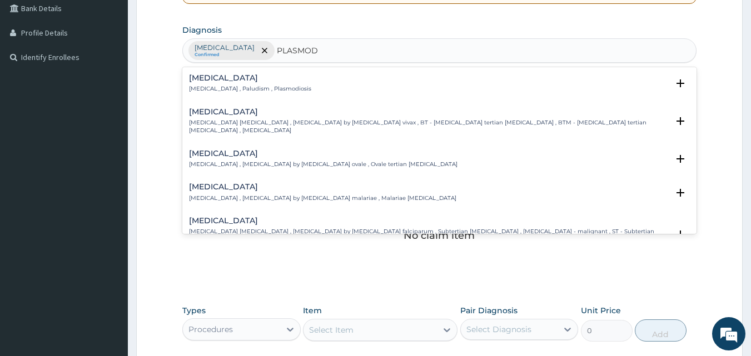
click at [202, 85] on p "Malaria , Paludism , Plasmodiosis" at bounding box center [250, 89] width 122 height 8
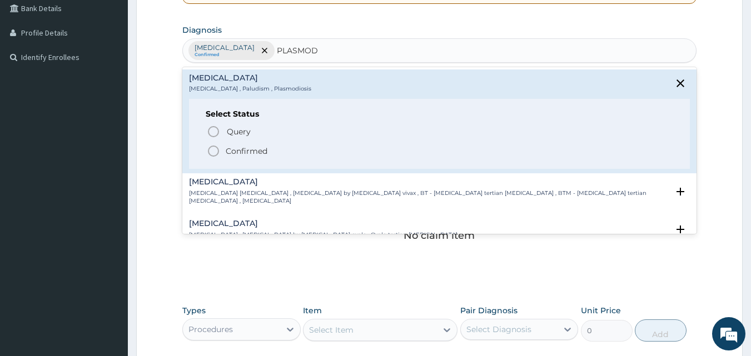
click at [212, 150] on icon "status option filled" at bounding box center [213, 150] width 13 height 13
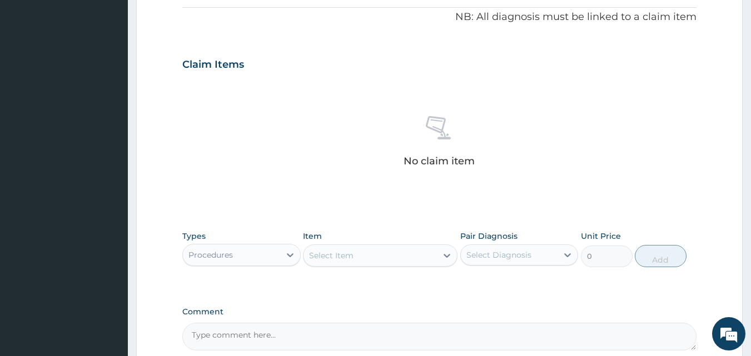
scroll to position [445, 0]
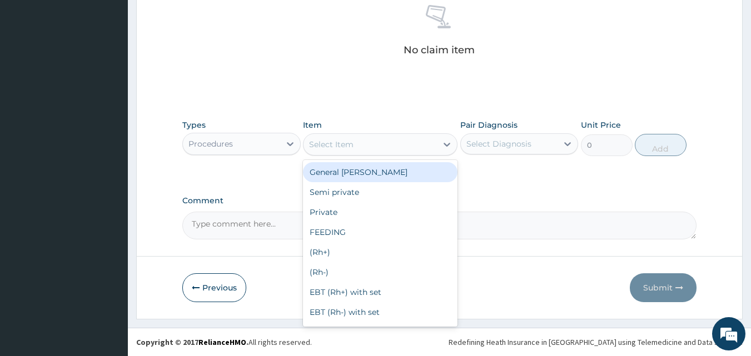
click at [322, 143] on div "Select Item" at bounding box center [331, 144] width 44 height 11
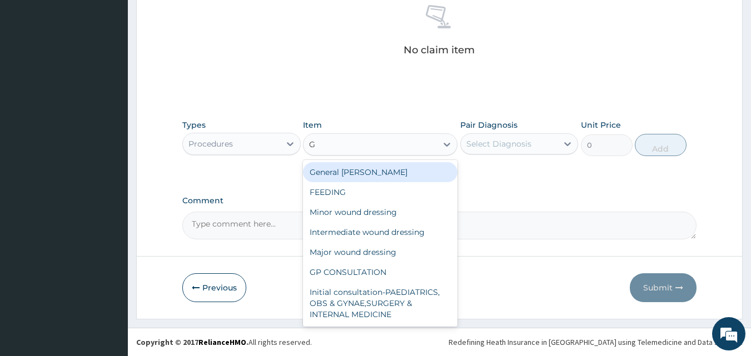
type input "GP"
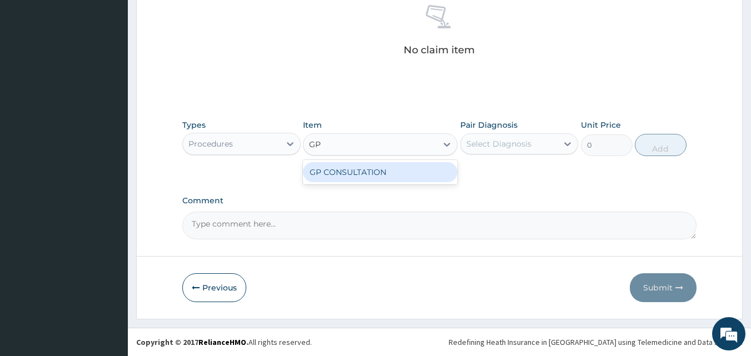
click at [330, 171] on div "GP CONSULTATION" at bounding box center [380, 172] width 154 height 20
type input "2000"
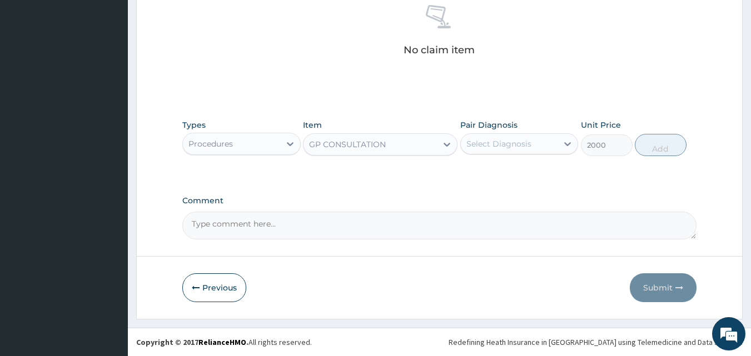
drag, startPoint x: 452, startPoint y: 158, endPoint x: 484, endPoint y: 146, distance: 33.8
click at [453, 158] on div "Types Procedures Item option GP CONSULTATION , selected. Select is focused ,typ…" at bounding box center [439, 138] width 515 height 48
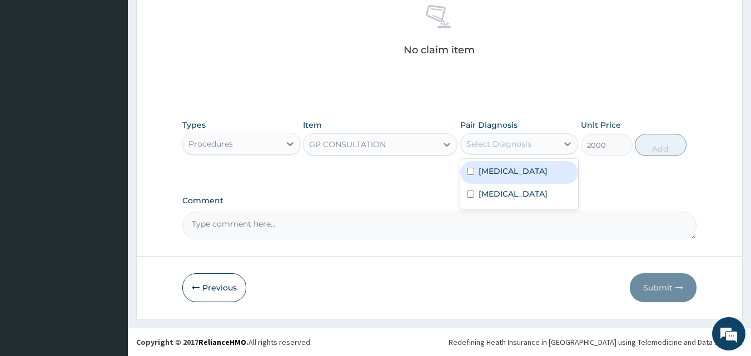
click at [485, 146] on div "Select Diagnosis" at bounding box center [498, 143] width 65 height 11
click at [485, 170] on label "Indigestion" at bounding box center [512, 171] width 69 height 11
checkbox input "true"
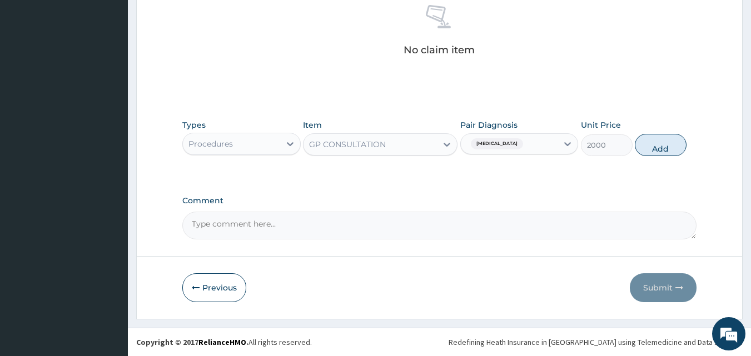
click at [652, 157] on div "Types Procedures Item GP CONSULTATION Pair Diagnosis Indigestion Unit Price 200…" at bounding box center [439, 138] width 515 height 48
click at [642, 141] on button "Add" at bounding box center [661, 145] width 52 height 22
type input "0"
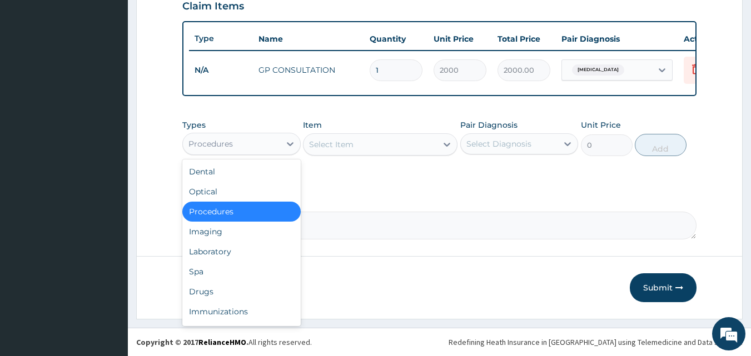
click at [248, 141] on div "Procedures" at bounding box center [231, 144] width 97 height 18
click at [211, 288] on div "Drugs" at bounding box center [241, 292] width 118 height 20
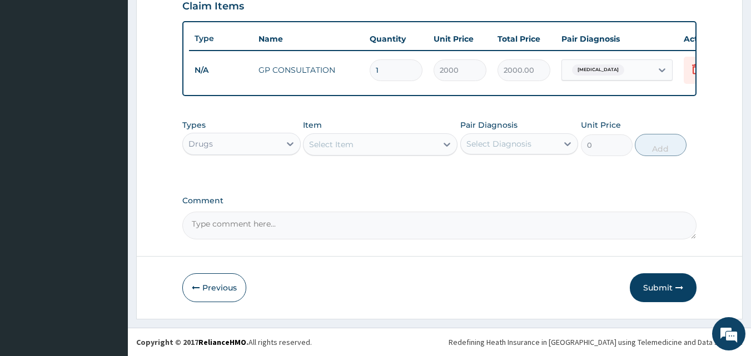
click at [355, 148] on div "Select Item" at bounding box center [369, 145] width 133 height 18
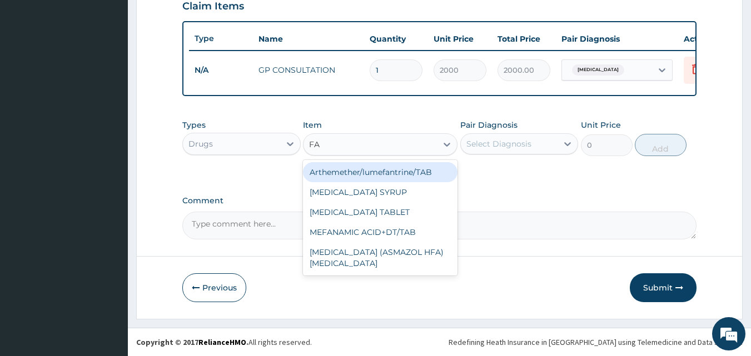
type input "FANS"
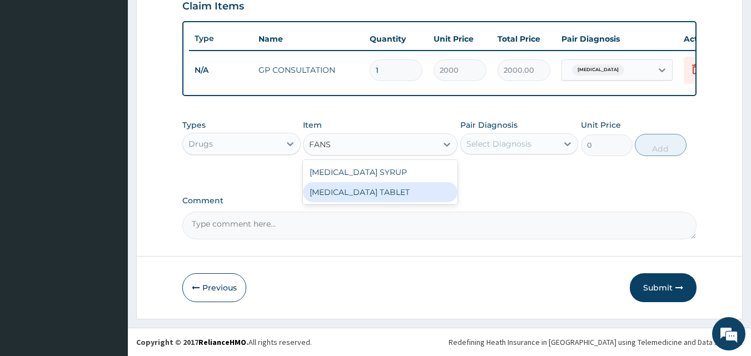
click at [356, 183] on div "FANSIDAR TABLET" at bounding box center [380, 192] width 154 height 20
type input "112.5"
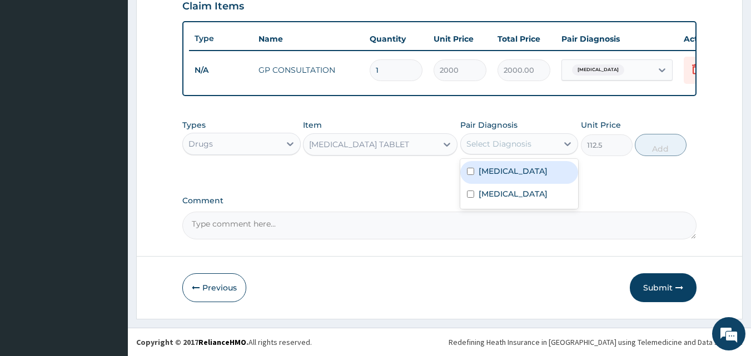
click at [475, 142] on div "Select Diagnosis" at bounding box center [498, 143] width 65 height 11
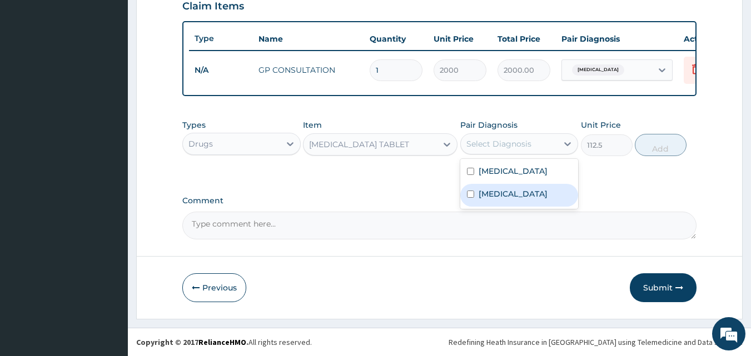
click at [481, 192] on label "Malaria" at bounding box center [512, 193] width 69 height 11
checkbox input "true"
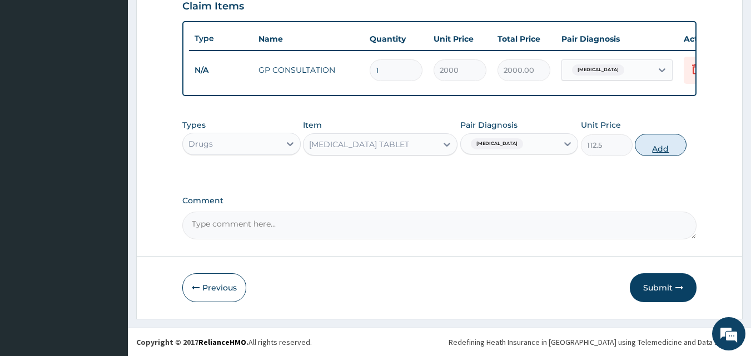
click at [661, 151] on button "Add" at bounding box center [661, 145] width 52 height 22
type input "0"
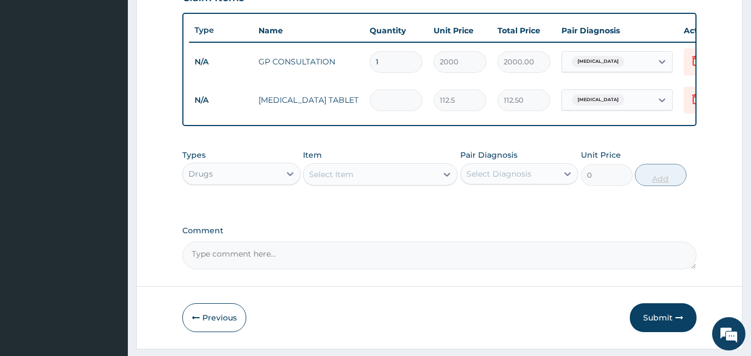
type input "0.00"
type input "3"
type input "337.50"
type input "3"
click at [348, 179] on div "Select Item" at bounding box center [331, 174] width 44 height 11
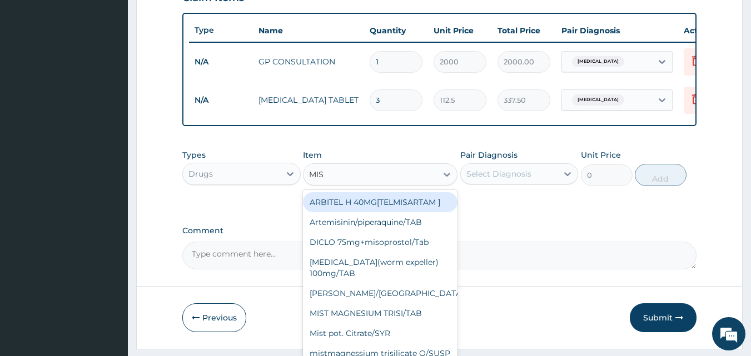
type input "MIST"
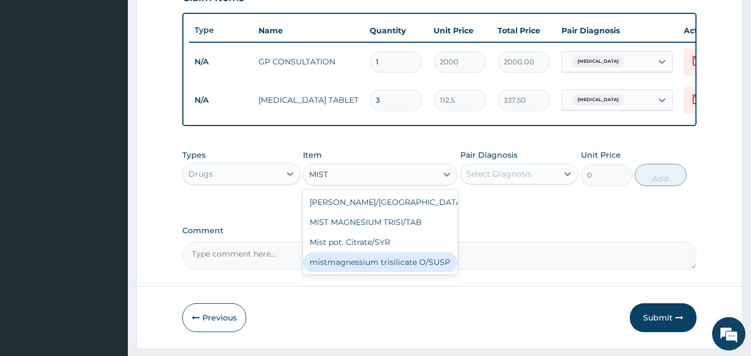
click at [378, 271] on div "mistmagnessium trisilicate O/SUSP" at bounding box center [380, 262] width 154 height 20
type input "1406.2"
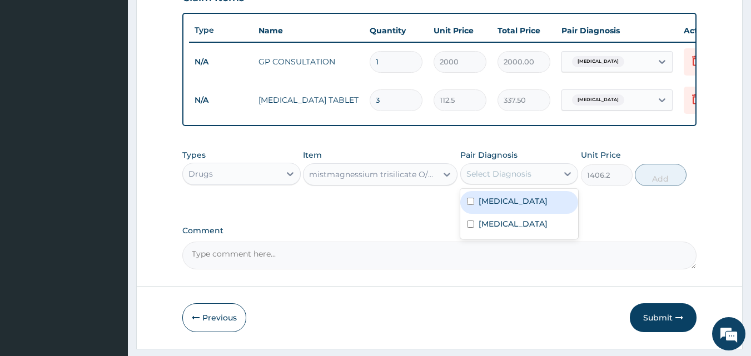
click at [541, 183] on div "Select Diagnosis" at bounding box center [509, 174] width 97 height 18
click at [488, 207] on label "Indigestion" at bounding box center [512, 201] width 69 height 11
checkbox input "true"
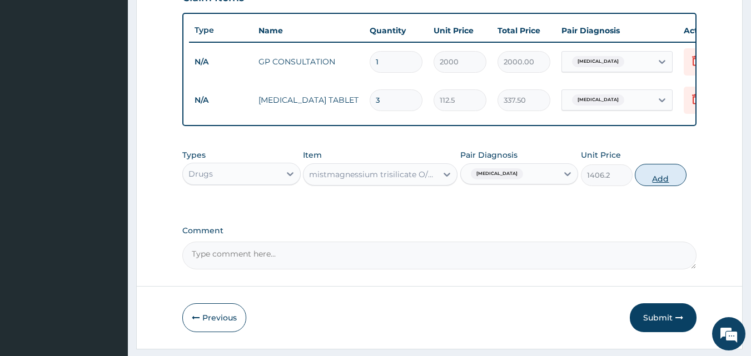
click at [657, 184] on button "Add" at bounding box center [661, 175] width 52 height 22
type input "0"
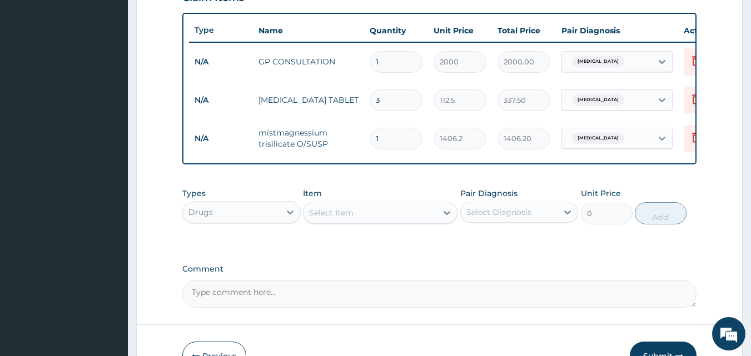
scroll to position [477, 0]
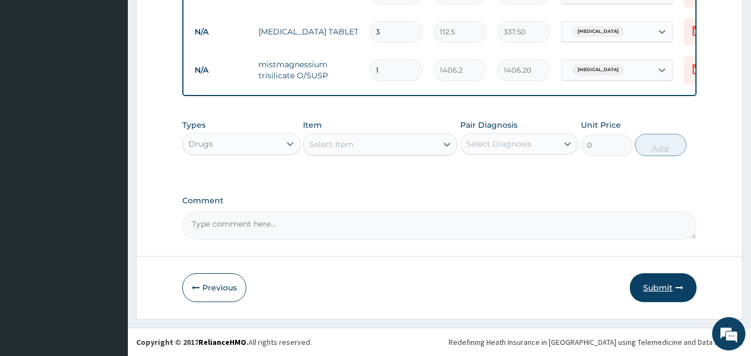
click at [656, 290] on button "Submit" at bounding box center [663, 287] width 67 height 29
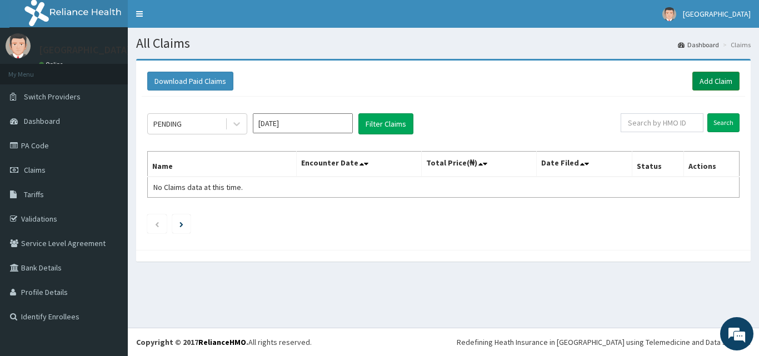
click at [703, 78] on link "Add Claim" at bounding box center [715, 81] width 47 height 19
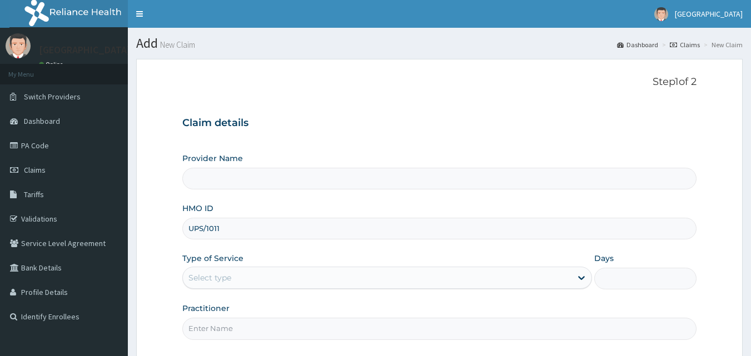
type input "UPS/10111/A"
type input "Veta Hospitals Ltd"
click at [245, 278] on div "Select type" at bounding box center [377, 278] width 388 height 18
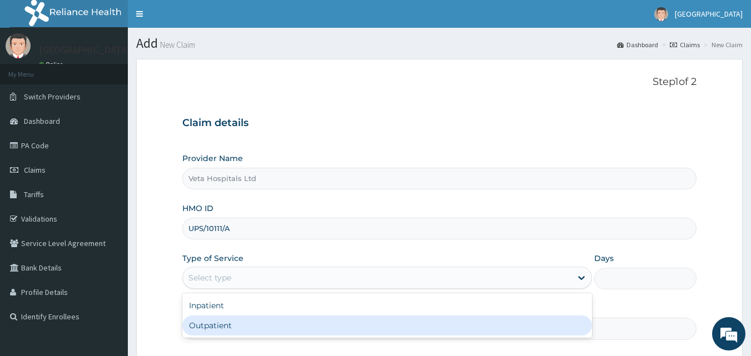
click at [223, 321] on div "Outpatient" at bounding box center [387, 326] width 410 height 20
type input "1"
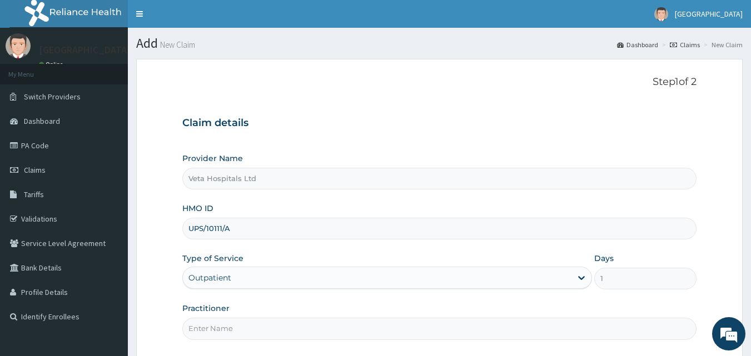
click at [223, 325] on input "Practitioner" at bounding box center [439, 329] width 515 height 22
type input "DR SAMUEL"
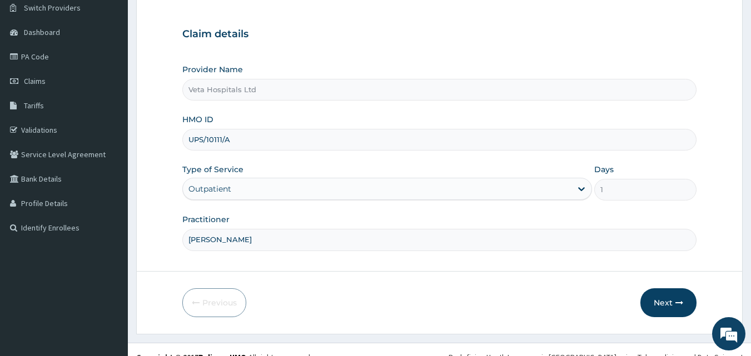
scroll to position [104, 0]
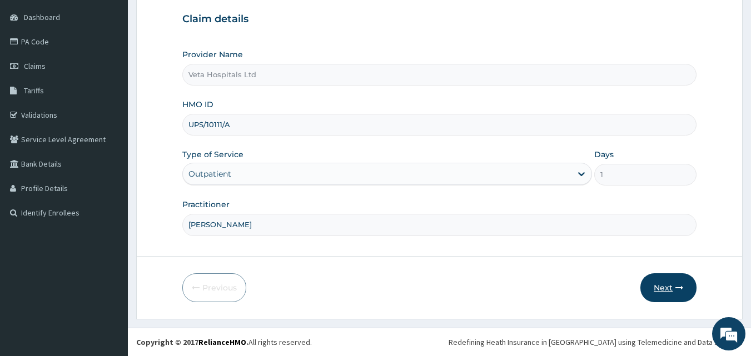
click at [663, 287] on button "Next" at bounding box center [668, 287] width 56 height 29
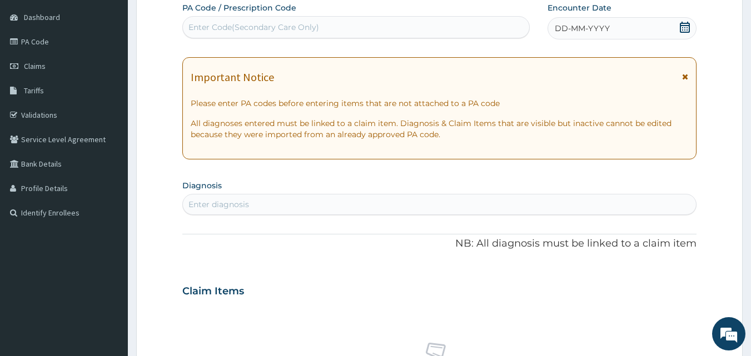
click at [593, 28] on span "DD-MM-YYYY" at bounding box center [582, 28] width 55 height 11
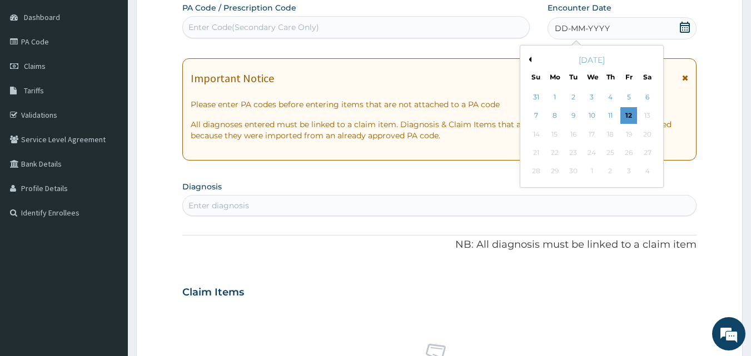
click at [531, 59] on button "Previous Month" at bounding box center [529, 60] width 6 height 6
click at [651, 98] on div "2" at bounding box center [647, 97] width 17 height 17
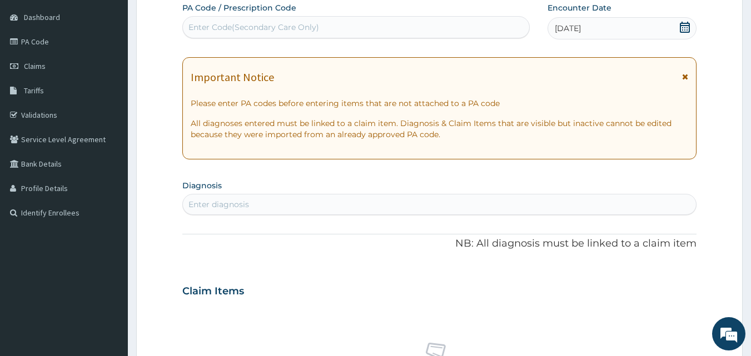
scroll to position [200, 0]
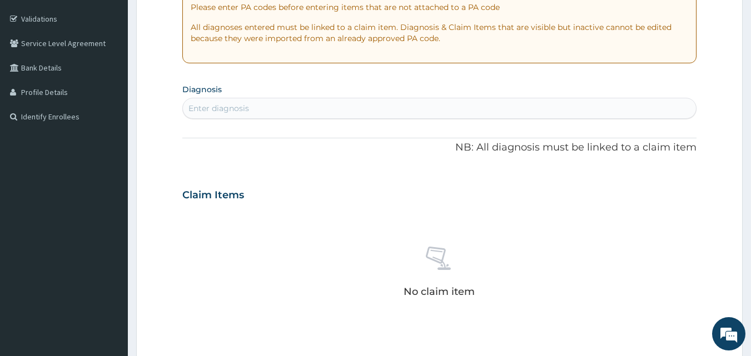
click at [413, 100] on div "Enter diagnosis" at bounding box center [439, 108] width 513 height 18
type input "PLASMOD"
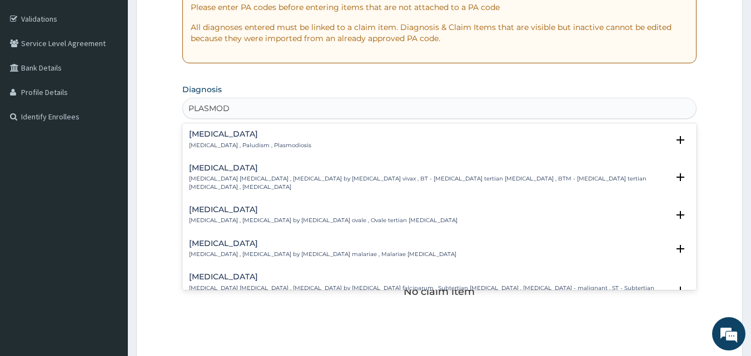
click at [223, 143] on p "Malaria , Paludism , Plasmodiosis" at bounding box center [250, 146] width 122 height 8
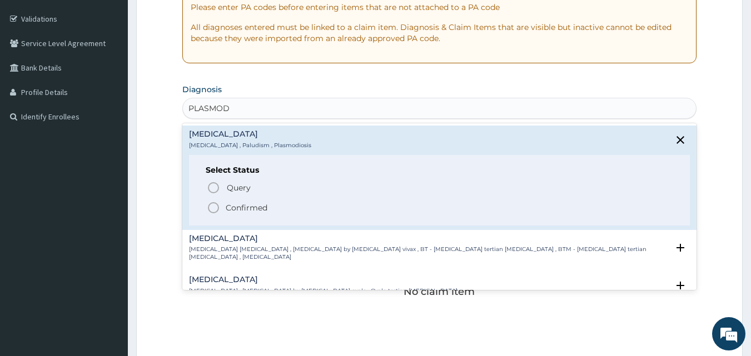
click at [212, 205] on icon "status option filled" at bounding box center [213, 207] width 13 height 13
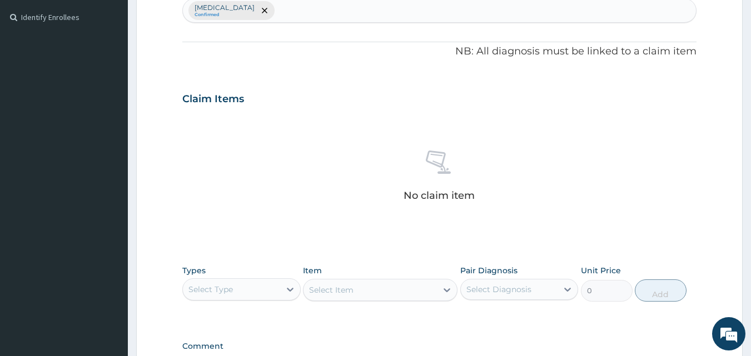
scroll to position [317, 0]
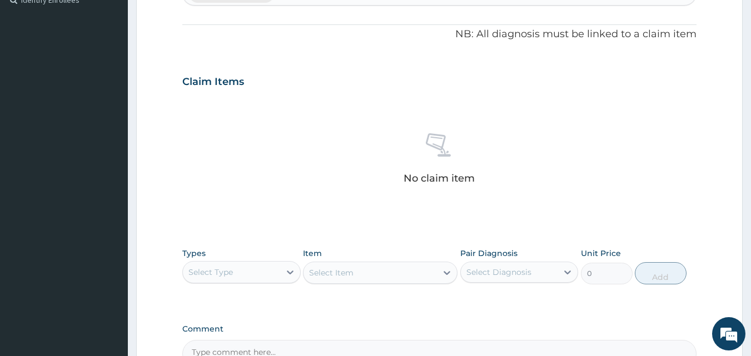
click at [189, 280] on div "Select Type" at bounding box center [231, 272] width 97 height 18
click at [188, 283] on div "Select Type" at bounding box center [241, 272] width 118 height 22
drag, startPoint x: 188, startPoint y: 283, endPoint x: 282, endPoint y: 321, distance: 100.9
click at [282, 321] on div "PA Code / Prescription Code Enter Code(Secondary Care Only) Encounter Date 02-0…" at bounding box center [439, 78] width 515 height 578
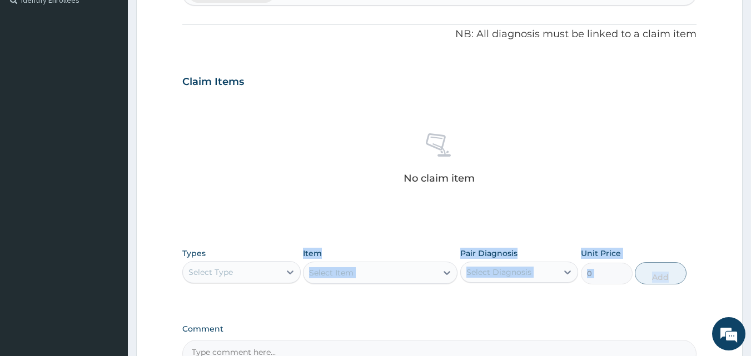
scroll to position [445, 0]
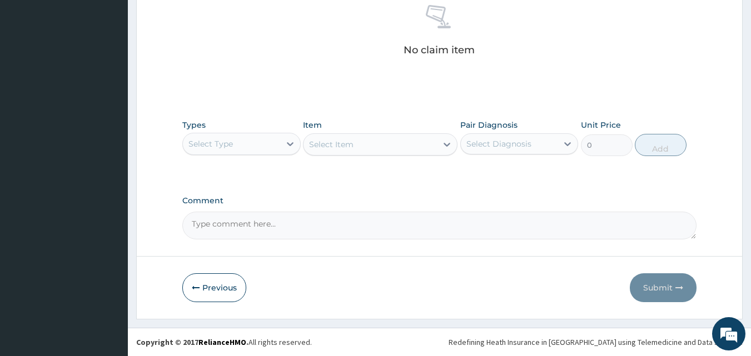
click at [265, 152] on div "Select Type" at bounding box center [231, 144] width 97 height 18
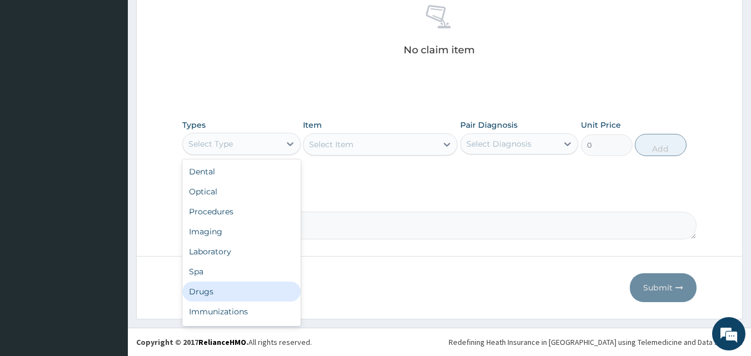
click at [238, 291] on div "Drugs" at bounding box center [241, 292] width 118 height 20
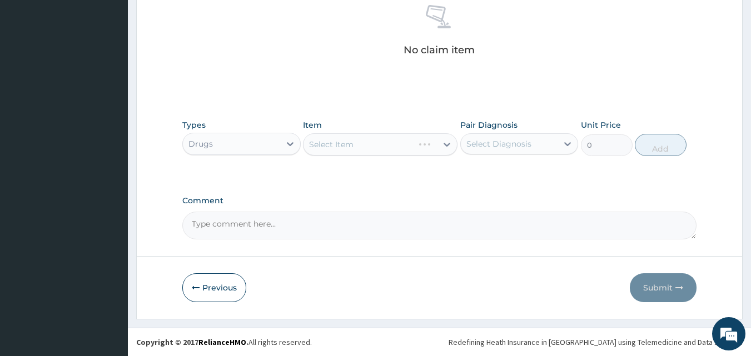
click at [328, 143] on div "Select Item" at bounding box center [380, 144] width 154 height 22
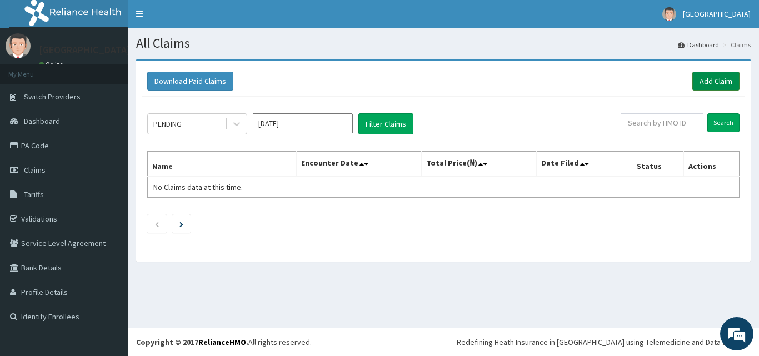
click at [713, 74] on link "Add Claim" at bounding box center [715, 81] width 47 height 19
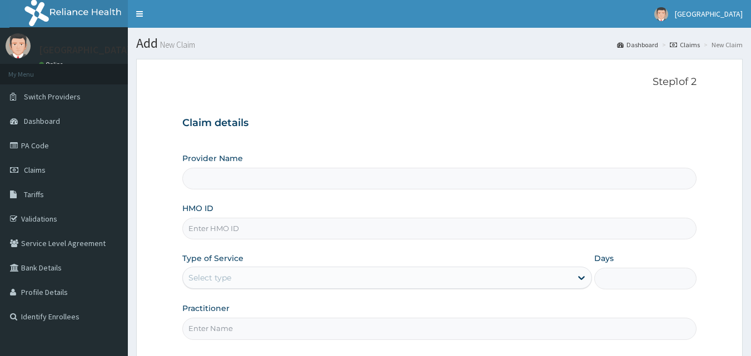
click at [238, 227] on input "HMO ID" at bounding box center [439, 229] width 515 height 22
type input "UPS"
type input "Veta Hospitals Ltd"
type input "UPS/10111/A"
click at [249, 286] on div "Select type" at bounding box center [377, 278] width 388 height 18
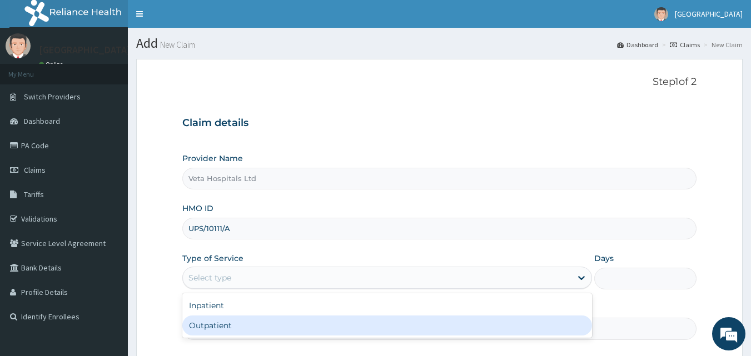
click at [240, 323] on div "Outpatient" at bounding box center [387, 326] width 410 height 20
type input "1"
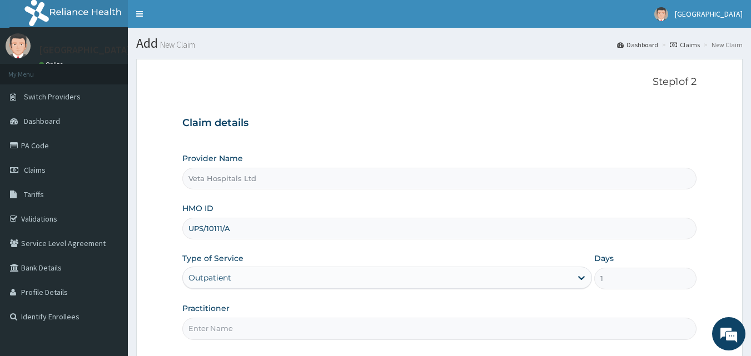
scroll to position [50, 0]
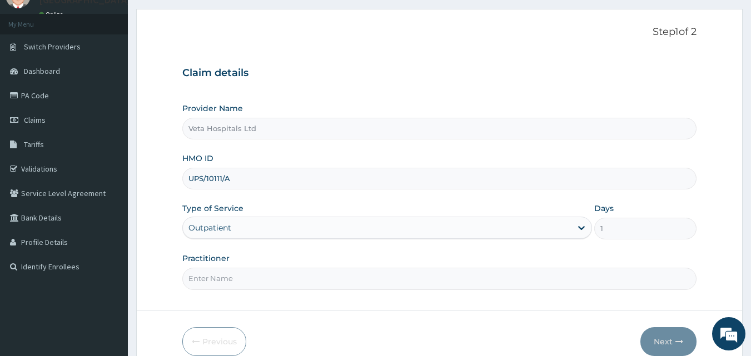
click at [318, 275] on input "Practitioner" at bounding box center [439, 279] width 515 height 22
type input "[PERSON_NAME]"
click at [670, 342] on button "Next" at bounding box center [668, 341] width 56 height 29
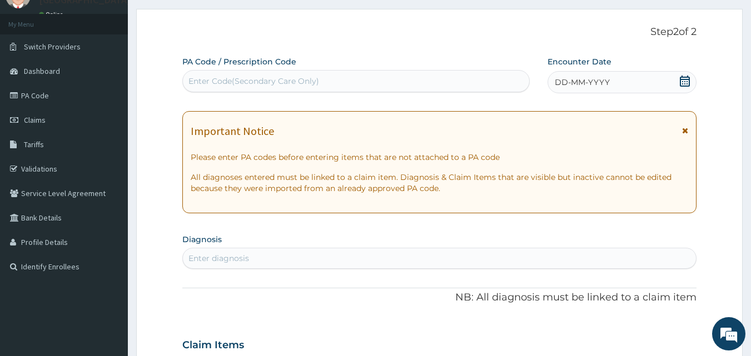
scroll to position [0, 0]
click at [582, 89] on div "DD-MM-YYYY" at bounding box center [621, 82] width 149 height 22
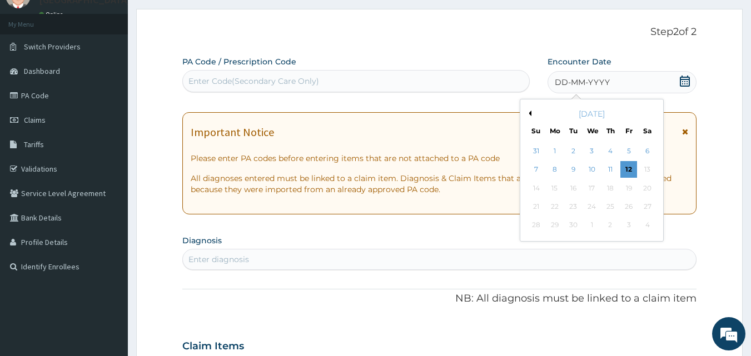
drag, startPoint x: 546, startPoint y: 116, endPoint x: 531, endPoint y: 112, distance: 15.6
click at [531, 112] on div "Previous Month [DATE] Su Mo Tu We Th Fr Sa 31 1 2 3 4 5 6 7 8 9 10 11 12 13 14 …" at bounding box center [592, 170] width 144 height 143
click at [531, 113] on button "Previous Month" at bounding box center [529, 114] width 6 height 6
click at [647, 150] on div "2" at bounding box center [647, 151] width 17 height 17
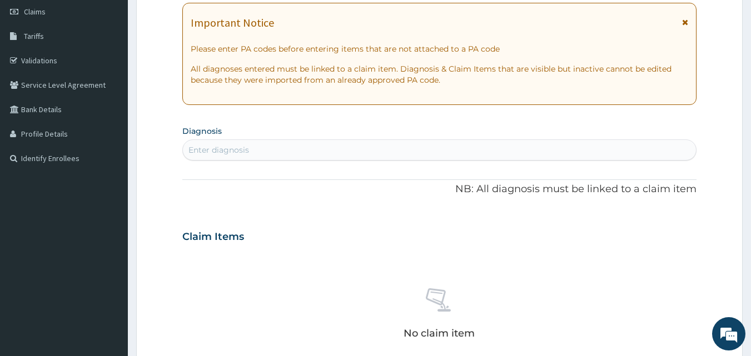
scroll to position [166, 0]
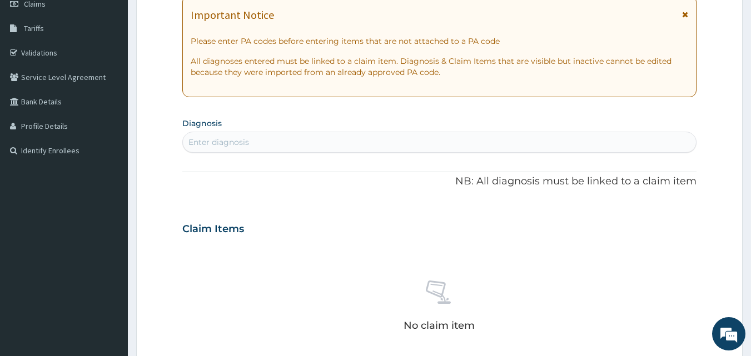
click at [451, 148] on div "Enter diagnosis" at bounding box center [439, 142] width 513 height 18
type input "PLASMOD"
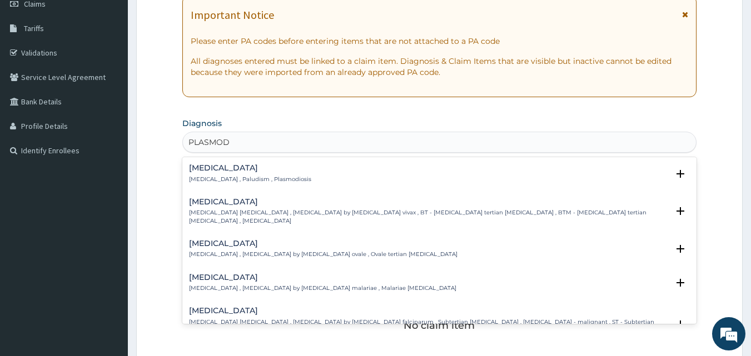
click at [213, 168] on h4 "[MEDICAL_DATA]" at bounding box center [250, 168] width 122 height 8
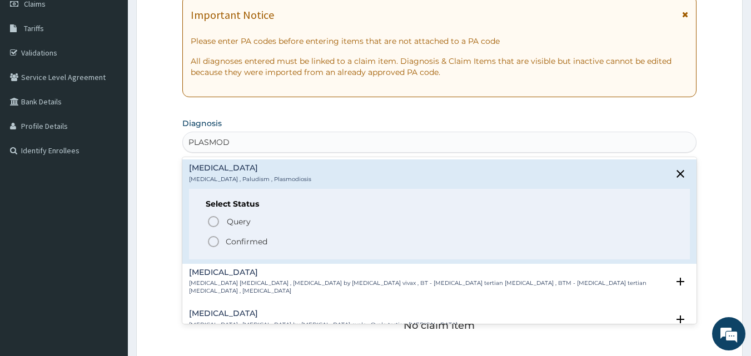
click at [212, 237] on icon "status option filled" at bounding box center [213, 241] width 13 height 13
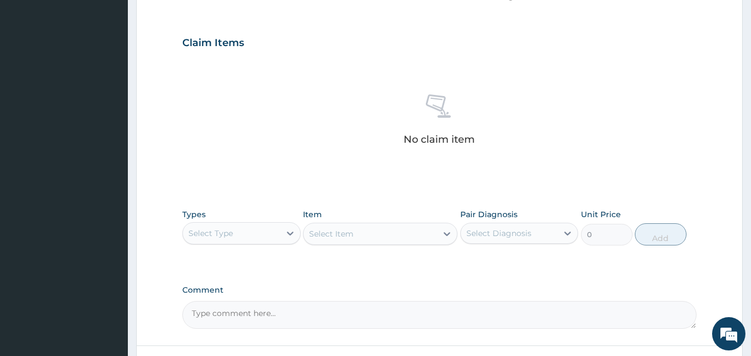
scroll to position [380, 0]
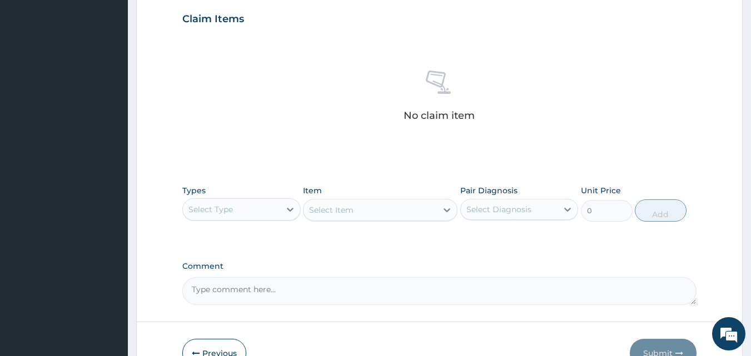
click at [236, 213] on div "Select Type" at bounding box center [231, 210] width 97 height 18
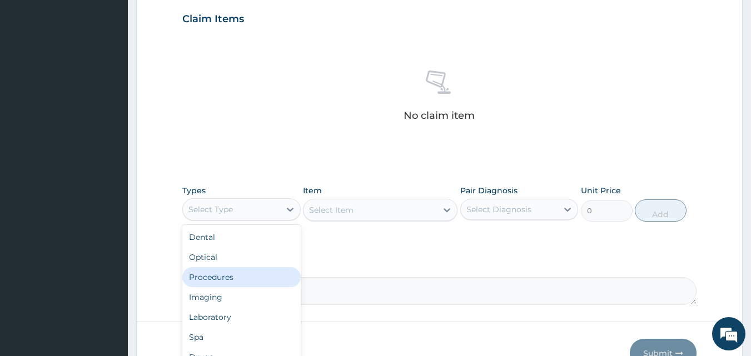
scroll to position [408, 0]
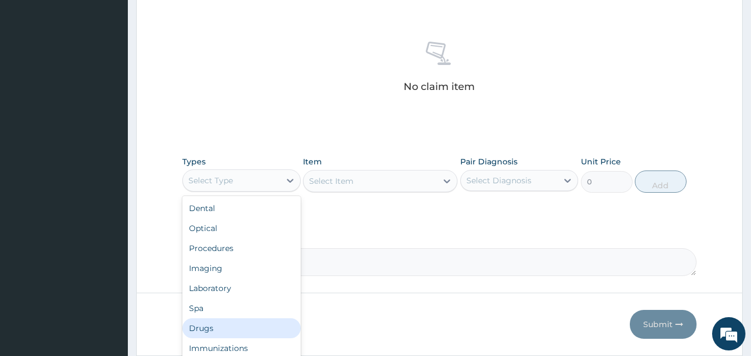
click at [204, 327] on div "Drugs" at bounding box center [241, 328] width 118 height 20
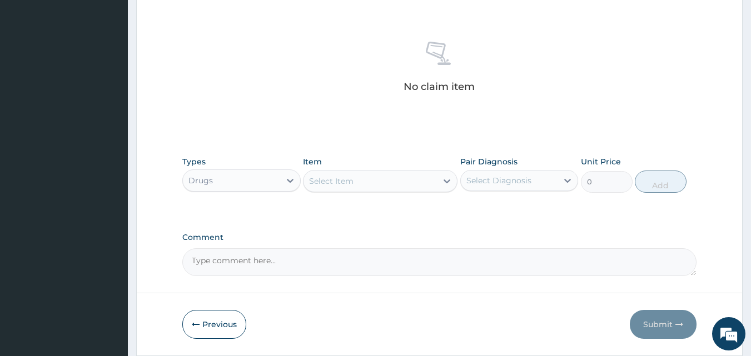
click at [382, 181] on div "Select Item" at bounding box center [369, 181] width 133 height 18
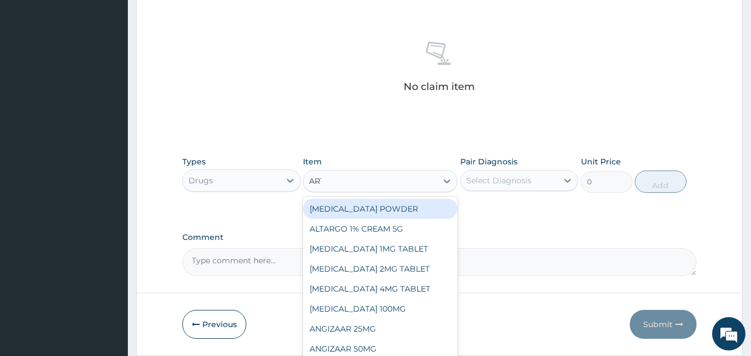
type input "ARTE"
click at [377, 208] on div "ARTEMETER INJECTION 80MG" at bounding box center [380, 209] width 154 height 20
type input "700"
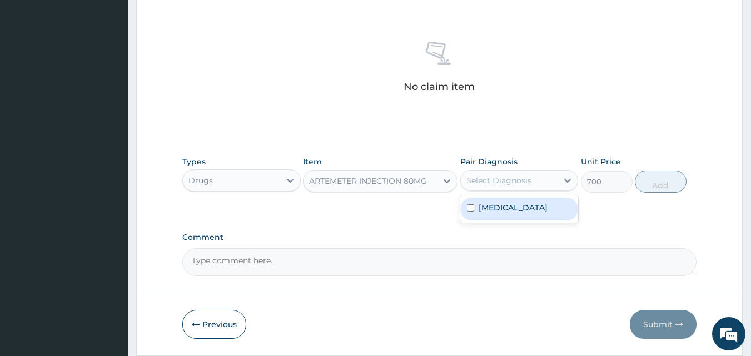
click at [523, 181] on div "Select Diagnosis" at bounding box center [498, 180] width 65 height 11
click at [487, 216] on div "[MEDICAL_DATA]" at bounding box center [519, 209] width 118 height 23
checkbox input "true"
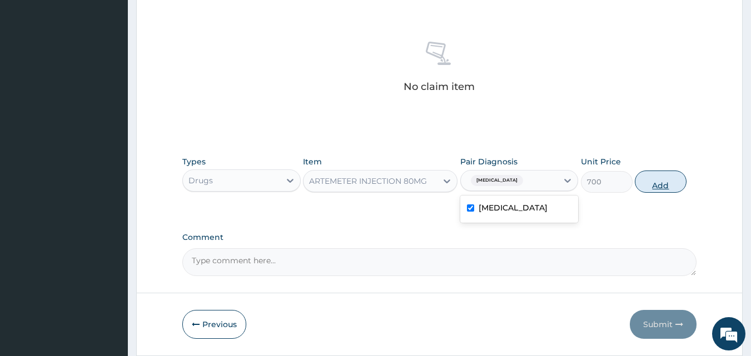
click at [656, 186] on button "Add" at bounding box center [661, 182] width 52 height 22
type input "0"
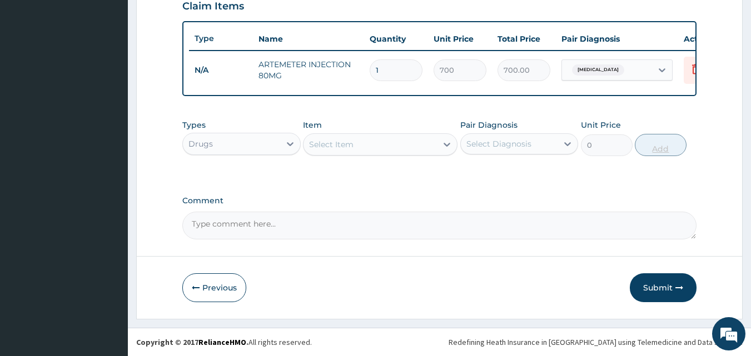
scroll to position [401, 0]
type input "0.00"
type input "6"
type input "4200.00"
type input "6"
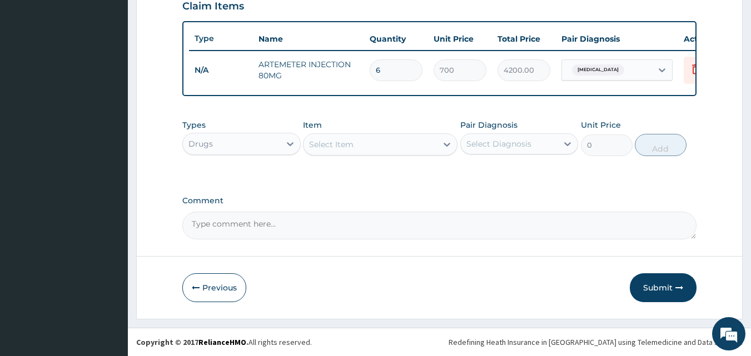
click at [381, 147] on div "Select Item" at bounding box center [369, 145] width 133 height 18
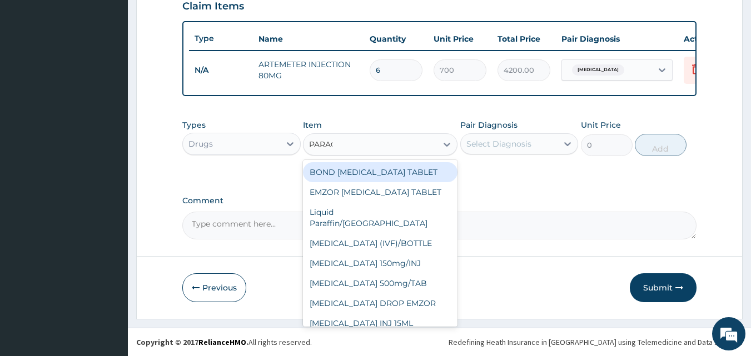
type input "PARACE"
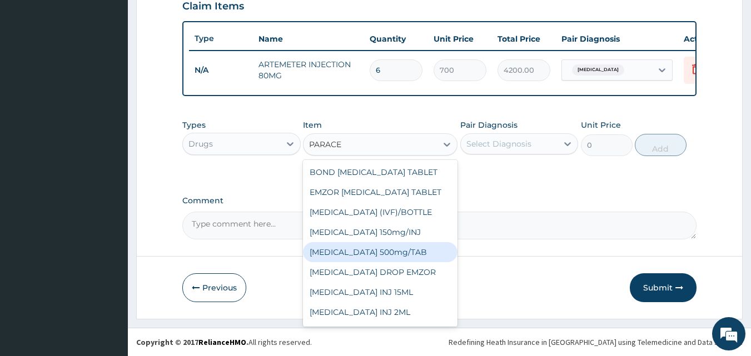
click at [421, 261] on div "[MEDICAL_DATA] 500mg/TAB" at bounding box center [380, 252] width 154 height 20
type input "18.5"
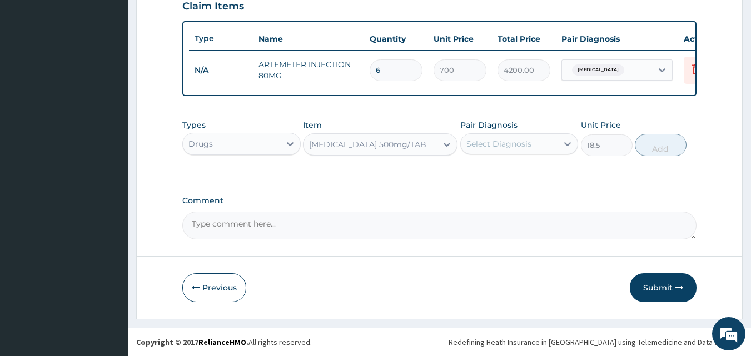
click at [502, 139] on div "Select Diagnosis" at bounding box center [498, 143] width 65 height 11
click at [472, 179] on div "[MEDICAL_DATA]" at bounding box center [519, 172] width 118 height 23
checkbox input "true"
click at [651, 146] on button "Add" at bounding box center [661, 145] width 52 height 22
type input "0"
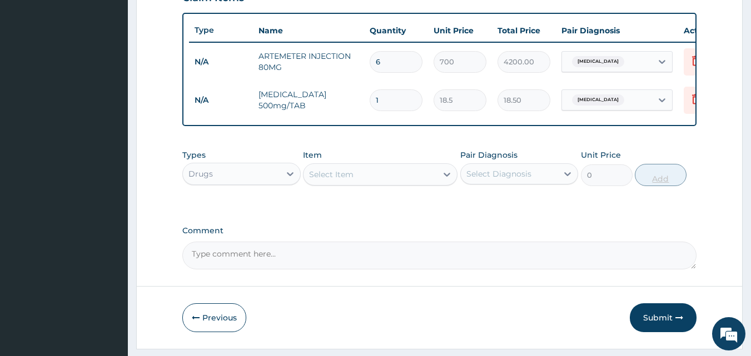
type input "12"
type input "222.00"
type input "12"
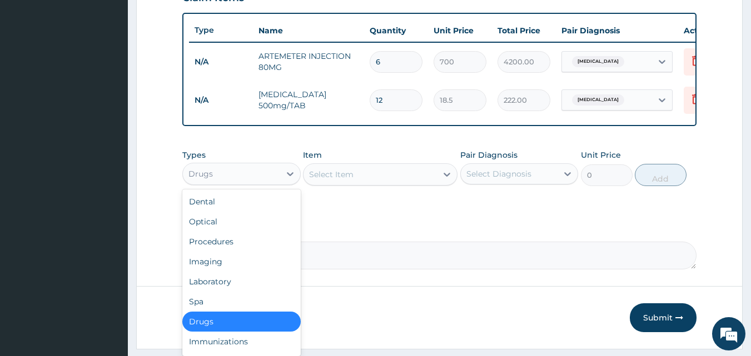
click at [269, 183] on div "Drugs" at bounding box center [231, 174] width 97 height 18
click at [224, 252] on div "Procedures" at bounding box center [241, 242] width 118 height 20
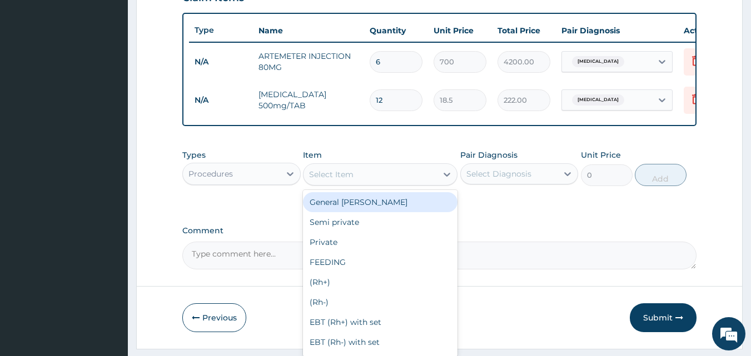
click at [362, 178] on div "Select Item" at bounding box center [369, 175] width 133 height 18
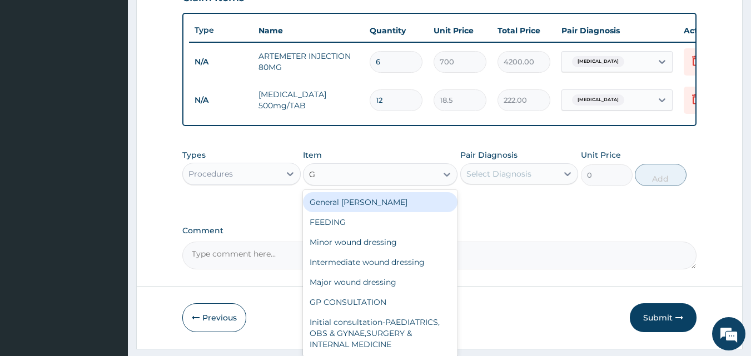
type input "GP"
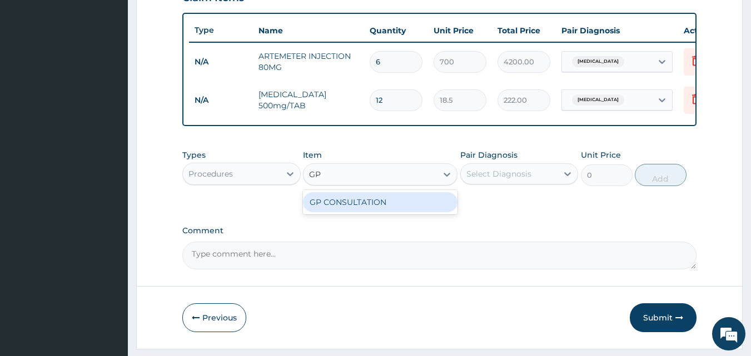
click at [366, 212] on div "GP CONSULTATION" at bounding box center [380, 202] width 154 height 20
type input "2000"
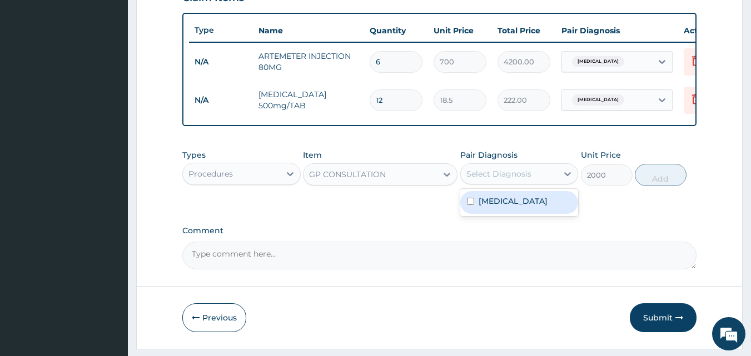
click at [508, 179] on div "Select Diagnosis" at bounding box center [498, 173] width 65 height 11
click at [495, 198] on div "[MEDICAL_DATA]" at bounding box center [519, 202] width 118 height 27
click at [492, 207] on label "[MEDICAL_DATA]" at bounding box center [512, 201] width 69 height 11
checkbox input "true"
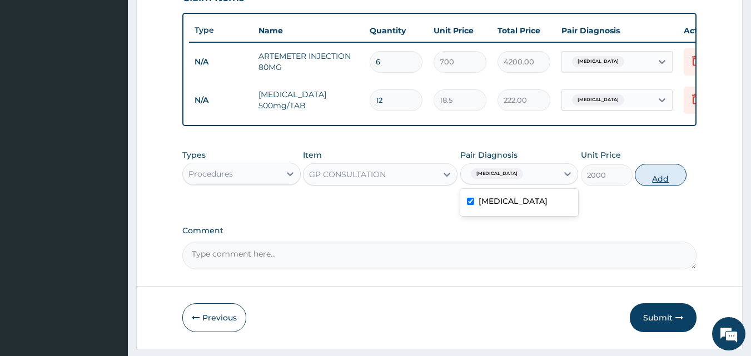
click at [668, 186] on button "Add" at bounding box center [661, 175] width 52 height 22
type input "0"
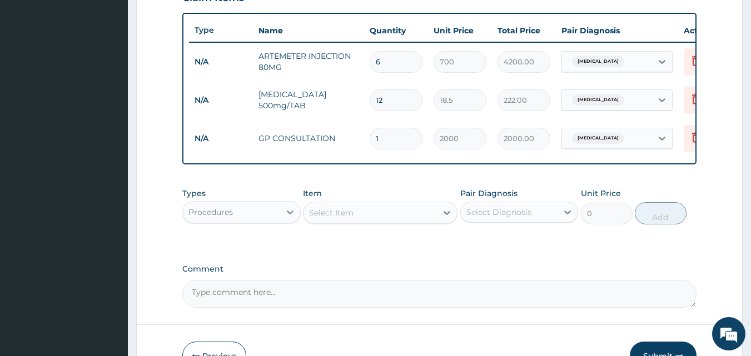
scroll to position [477, 0]
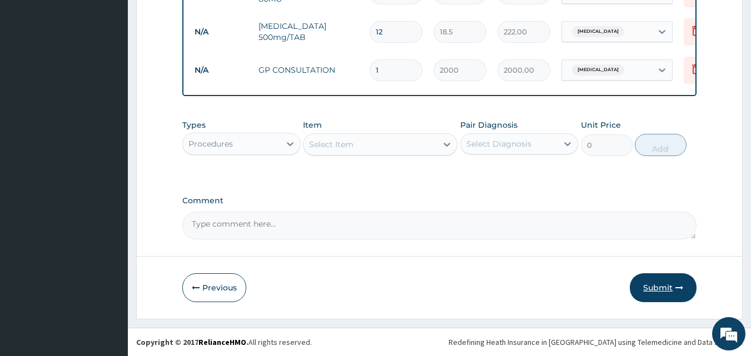
click at [662, 287] on button "Submit" at bounding box center [663, 287] width 67 height 29
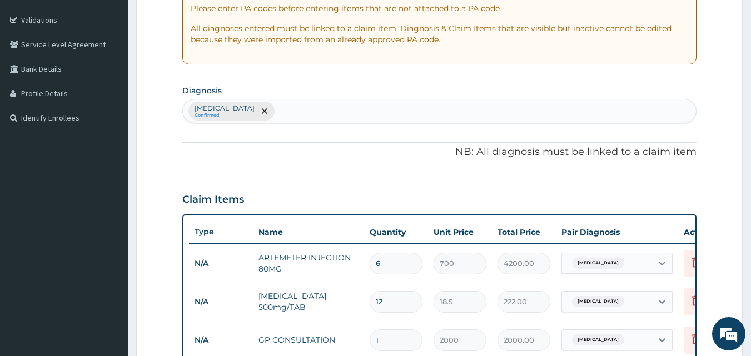
scroll to position [137, 0]
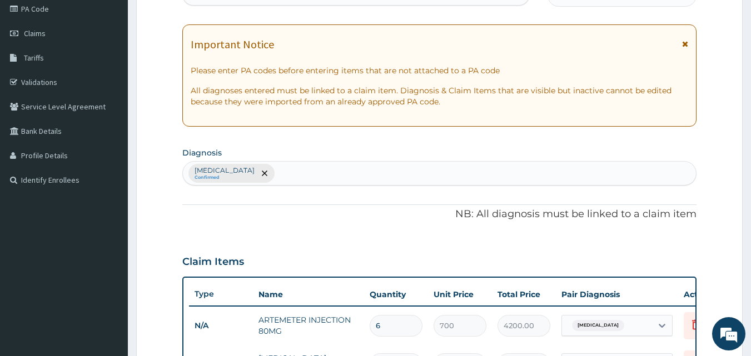
click at [273, 166] on div "Malaria Confirmed" at bounding box center [439, 173] width 513 height 23
click at [256, 167] on div at bounding box center [264, 173] width 16 height 18
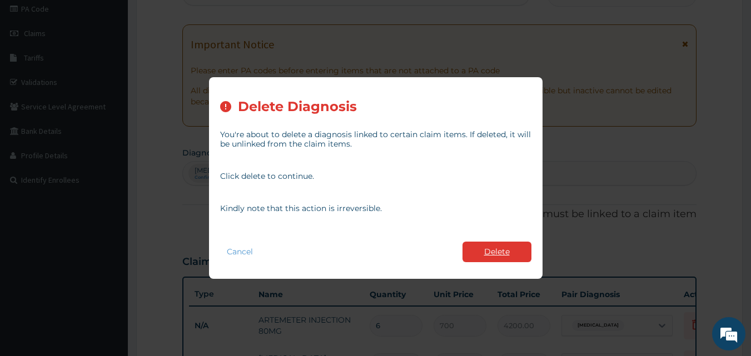
click at [496, 251] on button "Delete" at bounding box center [496, 252] width 69 height 21
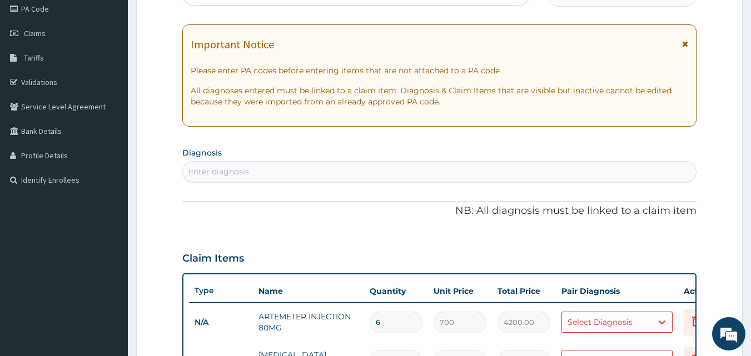
click at [204, 159] on section "Diagnosis Enter diagnosis" at bounding box center [439, 163] width 515 height 38
click at [202, 168] on div "Enter diagnosis" at bounding box center [218, 171] width 61 height 11
type input "UPPER RES"
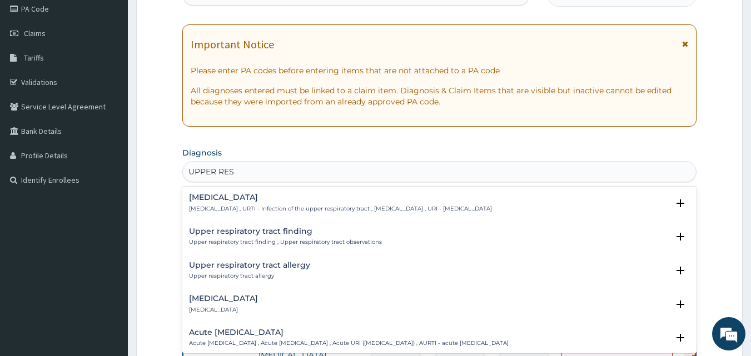
click at [206, 198] on h4 "Upper respiratory infection" at bounding box center [340, 197] width 303 height 8
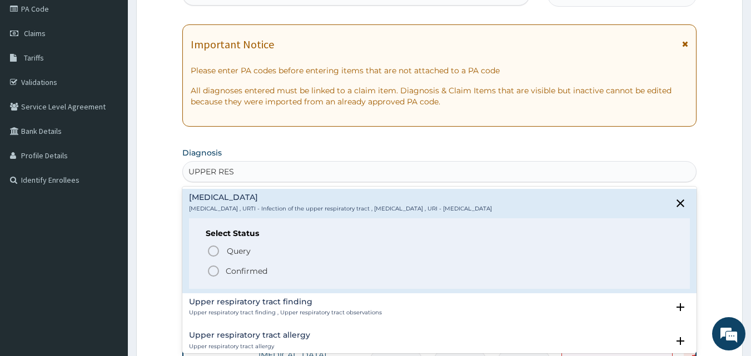
click at [210, 273] on icon "status option filled" at bounding box center [213, 271] width 13 height 13
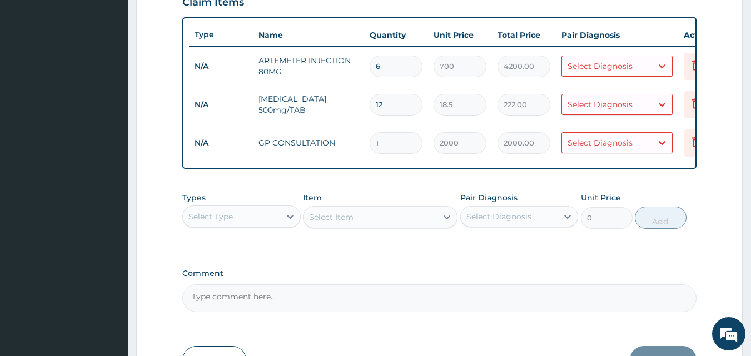
scroll to position [0, 43]
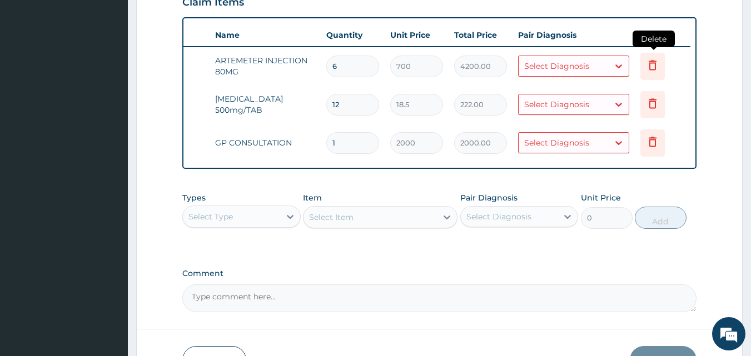
type input "DYSPE"
click at [650, 61] on icon at bounding box center [652, 64] width 13 height 13
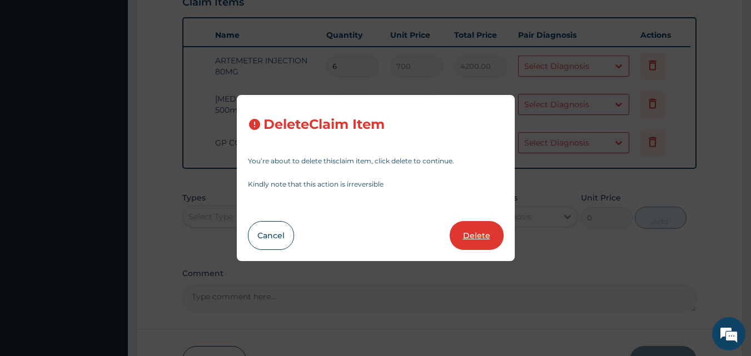
click at [484, 228] on button "Delete" at bounding box center [477, 235] width 54 height 29
type input "12"
type input "18.5"
type input "222.00"
type input "1"
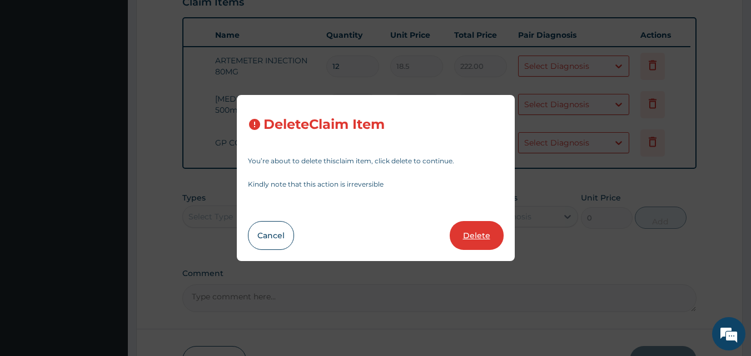
type input "2000"
type input "2000.00"
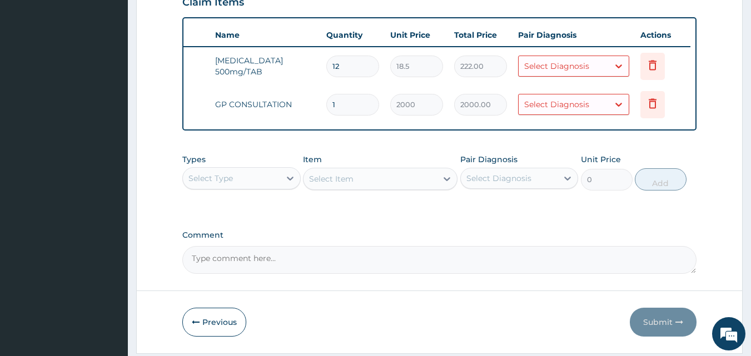
scroll to position [85, 0]
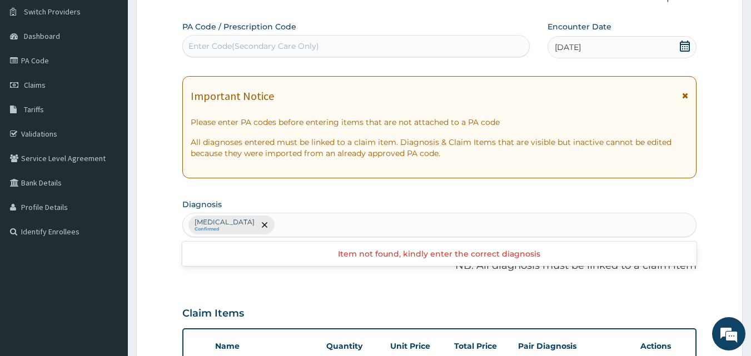
click at [571, 43] on span "[DATE]" at bounding box center [568, 47] width 26 height 11
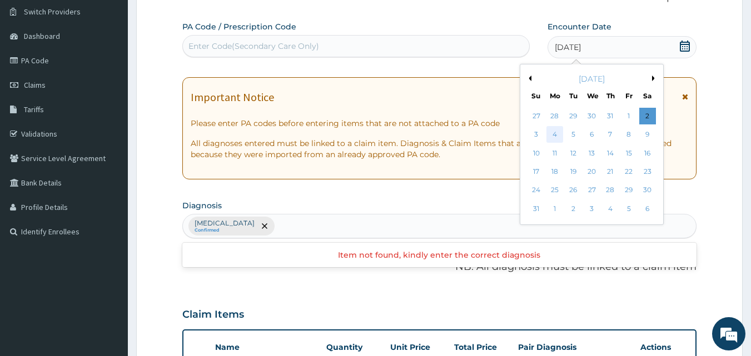
click at [555, 129] on div "4" at bounding box center [554, 135] width 17 height 17
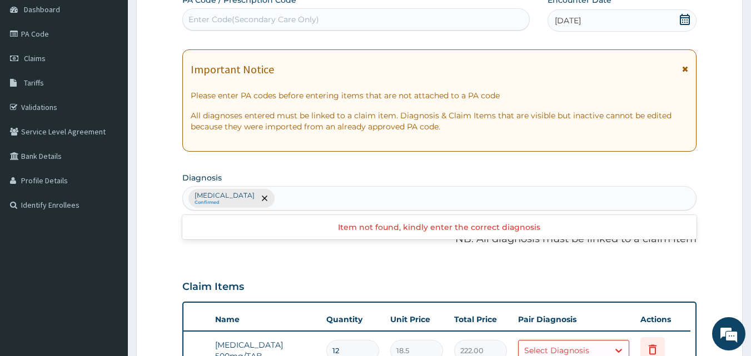
scroll to position [143, 0]
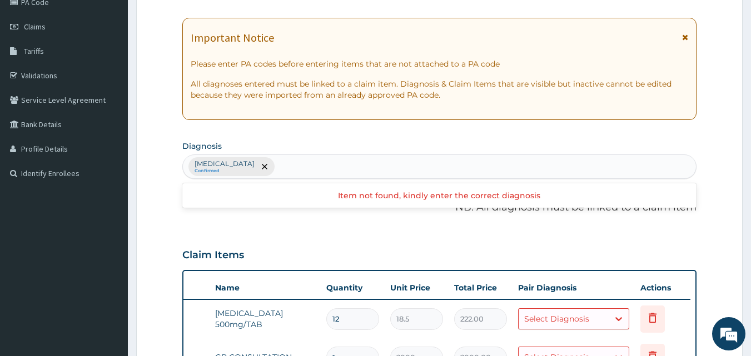
click at [372, 168] on div "Upper respiratory infection Confirmed" at bounding box center [439, 166] width 513 height 23
click at [375, 168] on div "Upper respiratory infection Confirmed" at bounding box center [439, 166] width 513 height 23
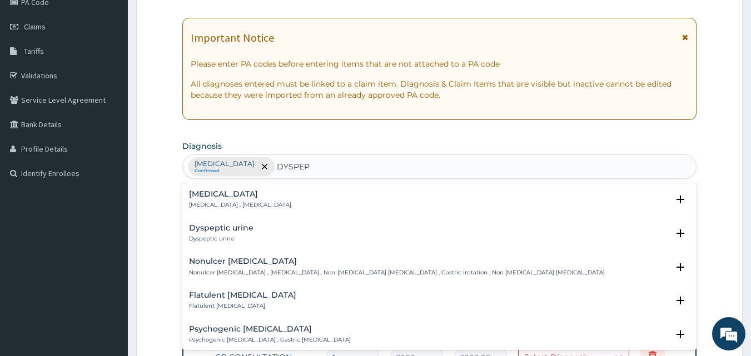
type input "DYSPEPS"
click at [228, 205] on p "Indigestion , Dyspepsia" at bounding box center [240, 205] width 102 height 8
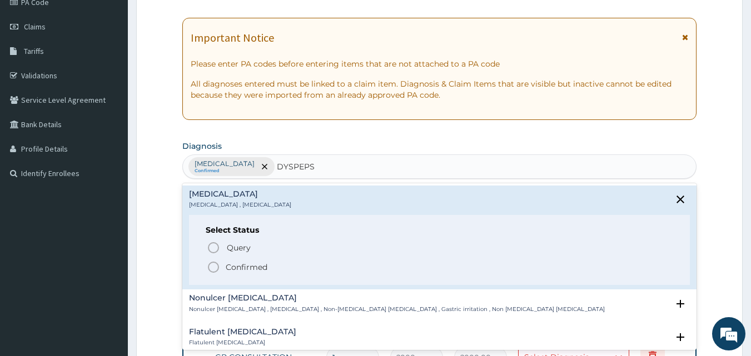
click at [214, 265] on icon "status option filled" at bounding box center [213, 267] width 13 height 13
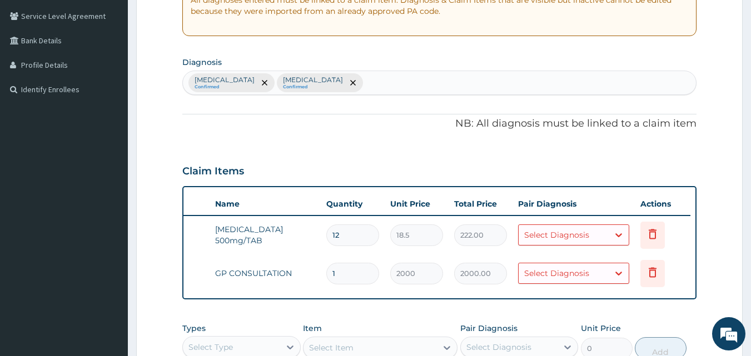
scroll to position [271, 0]
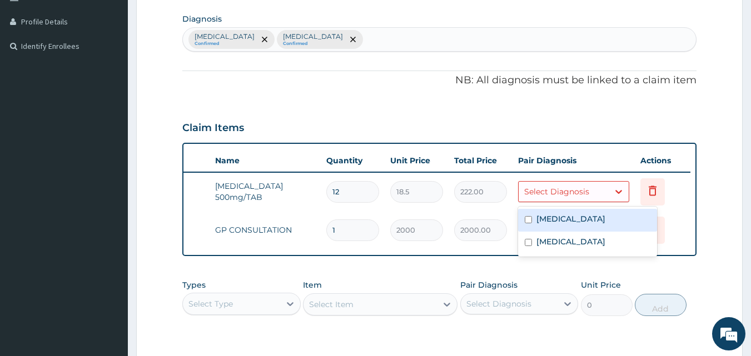
click at [570, 202] on div "Select Diagnosis" at bounding box center [573, 191] width 111 height 21
click at [545, 222] on label "Upper respiratory infection" at bounding box center [570, 218] width 69 height 11
checkbox input "true"
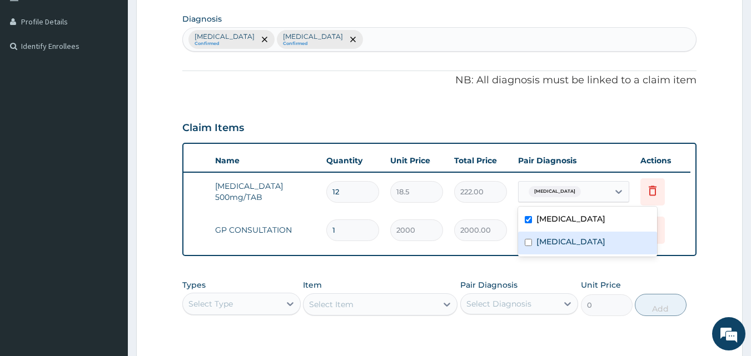
click at [541, 242] on label "Indigestion" at bounding box center [570, 241] width 69 height 11
checkbox input "true"
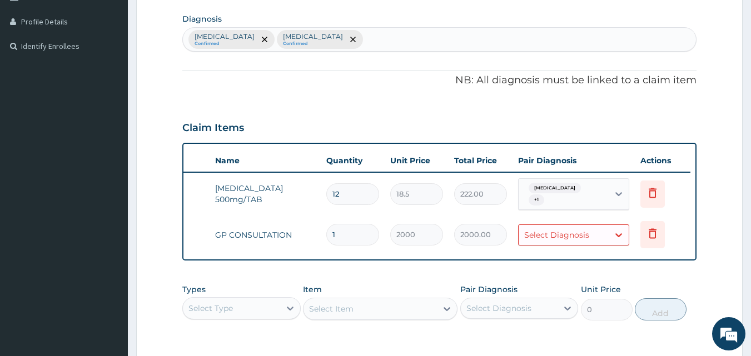
click at [476, 221] on td "2000.00" at bounding box center [480, 234] width 64 height 33
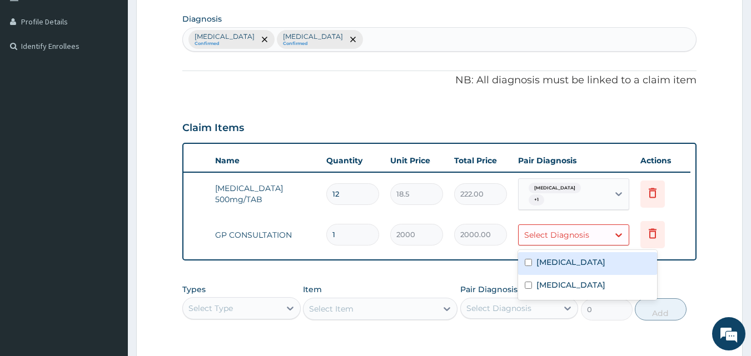
click at [540, 230] on div "Select Diagnosis" at bounding box center [556, 235] width 65 height 11
click at [540, 258] on label "Upper respiratory infection" at bounding box center [570, 262] width 69 height 11
checkbox input "true"
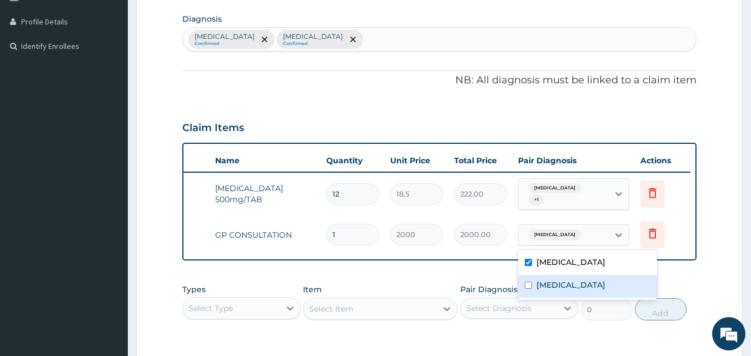
click at [535, 279] on div "Indigestion" at bounding box center [587, 286] width 139 height 23
checkbox input "true"
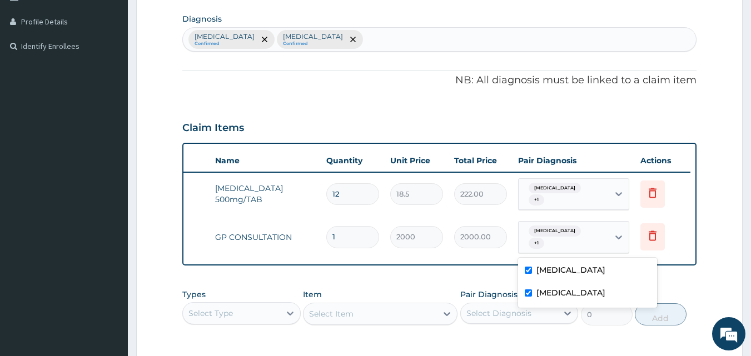
scroll to position [364, 0]
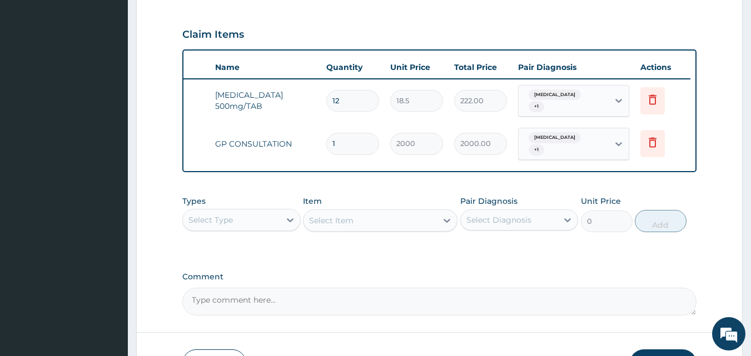
click at [216, 247] on div "Types Select Type Item Select Item Pair Diagnosis Select Diagnosis Unit Price 0…" at bounding box center [439, 222] width 515 height 64
click at [225, 226] on div "Select Type" at bounding box center [210, 219] width 44 height 11
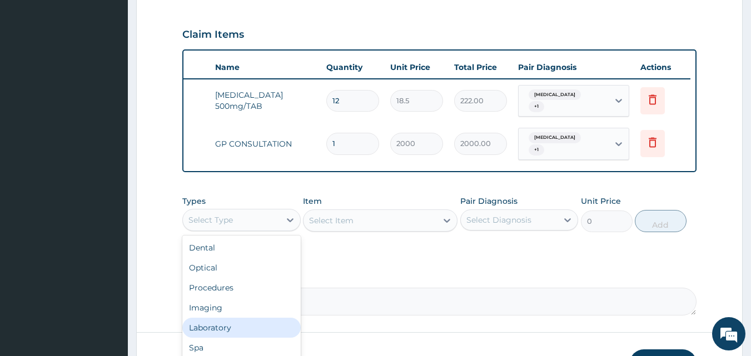
scroll to position [446, 0]
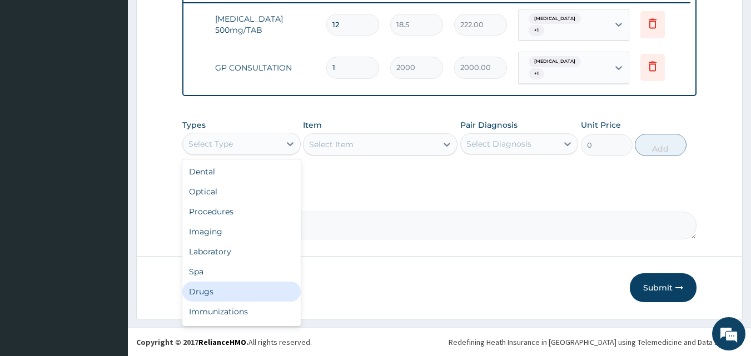
click at [201, 295] on div "Drugs" at bounding box center [241, 292] width 118 height 20
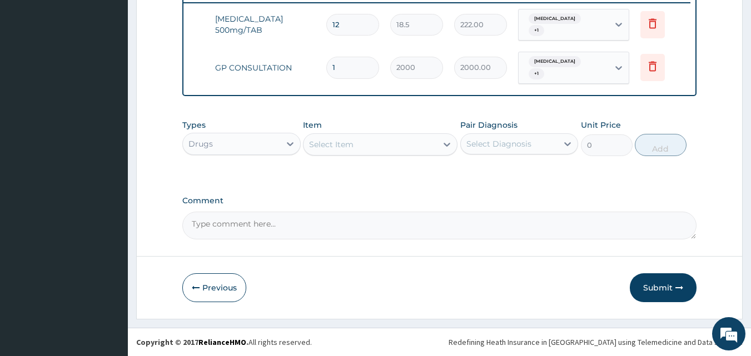
click at [381, 151] on div "Select Item" at bounding box center [369, 145] width 133 height 18
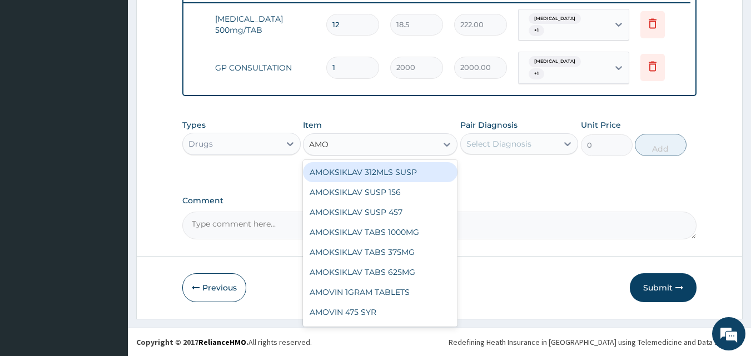
type input "AMOX"
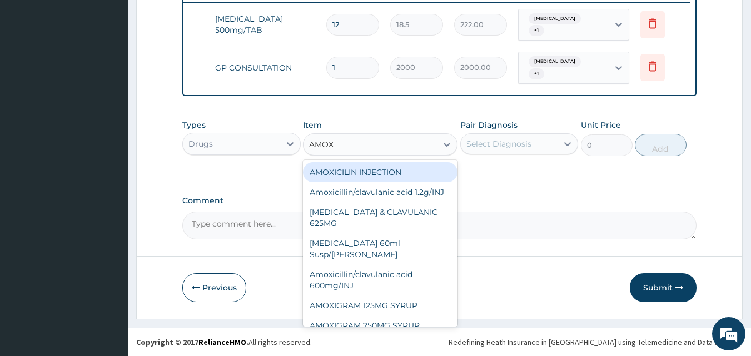
click at [357, 173] on div "AMOXICILIN INJECTION" at bounding box center [380, 172] width 154 height 20
type input "550"
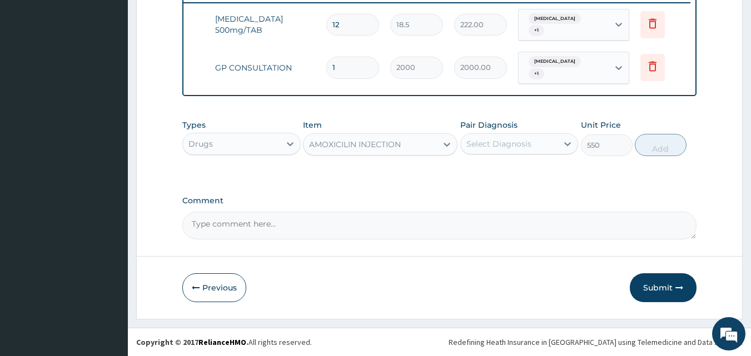
click at [378, 150] on div "AMOXICILIN INJECTION" at bounding box center [355, 144] width 92 height 11
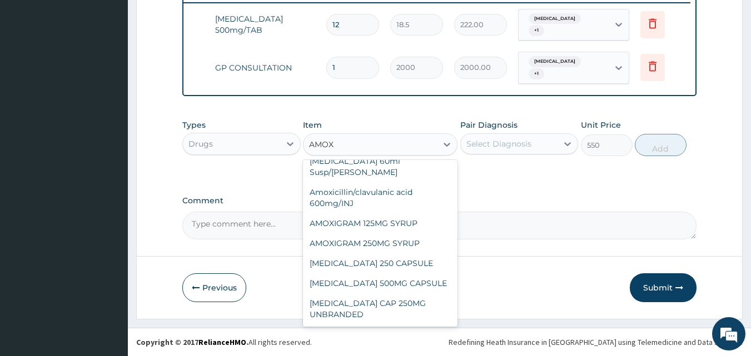
scroll to position [0, 0]
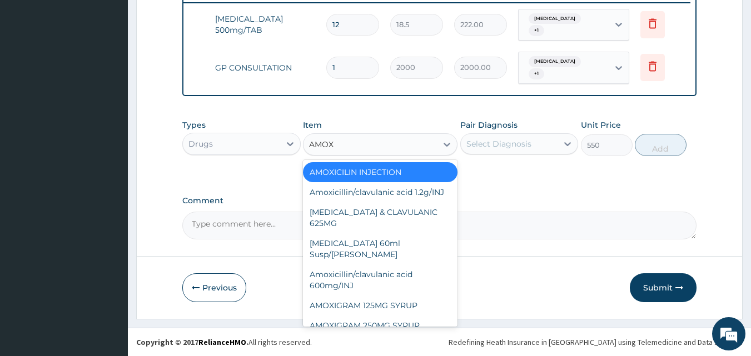
type input "AMOXI"
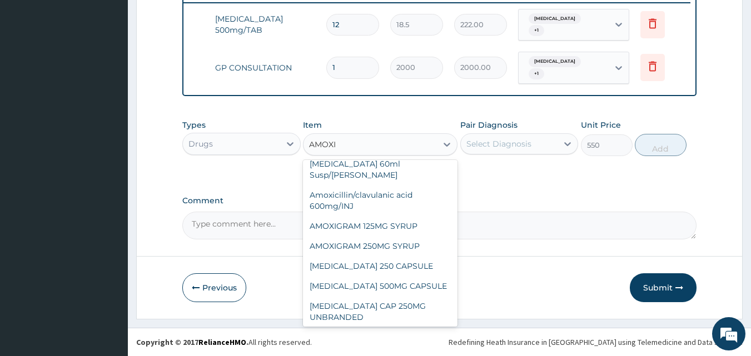
scroll to position [88, 0]
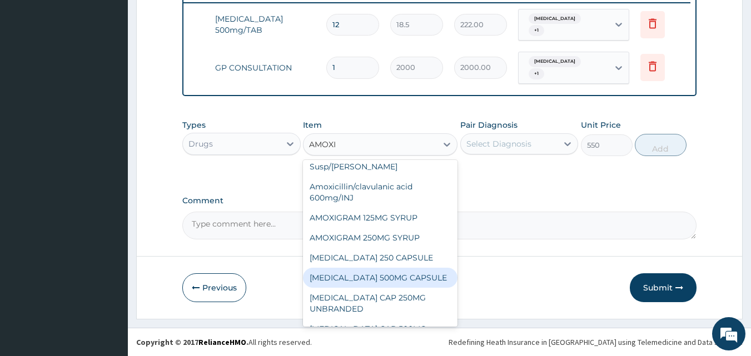
click at [384, 282] on div "[MEDICAL_DATA] 500MG CAPSULE" at bounding box center [380, 278] width 154 height 20
type input "190"
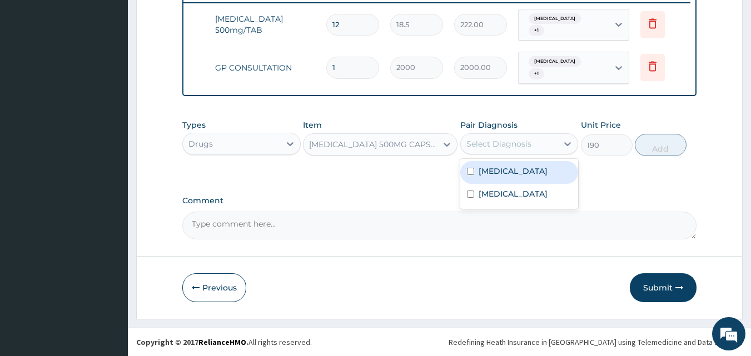
click at [506, 138] on div "Select Diagnosis" at bounding box center [509, 144] width 97 height 18
click at [483, 177] on label "Upper respiratory infection" at bounding box center [512, 171] width 69 height 11
checkbox input "true"
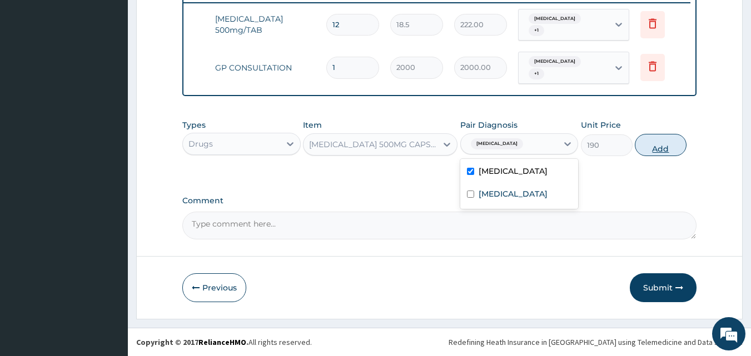
click at [670, 150] on button "Add" at bounding box center [661, 145] width 52 height 22
type input "0"
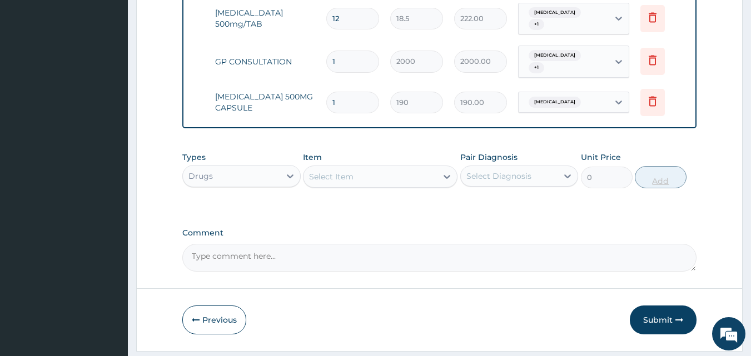
type input "12"
type input "2280.00"
type input "12"
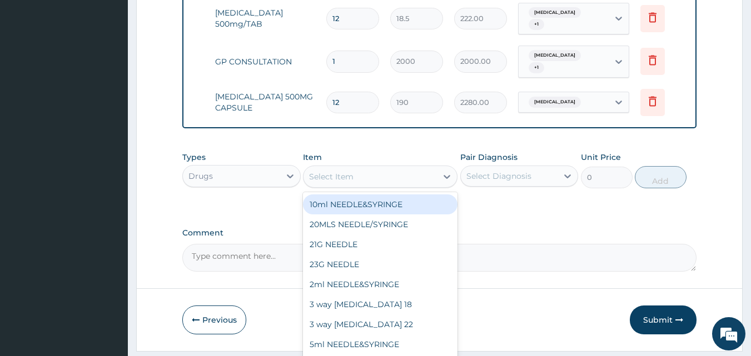
click at [361, 179] on div "Select Item" at bounding box center [369, 177] width 133 height 18
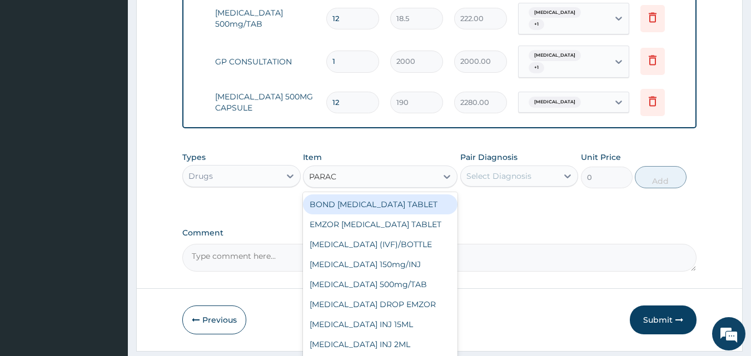
type input "PARACE"
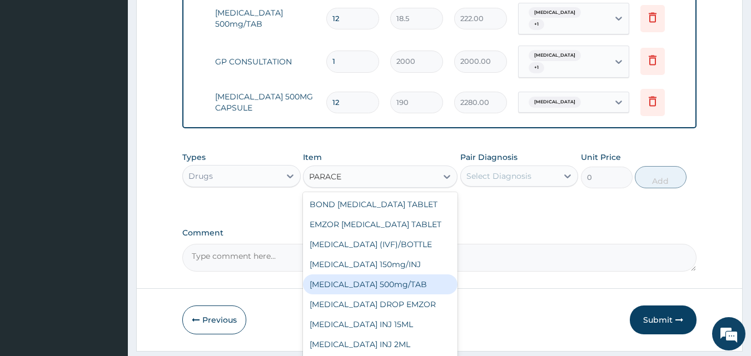
click at [381, 294] on div "[MEDICAL_DATA] 500mg/TAB" at bounding box center [380, 285] width 154 height 20
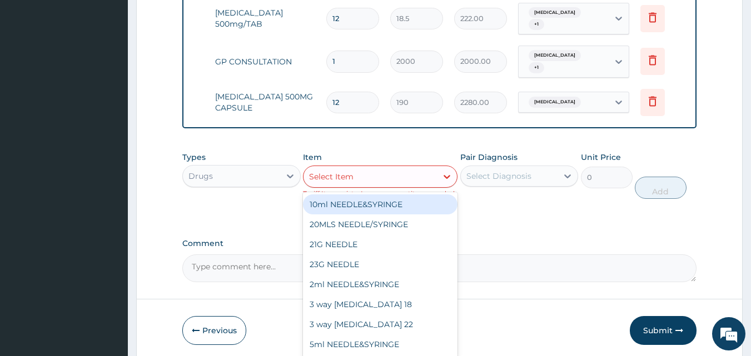
click at [385, 186] on div "Select Item" at bounding box center [369, 177] width 133 height 18
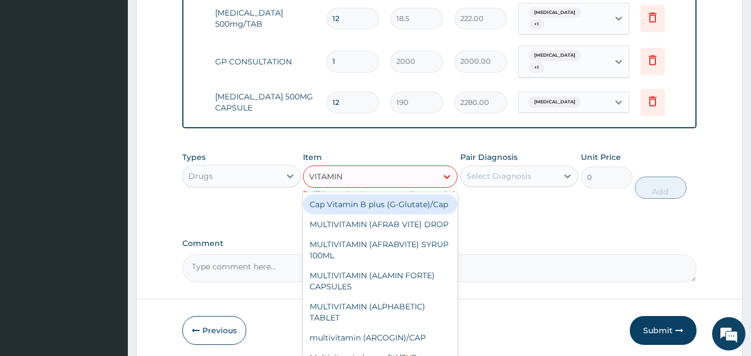
type input "VITAMIN C"
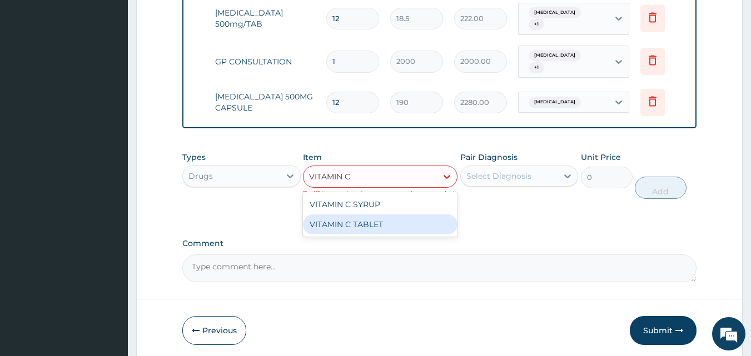
click at [378, 228] on div "VITAMIN C TABLET" at bounding box center [380, 224] width 154 height 20
type input "12.5"
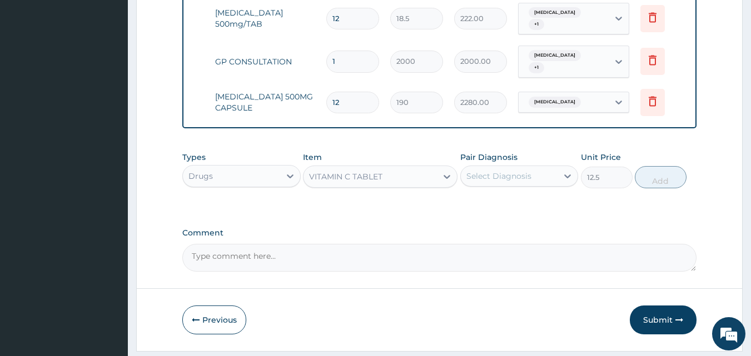
click at [520, 176] on div "Select Diagnosis" at bounding box center [509, 176] width 97 height 18
click at [493, 209] on label "Upper respiratory infection" at bounding box center [512, 203] width 69 height 11
checkbox input "true"
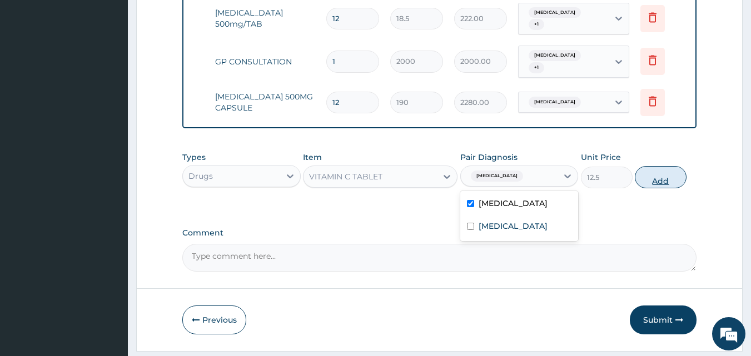
click at [660, 182] on button "Add" at bounding box center [661, 177] width 52 height 22
type input "0"
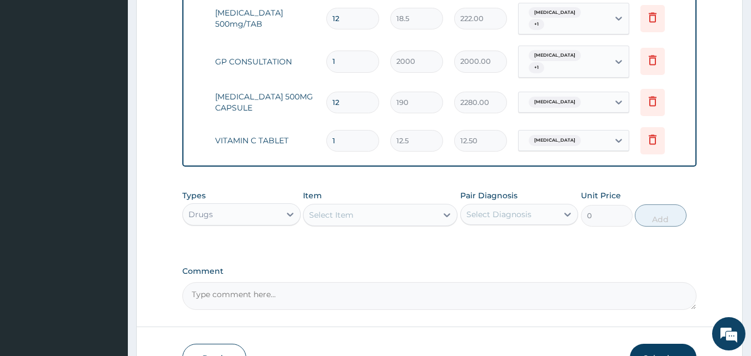
type input "12"
type input "150.00"
type input "12"
click at [355, 216] on div "Select Item" at bounding box center [369, 215] width 133 height 18
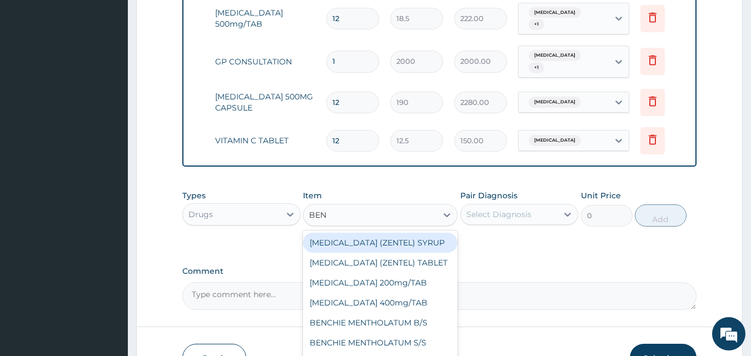
type input "BENY"
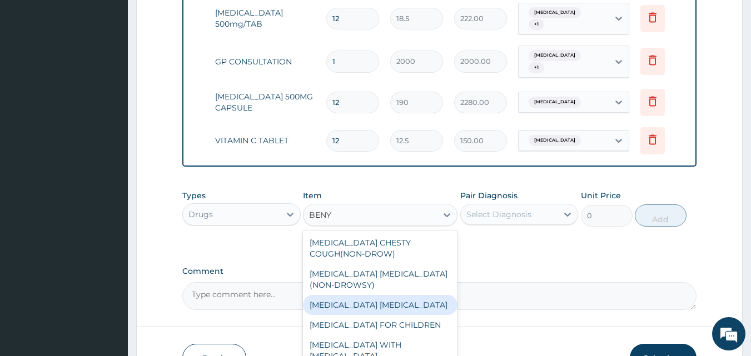
click at [368, 315] on div "[MEDICAL_DATA] [MEDICAL_DATA]" at bounding box center [380, 305] width 154 height 20
type input "900"
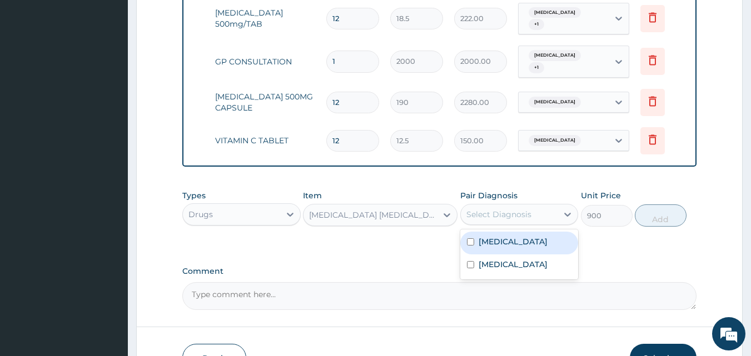
click at [500, 220] on div "Select Diagnosis" at bounding box center [498, 214] width 65 height 11
click at [477, 255] on div "Upper respiratory infection" at bounding box center [519, 243] width 118 height 23
checkbox input "true"
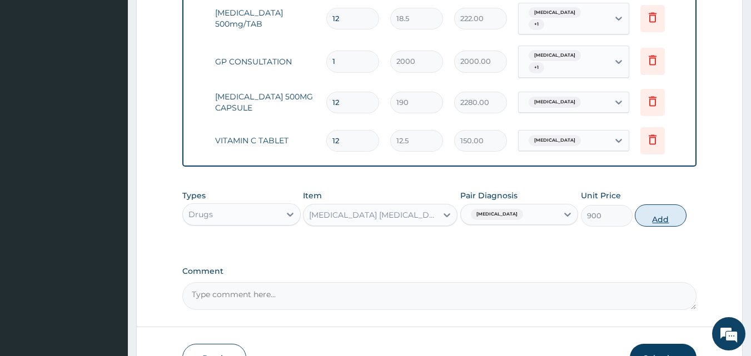
click at [652, 227] on button "Add" at bounding box center [661, 215] width 52 height 22
type input "0"
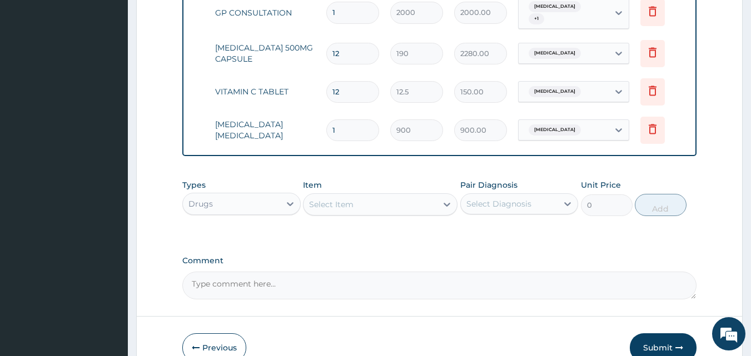
scroll to position [513, 0]
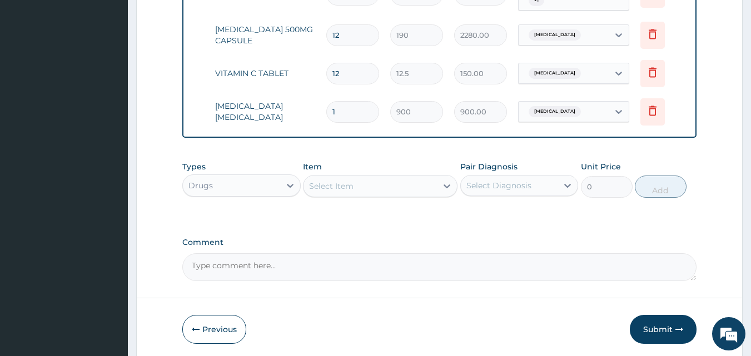
click at [337, 195] on div "Select Item" at bounding box center [369, 186] width 133 height 18
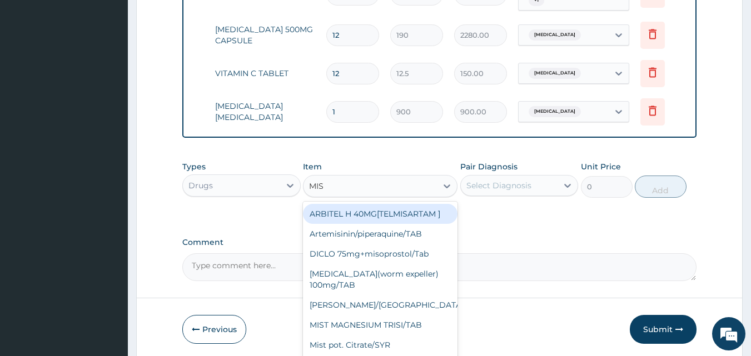
type input "MIST"
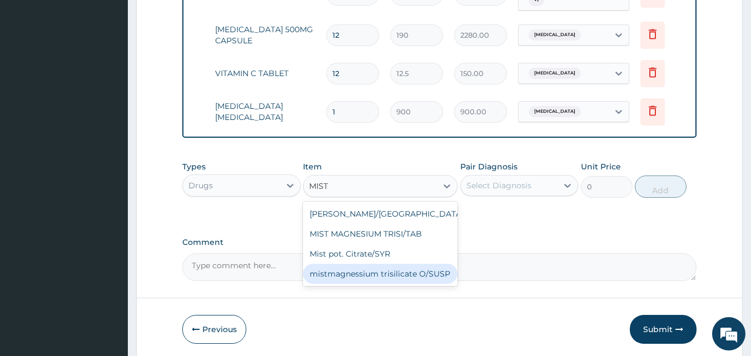
click at [361, 282] on div "mistmagnessium trisilicate O/SUSP" at bounding box center [380, 274] width 154 height 20
type input "1406.2"
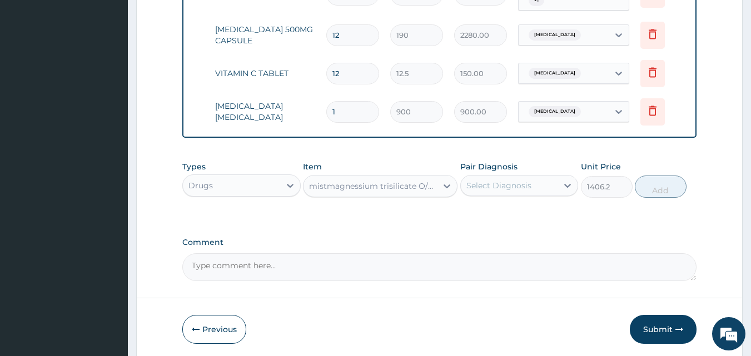
click at [508, 191] on div "Select Diagnosis" at bounding box center [498, 185] width 65 height 11
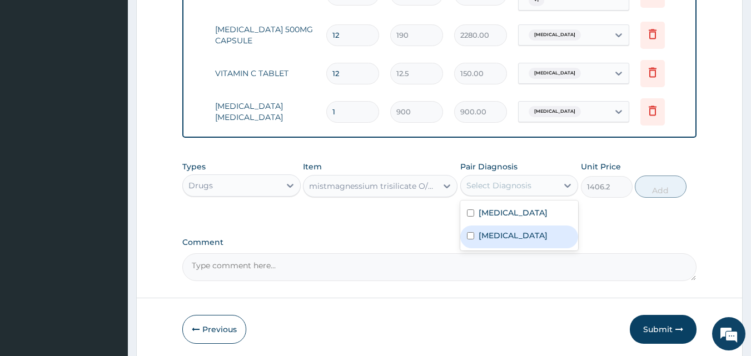
click at [486, 248] on div "Indigestion" at bounding box center [519, 237] width 118 height 23
checkbox input "true"
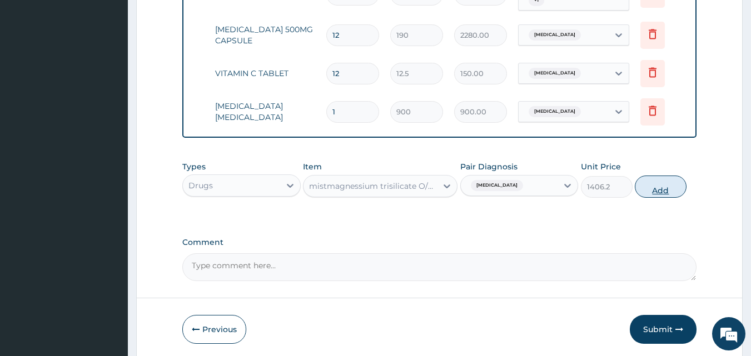
click at [666, 198] on button "Add" at bounding box center [661, 187] width 52 height 22
type input "0"
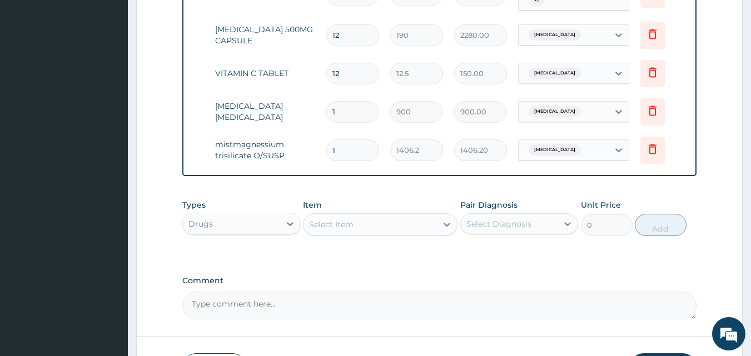
click at [410, 228] on div "Select Item" at bounding box center [369, 225] width 133 height 18
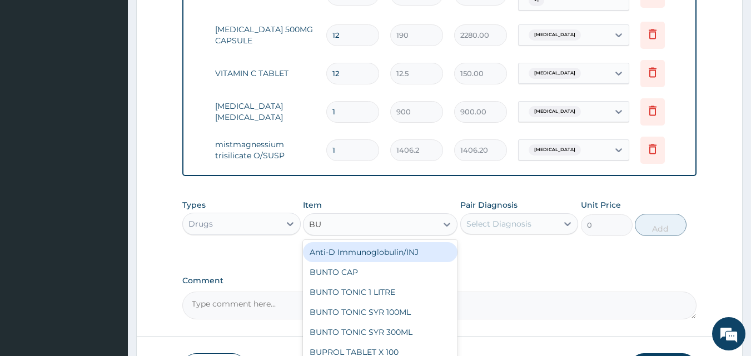
type input "BUS"
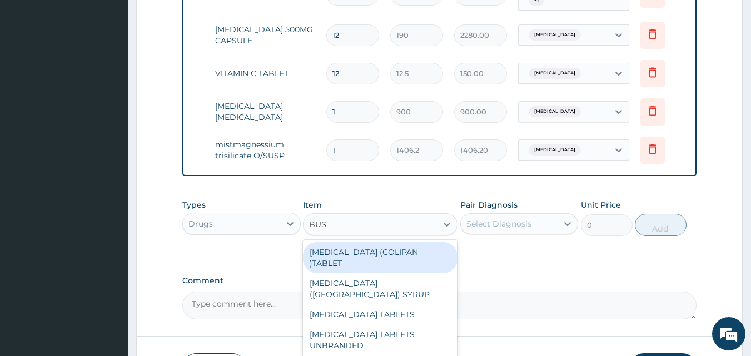
click at [361, 263] on div "[MEDICAL_DATA] (COLIPAN )TABLET" at bounding box center [380, 257] width 154 height 31
type input "50"
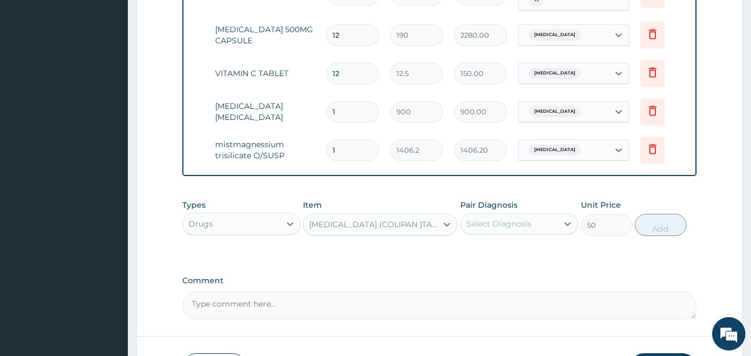
click at [533, 228] on div "Select Diagnosis" at bounding box center [509, 224] width 97 height 18
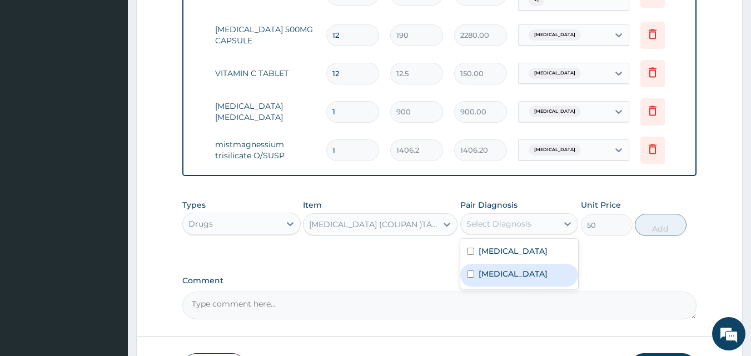
click at [485, 280] on label "Indigestion" at bounding box center [512, 273] width 69 height 11
checkbox input "true"
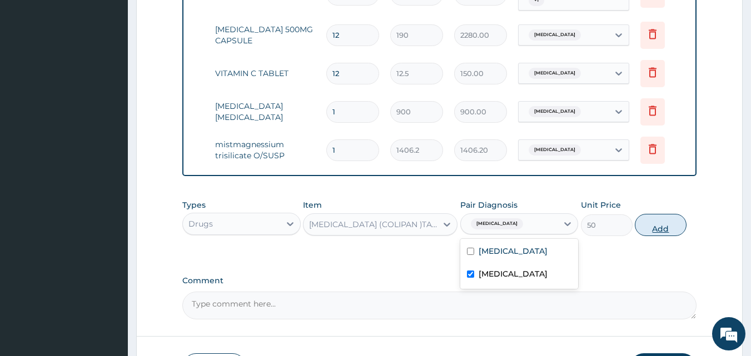
click at [658, 233] on button "Add" at bounding box center [661, 225] width 52 height 22
type input "0"
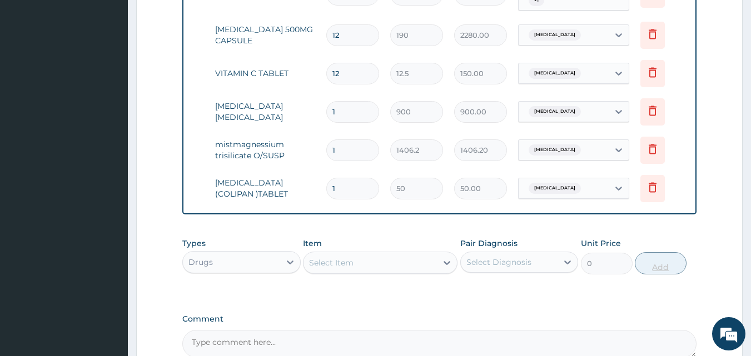
type input "0.00"
type input "9"
type input "450.00"
type input "9"
click at [229, 263] on div "Drugs" at bounding box center [231, 262] width 97 height 18
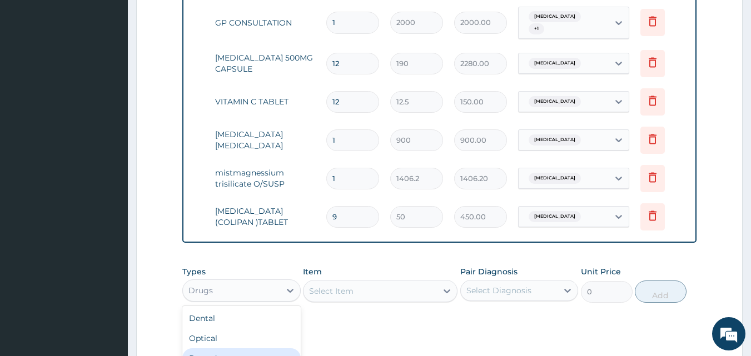
scroll to position [640, 0]
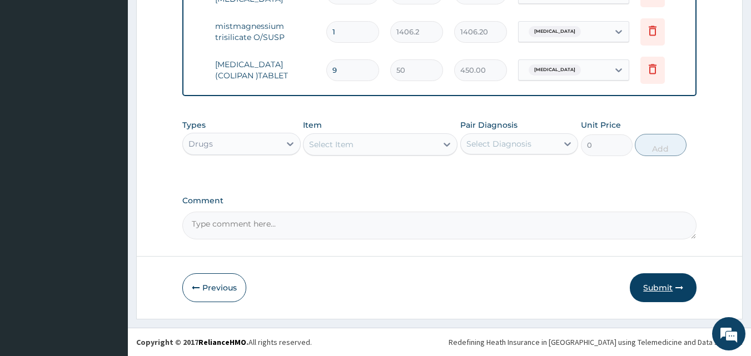
click at [654, 289] on button "Submit" at bounding box center [663, 287] width 67 height 29
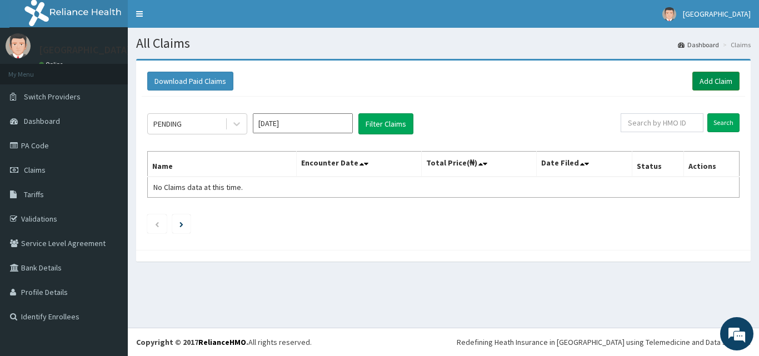
click at [712, 74] on link "Add Claim" at bounding box center [715, 81] width 47 height 19
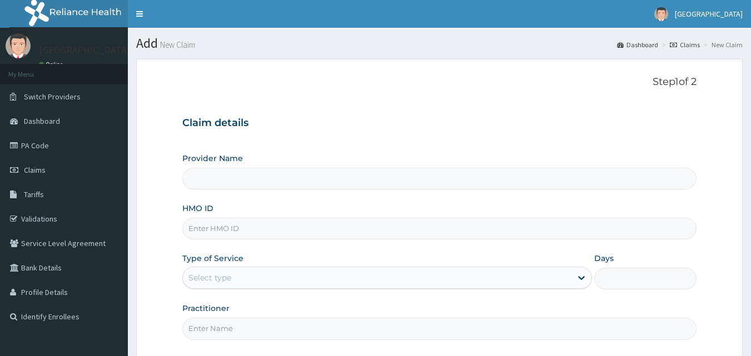
type input "Veta Hospitals Ltd"
click at [286, 233] on input "HMO ID" at bounding box center [439, 229] width 515 height 22
type input "UPS/10111/B"
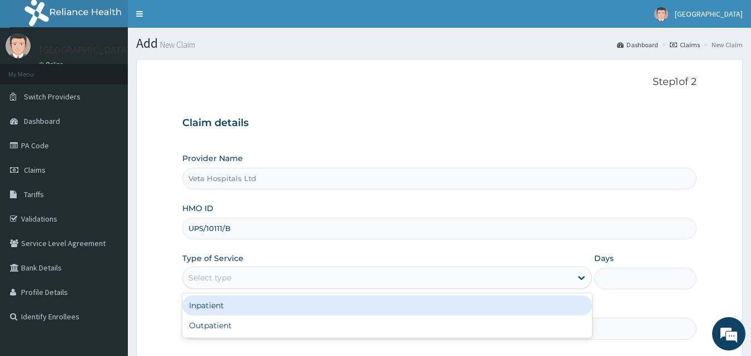
click at [257, 280] on div "Select type" at bounding box center [377, 278] width 388 height 18
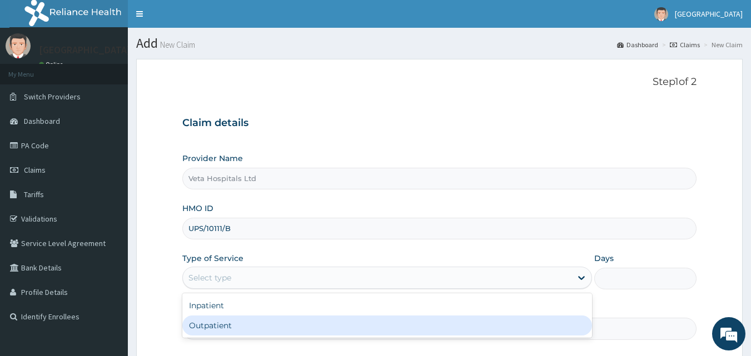
click at [237, 327] on div "Outpatient" at bounding box center [387, 326] width 410 height 20
type input "1"
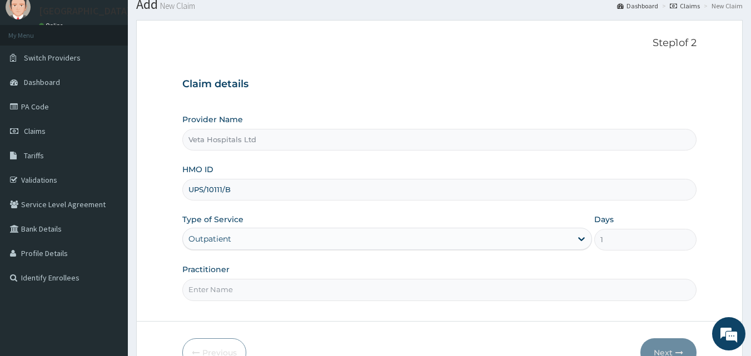
scroll to position [79, 0]
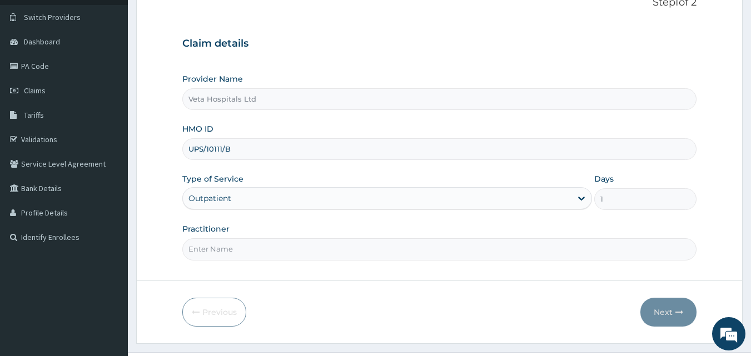
click at [337, 255] on input "Practitioner" at bounding box center [439, 249] width 515 height 22
type input "DR SAMUEL"
click at [655, 311] on button "Next" at bounding box center [668, 312] width 56 height 29
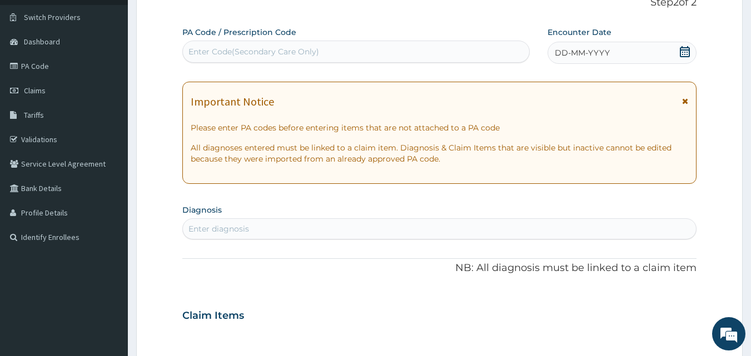
click at [586, 46] on div "DD-MM-YYYY" at bounding box center [621, 53] width 149 height 22
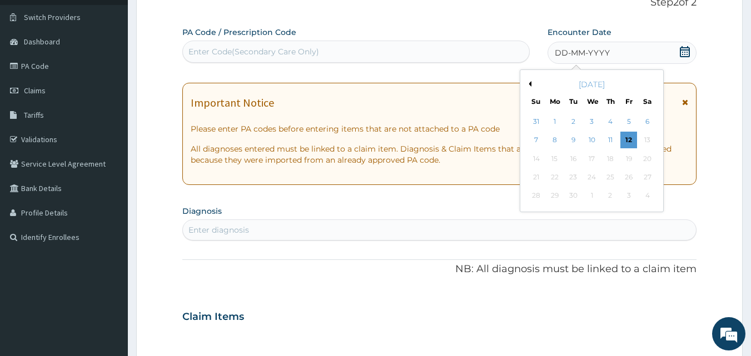
click at [531, 83] on button "Previous Month" at bounding box center [529, 84] width 6 height 6
click at [590, 191] on div "27" at bounding box center [591, 196] width 17 height 17
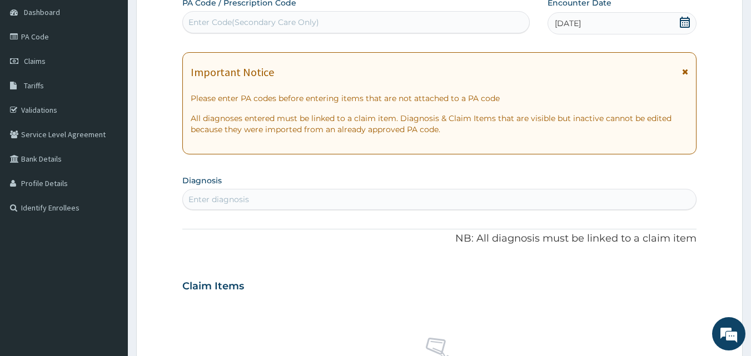
scroll to position [143, 0]
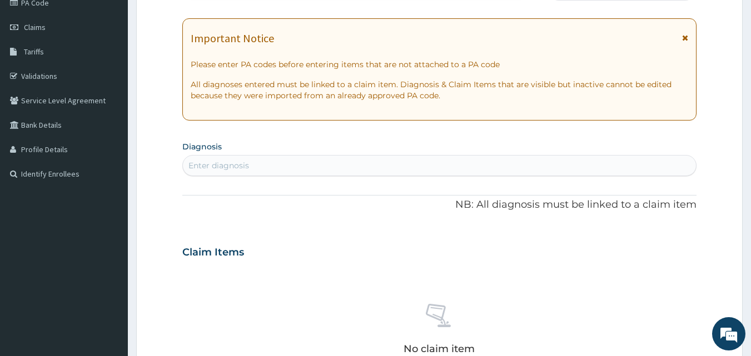
click at [517, 159] on div "Enter diagnosis" at bounding box center [439, 166] width 513 height 18
type input "FURUNC"
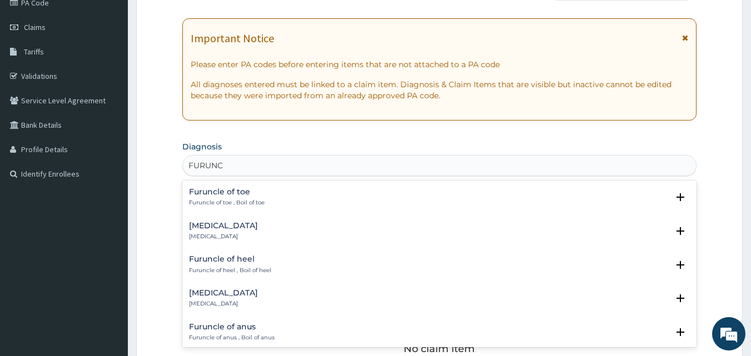
scroll to position [160, 0]
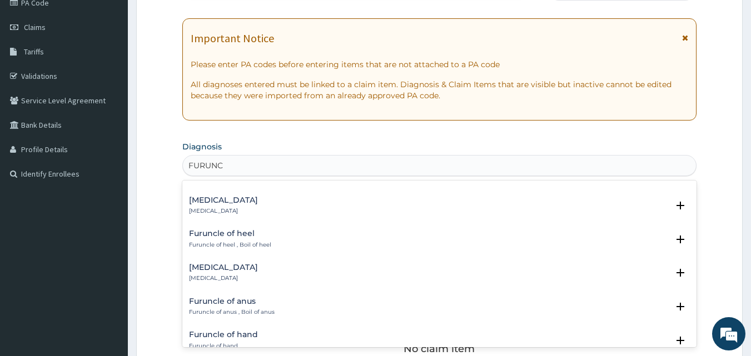
click at [247, 276] on p "Furuncle of neck" at bounding box center [223, 279] width 69 height 8
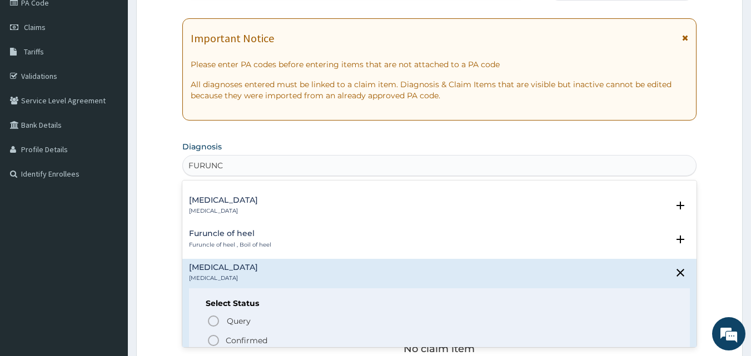
click at [211, 342] on icon "status option filled" at bounding box center [213, 340] width 13 height 13
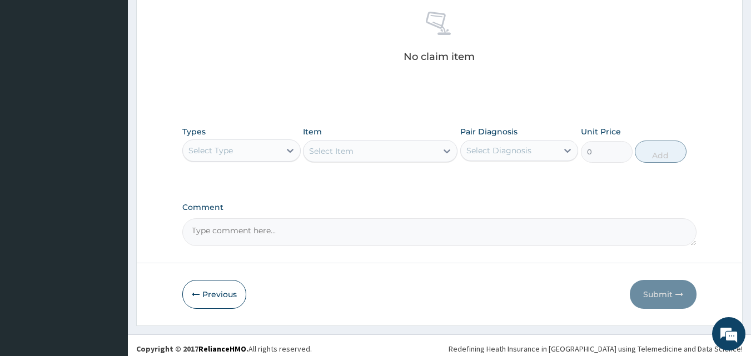
scroll to position [445, 0]
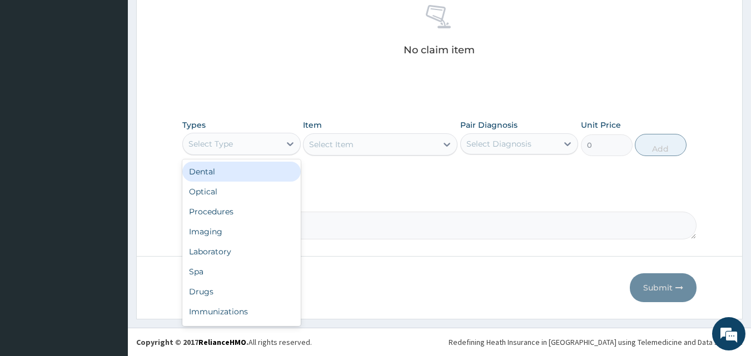
click at [213, 143] on div "Select Type" at bounding box center [210, 143] width 44 height 11
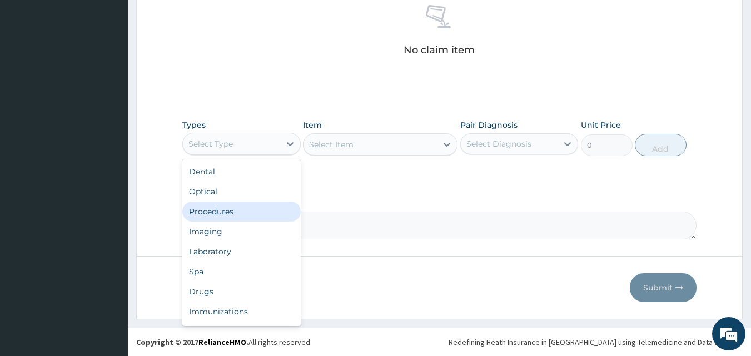
click at [227, 213] on div "Procedures" at bounding box center [241, 212] width 118 height 20
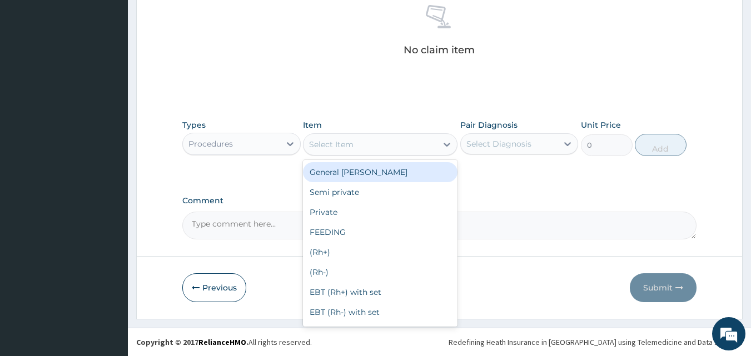
click at [363, 148] on div "Select Item" at bounding box center [369, 145] width 133 height 18
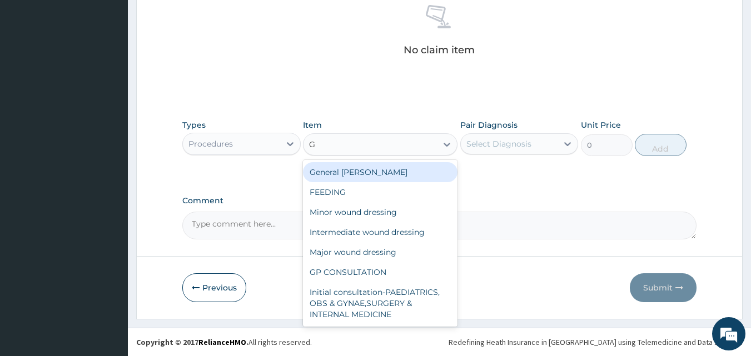
type input "GP"
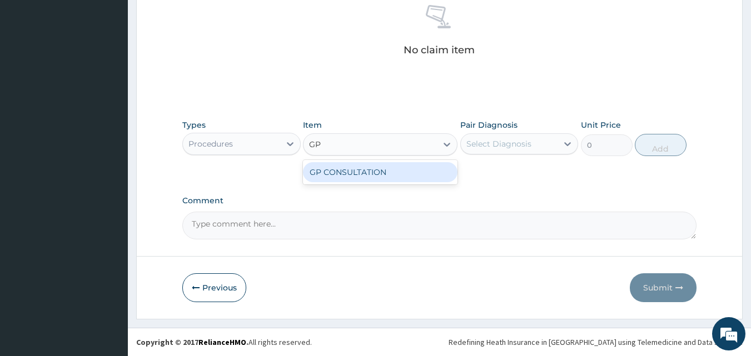
click at [355, 172] on div "GP CONSULTATION" at bounding box center [380, 172] width 154 height 20
type input "2000"
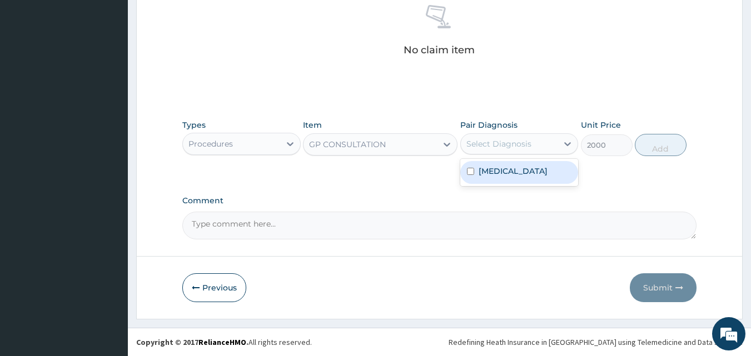
click at [485, 142] on div "Select Diagnosis" at bounding box center [498, 143] width 65 height 11
click at [488, 173] on label "Furuncle of neck" at bounding box center [512, 171] width 69 height 11
checkbox input "true"
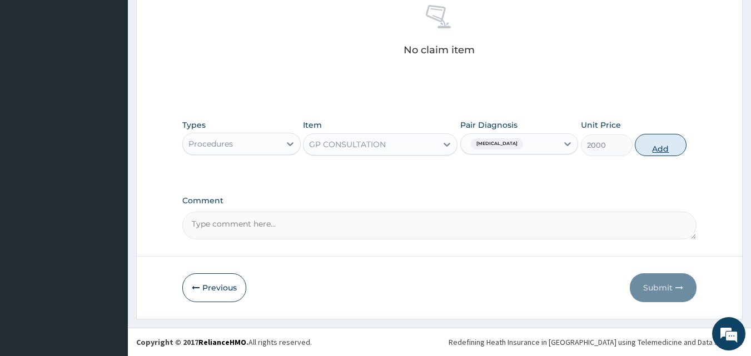
click at [655, 140] on button "Add" at bounding box center [661, 145] width 52 height 22
type input "0"
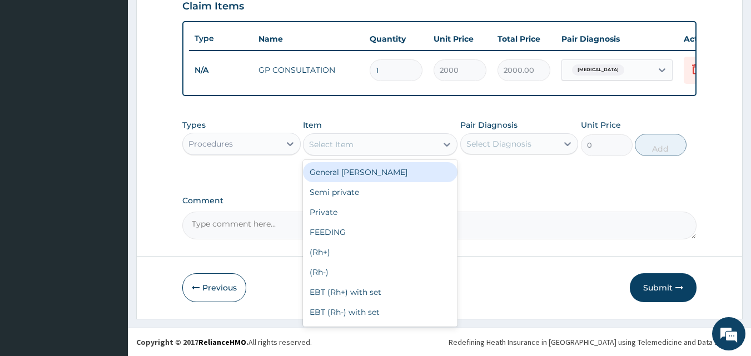
click at [361, 138] on div "Select Item" at bounding box center [369, 145] width 133 height 18
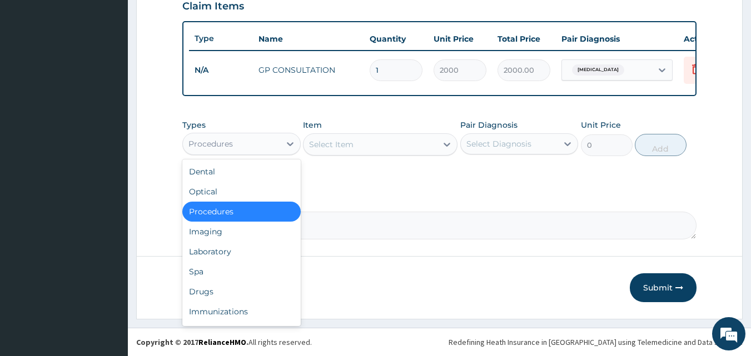
click at [242, 138] on div "Procedures" at bounding box center [231, 144] width 97 height 18
click at [204, 289] on div "Drugs" at bounding box center [241, 292] width 118 height 20
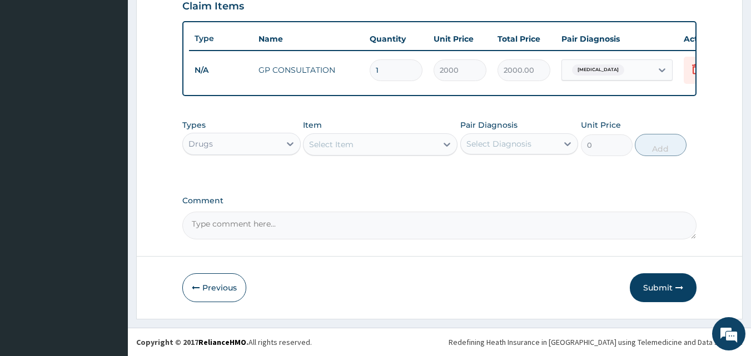
click at [376, 149] on div "Select Item" at bounding box center [369, 145] width 133 height 18
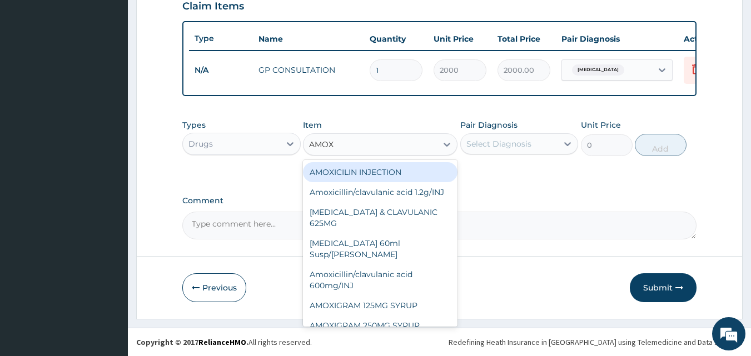
type input "AMOXI"
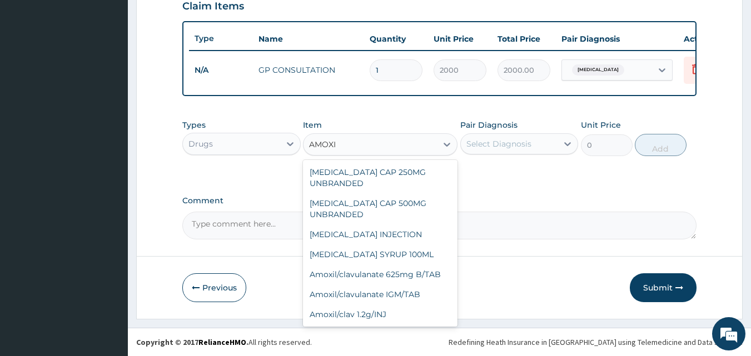
scroll to position [225, 0]
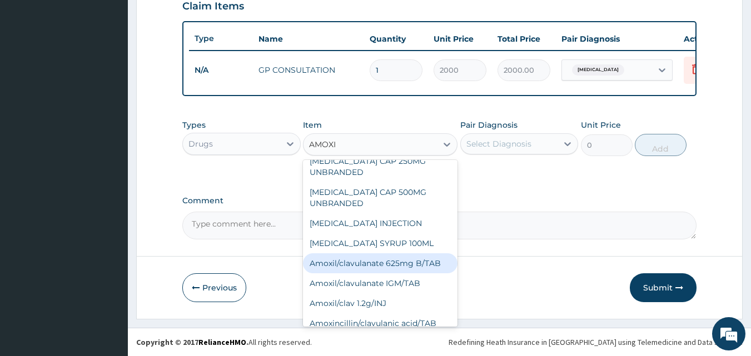
click at [418, 263] on div "Amoxil/clavulanate 625mg B/TAB" at bounding box center [380, 263] width 154 height 20
type input "600"
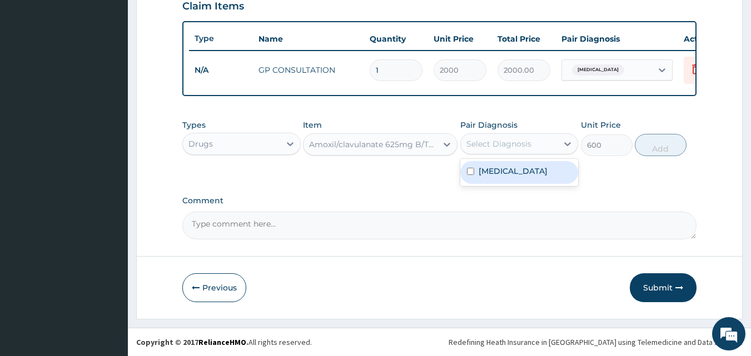
click at [502, 136] on div "Select Diagnosis" at bounding box center [509, 144] width 97 height 18
click at [480, 177] on div "Furuncle of neck" at bounding box center [519, 172] width 118 height 23
checkbox input "true"
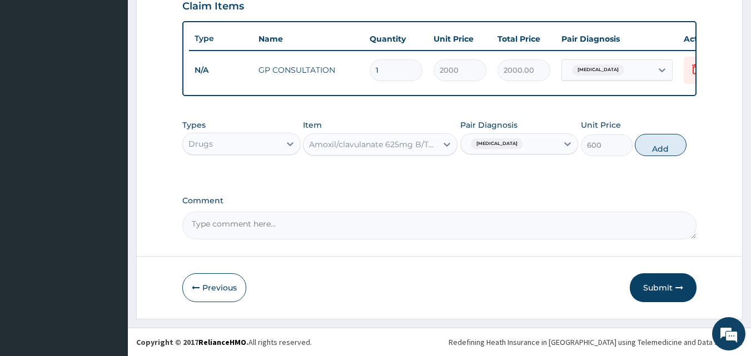
click at [659, 149] on button "Add" at bounding box center [661, 145] width 52 height 22
type input "0"
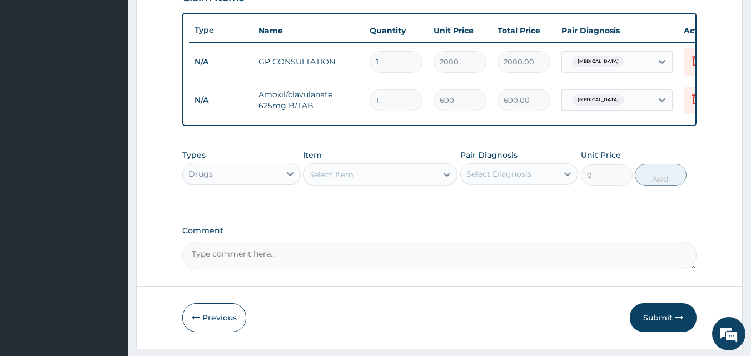
type input "10"
type input "6000.00"
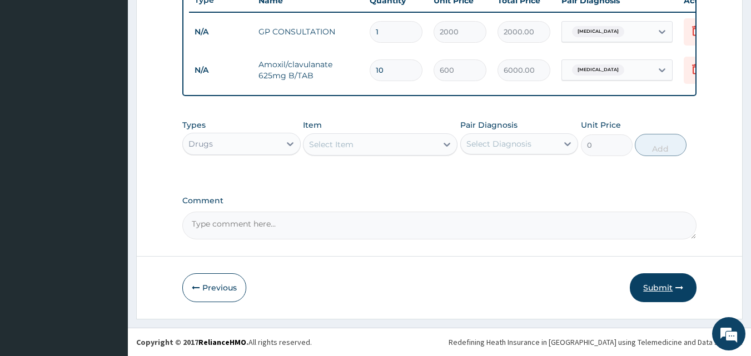
type input "10"
click at [667, 286] on button "Submit" at bounding box center [663, 287] width 67 height 29
